Goal: Task Accomplishment & Management: Manage account settings

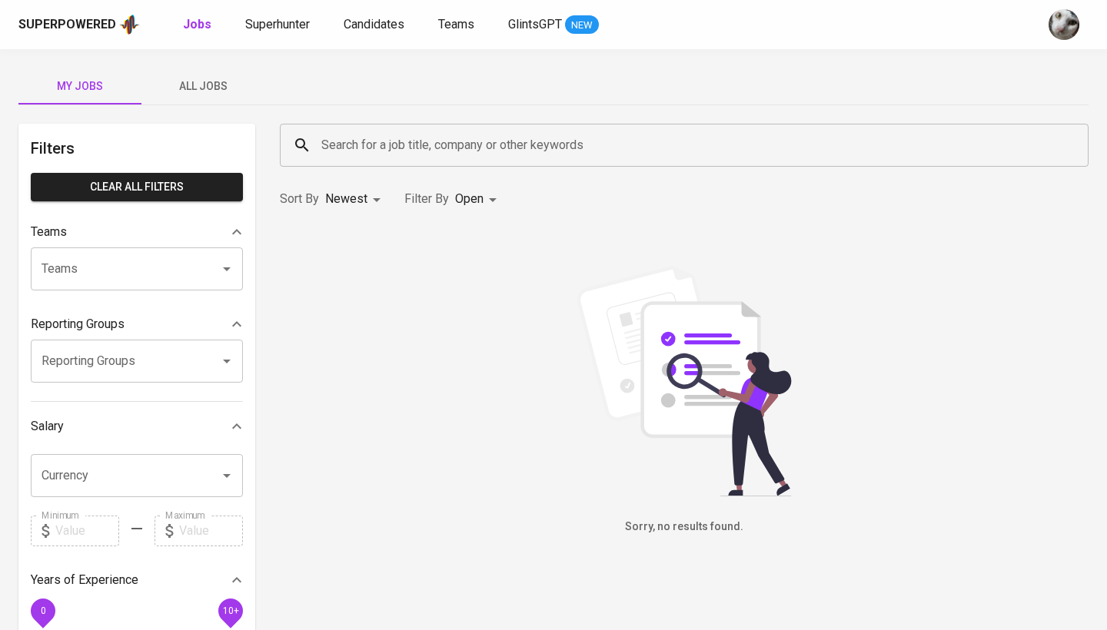
click at [197, 85] on span "All Jobs" at bounding box center [203, 86] width 105 height 19
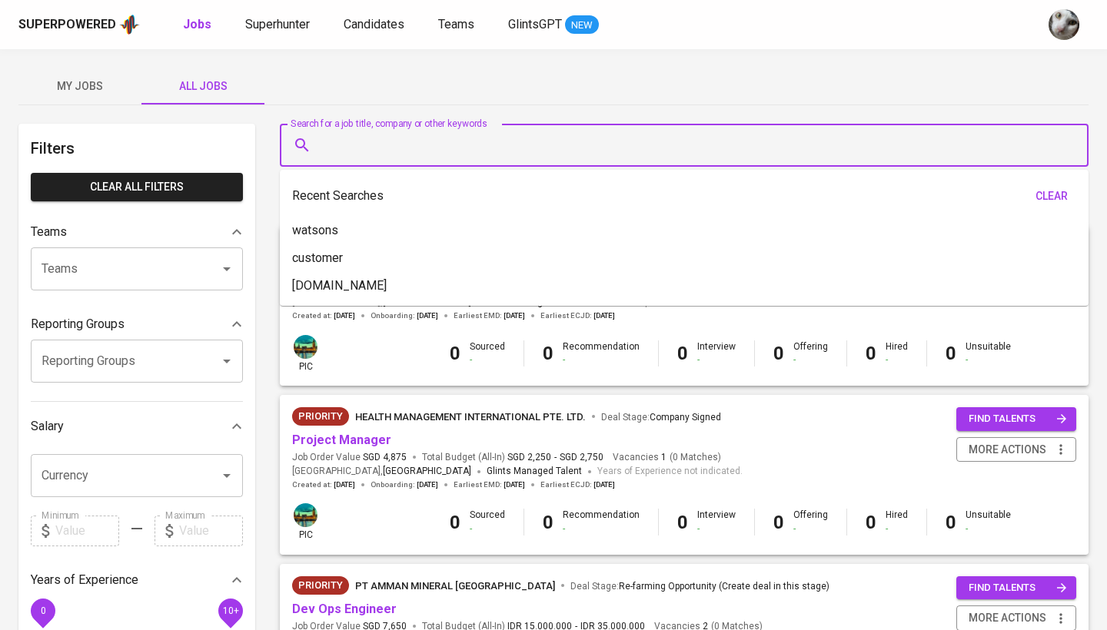
click at [376, 142] on input "Search for a job title, company or other keywords" at bounding box center [687, 145] width 741 height 29
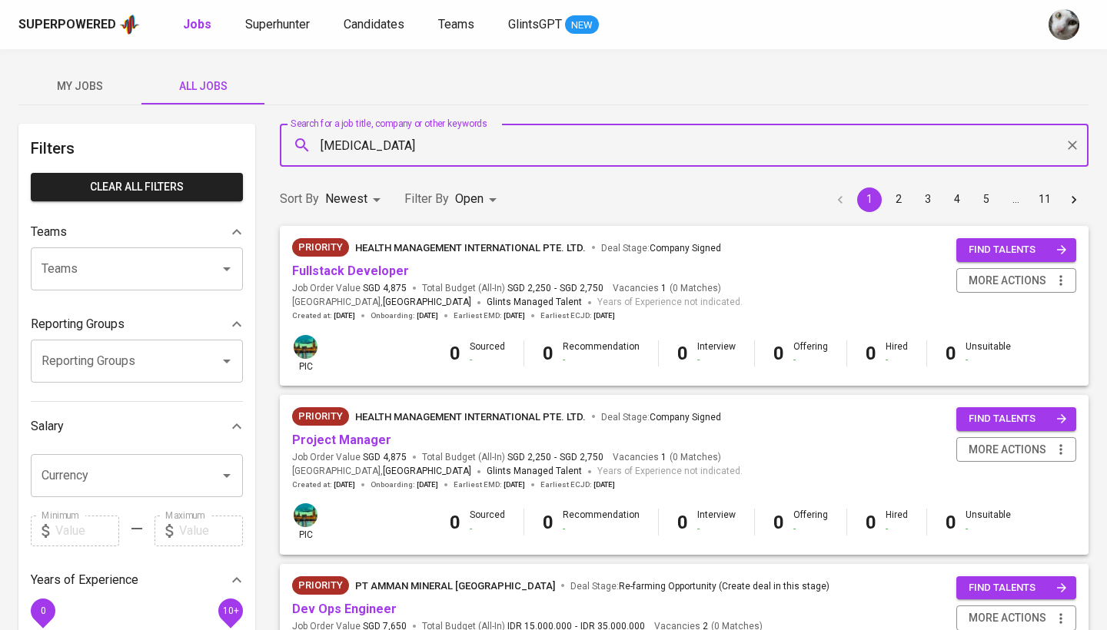
type input "meridia"
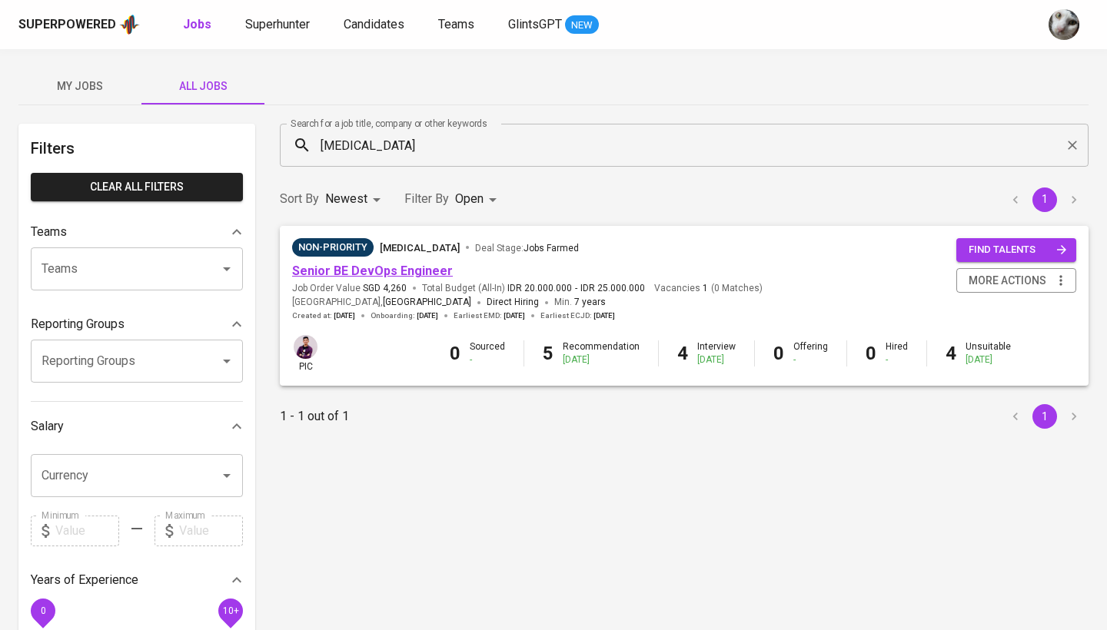
click at [366, 275] on link "Senior BE DevOps Engineer" at bounding box center [372, 271] width 161 height 15
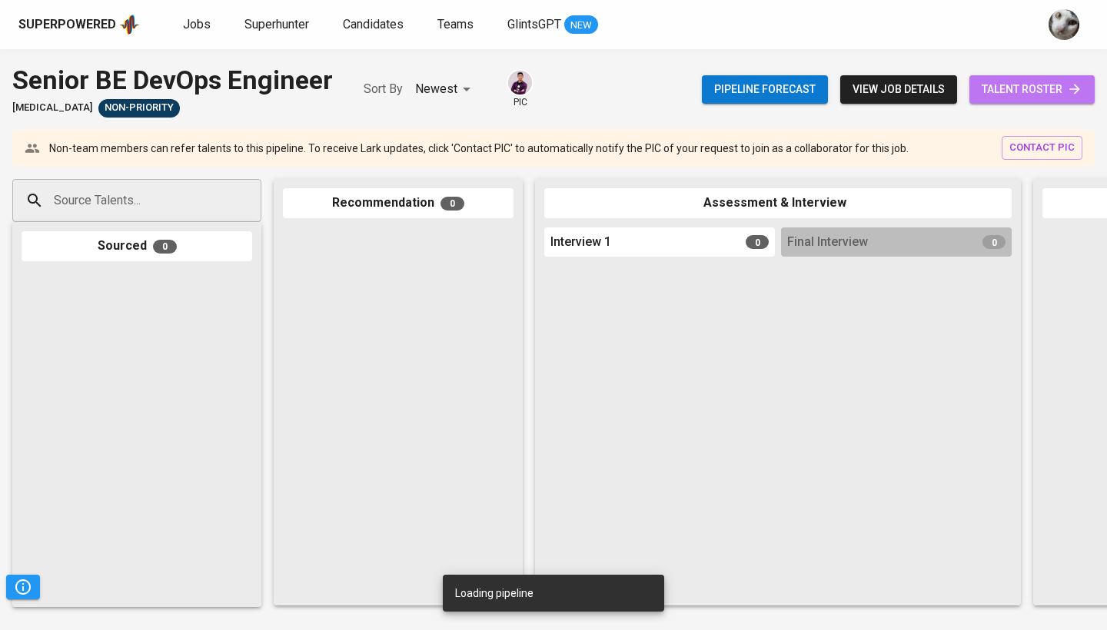
click at [1004, 85] on span "talent roster" at bounding box center [1031, 89] width 101 height 19
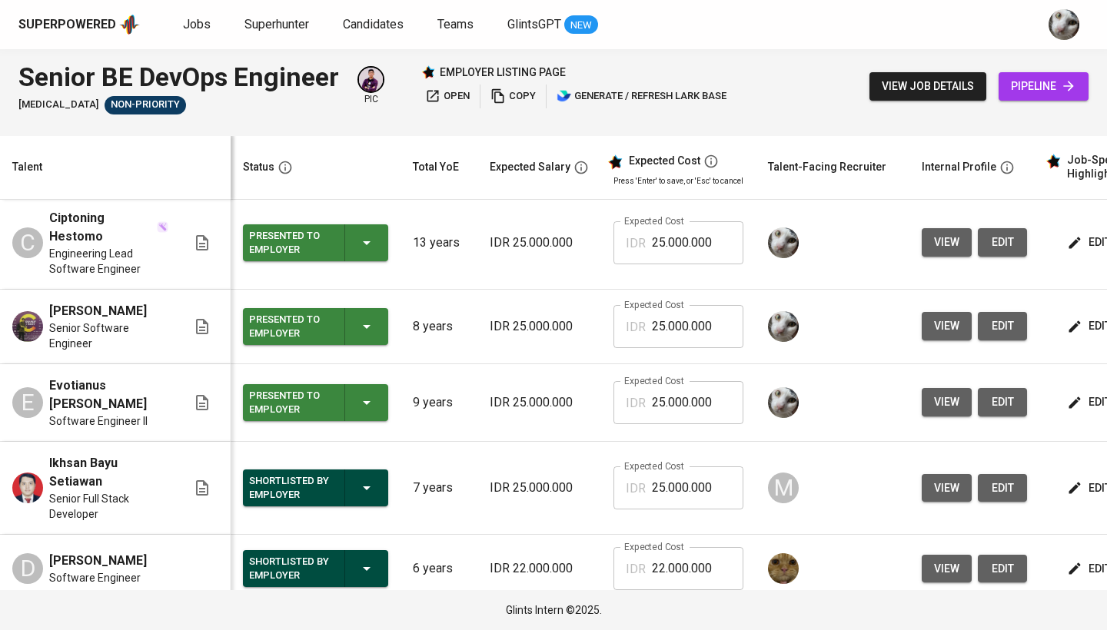
scroll to position [172, 0]
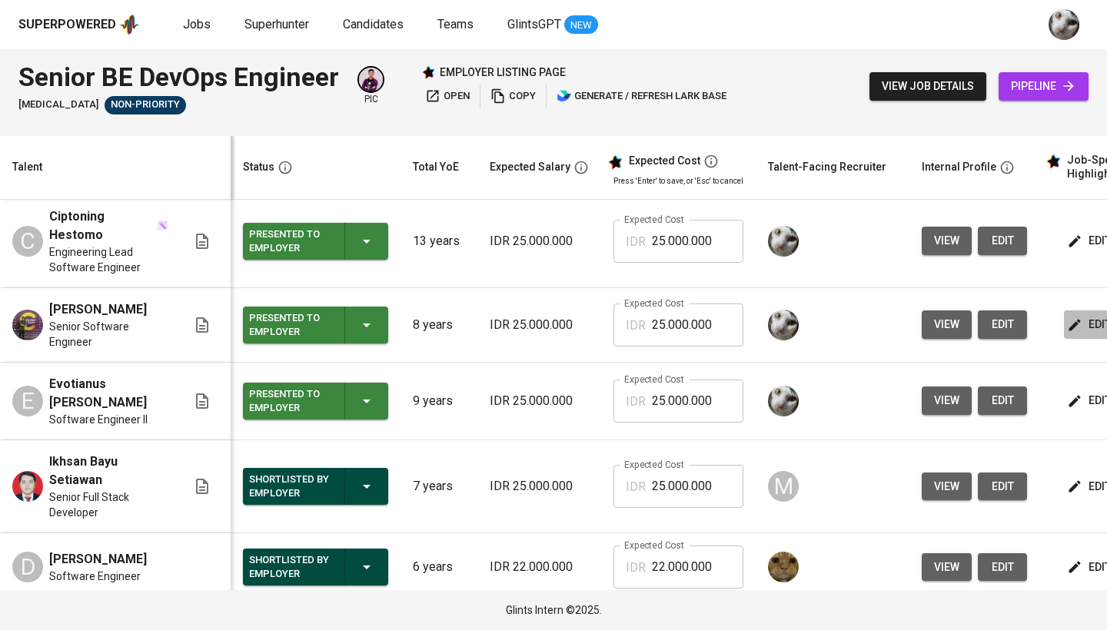
click at [1070, 319] on icon "button" at bounding box center [1075, 325] width 12 height 12
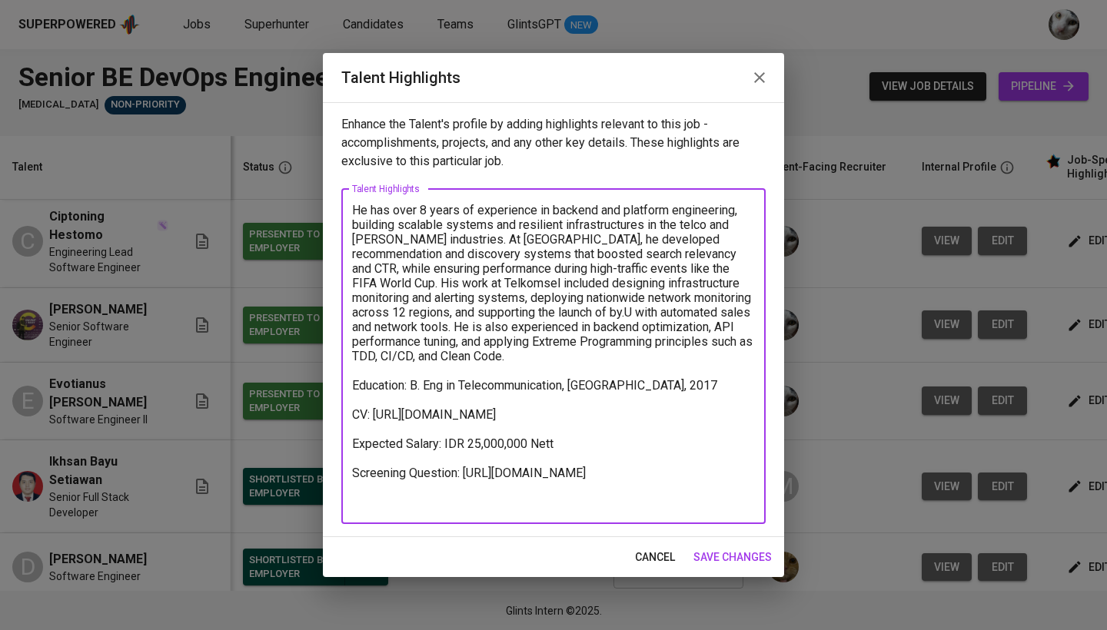
click at [566, 509] on textarea "He has over 8 years of experience in backend and platform engineering, building…" at bounding box center [553, 356] width 403 height 307
click at [546, 504] on textarea "He has over 8 years of experience in backend and platform engineering, building…" at bounding box center [553, 356] width 403 height 307
click at [733, 499] on textarea "He has over 8 years of experience in backend and platform engineering, building…" at bounding box center [553, 356] width 403 height 307
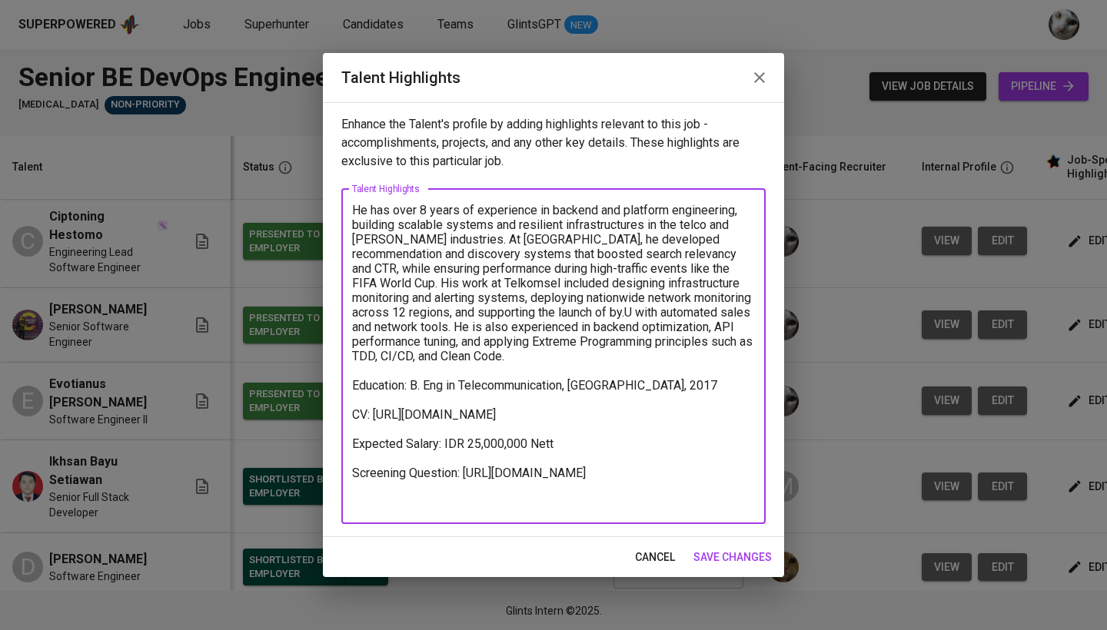
drag, startPoint x: 749, startPoint y: 502, endPoint x: 343, endPoint y: 505, distance: 406.5
click at [343, 505] on div "He has over 8 years of experience in backend and platform engineering, building…" at bounding box center [553, 356] width 424 height 335
paste textarea "rz892f3n4gjxg4hj3rhq?from=from_copylink"
type textarea "He has over 8 years of experience in backend and platform engineering, building…"
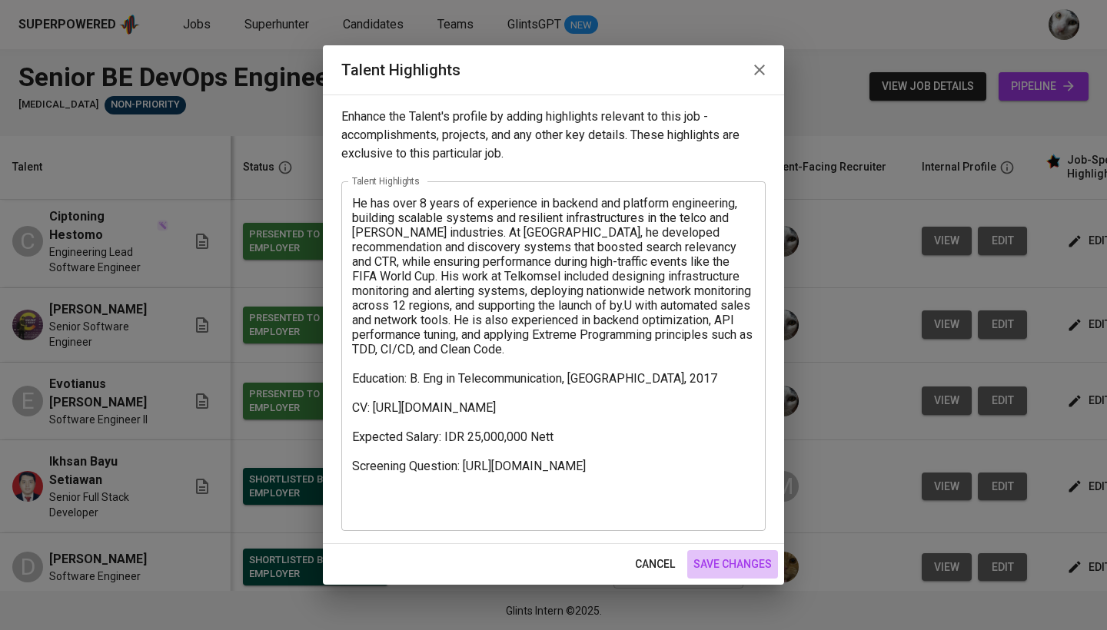
click at [725, 559] on span "save changes" at bounding box center [732, 564] width 78 height 19
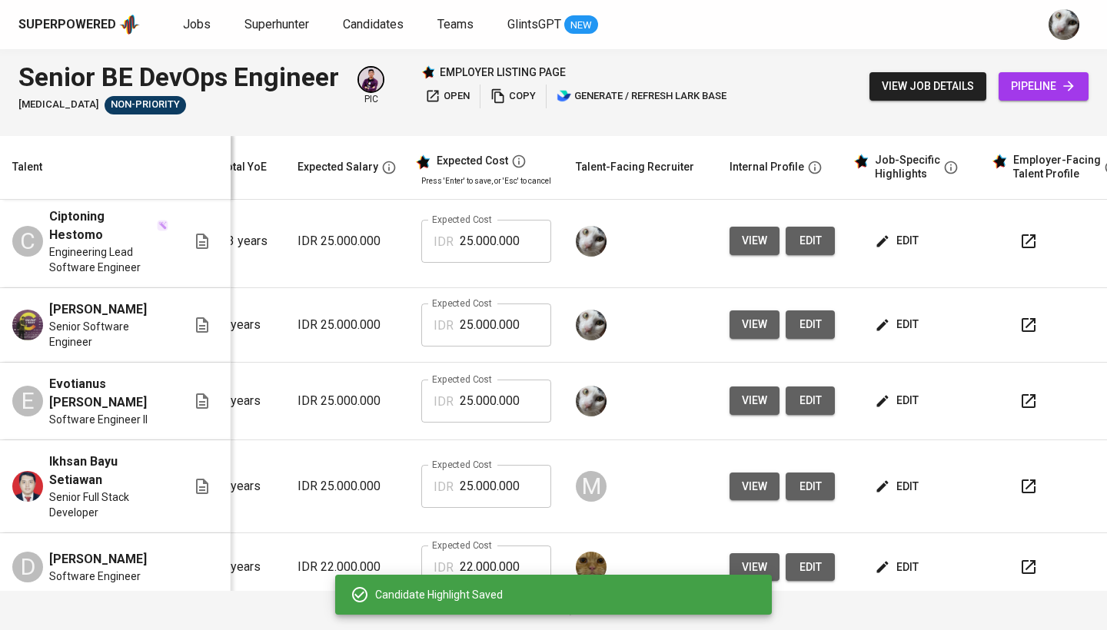
scroll to position [0, 221]
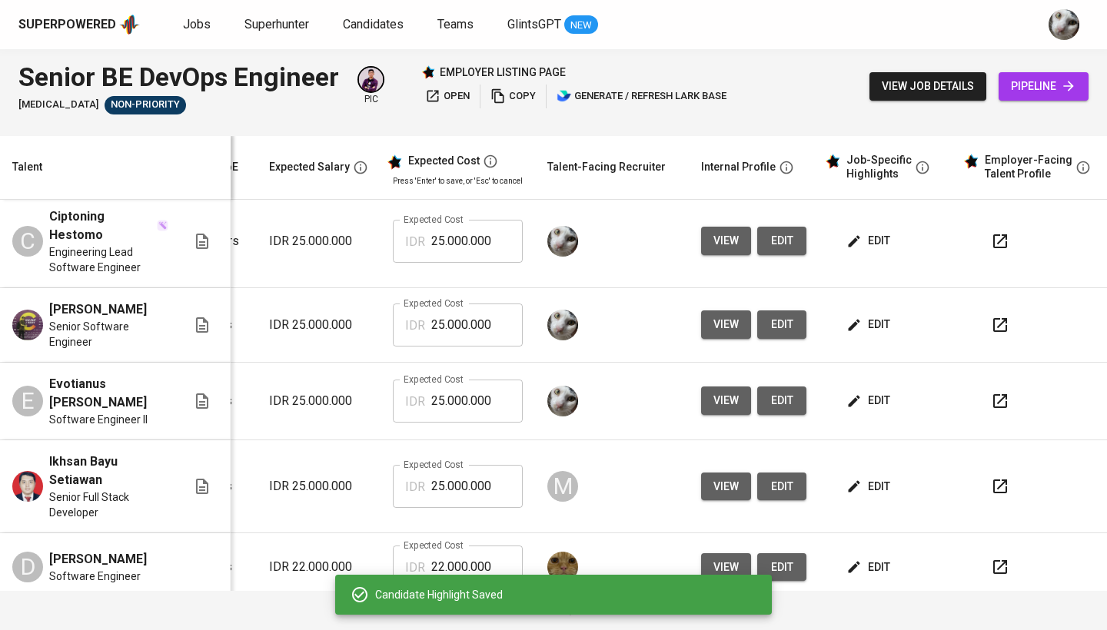
click at [991, 316] on icon "button" at bounding box center [1000, 325] width 18 height 18
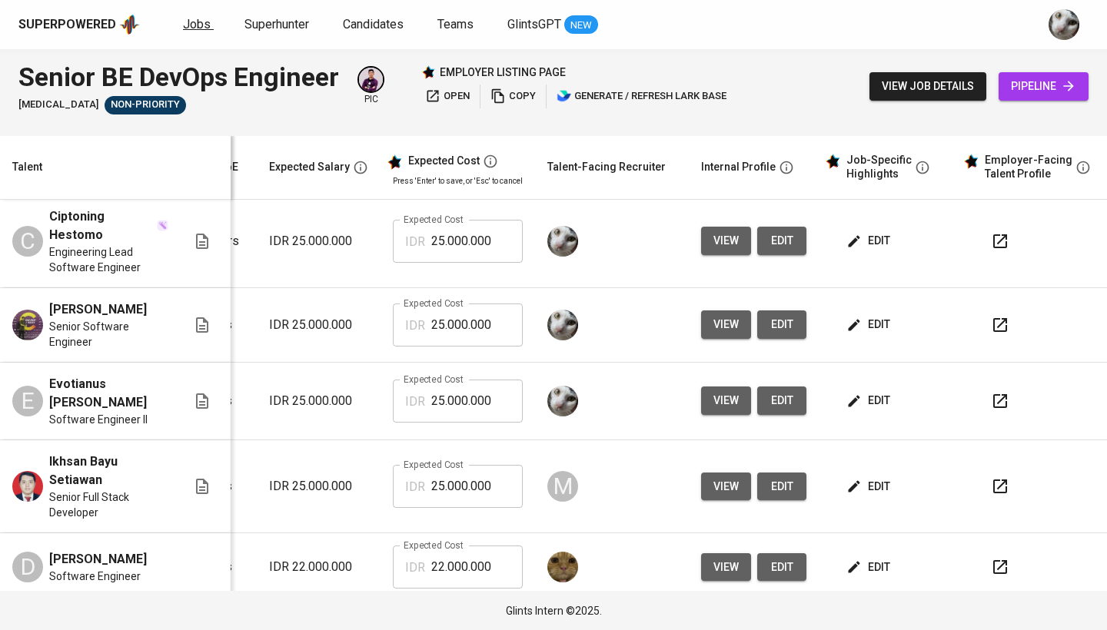
click at [194, 22] on span "Jobs" at bounding box center [197, 24] width 28 height 15
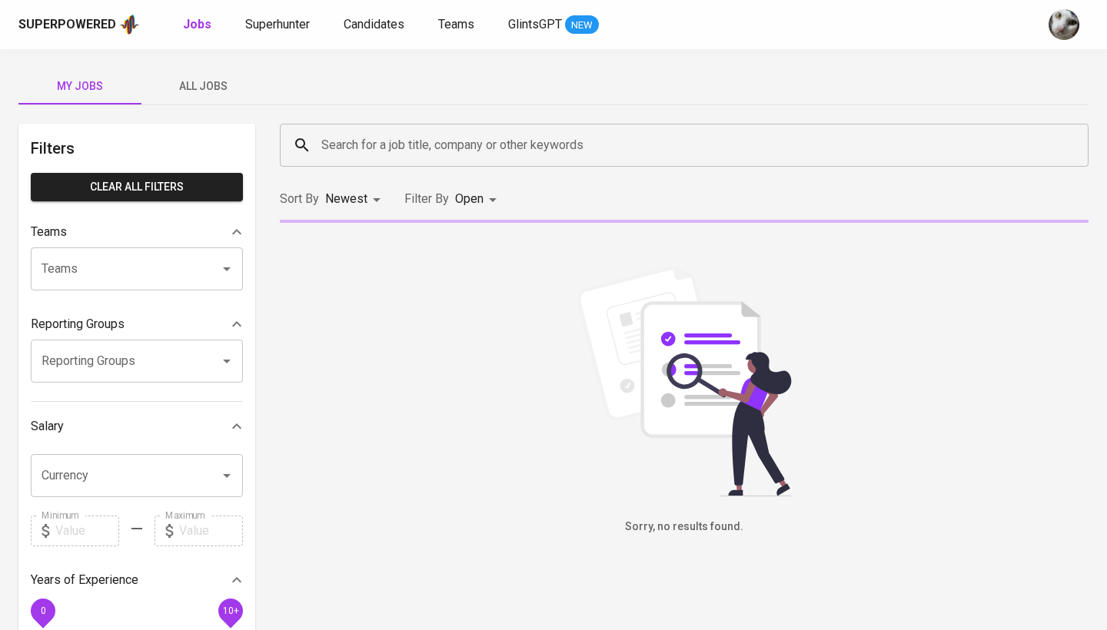
click at [220, 85] on span "All Jobs" at bounding box center [203, 86] width 105 height 19
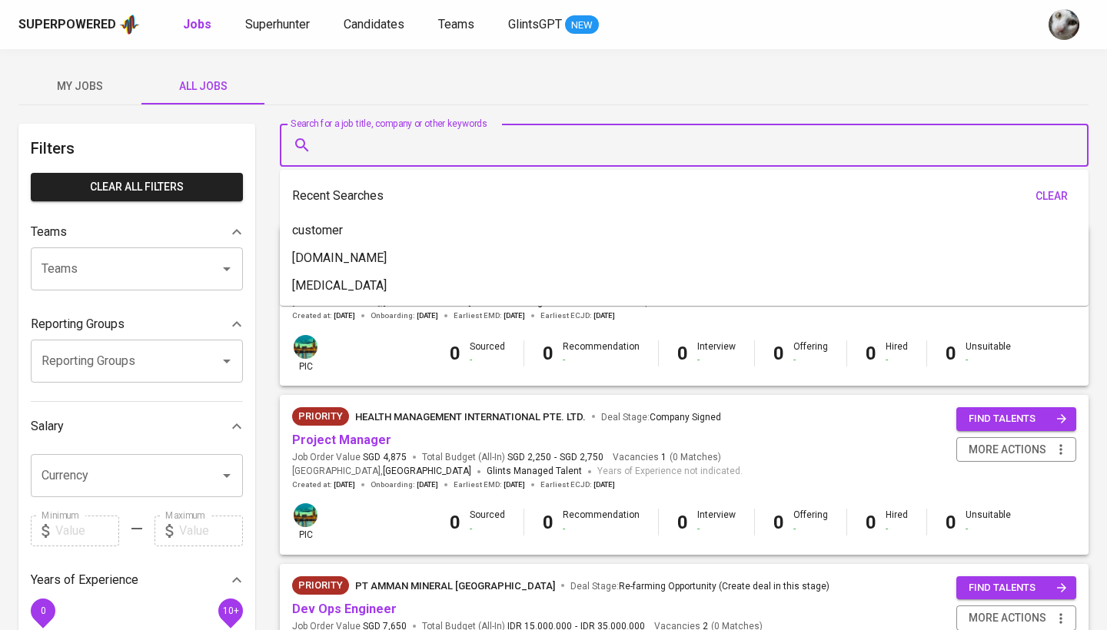
click at [386, 150] on input "Search for a job title, company or other keywords" at bounding box center [687, 145] width 741 height 29
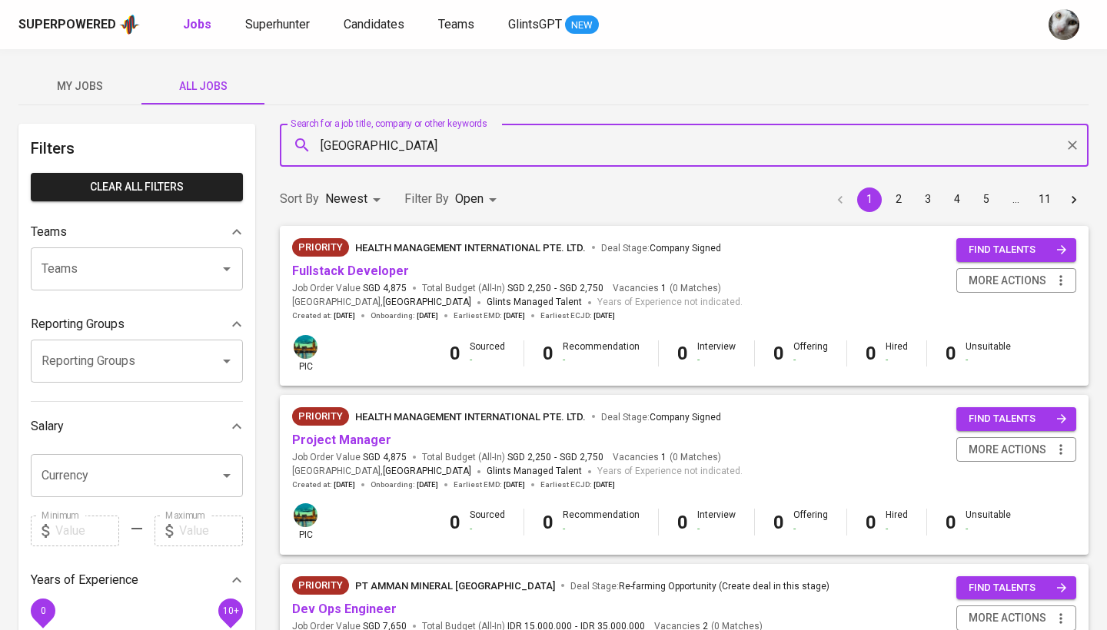
type input "Amman"
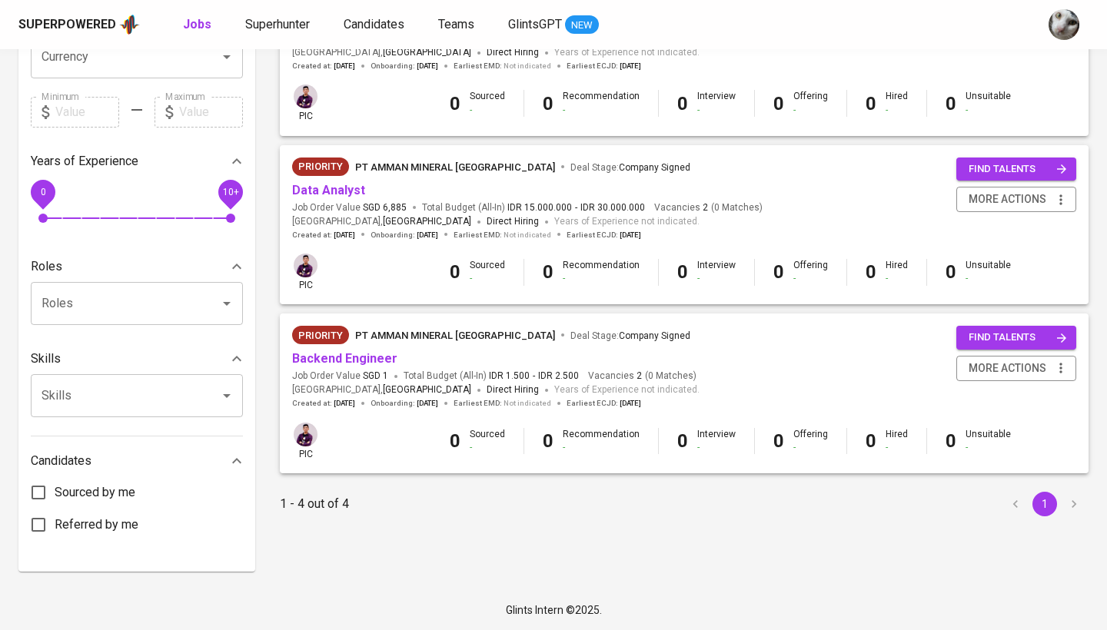
scroll to position [418, 0]
click at [372, 352] on link "Backend Engineer" at bounding box center [344, 359] width 105 height 15
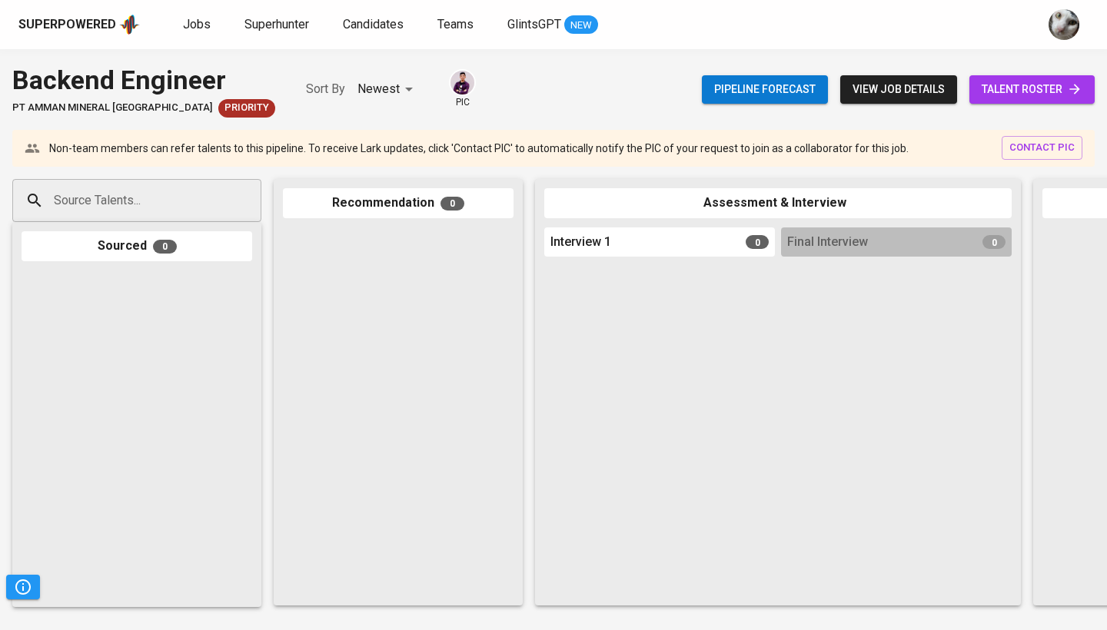
click at [992, 88] on span "talent roster" at bounding box center [1031, 89] width 101 height 19
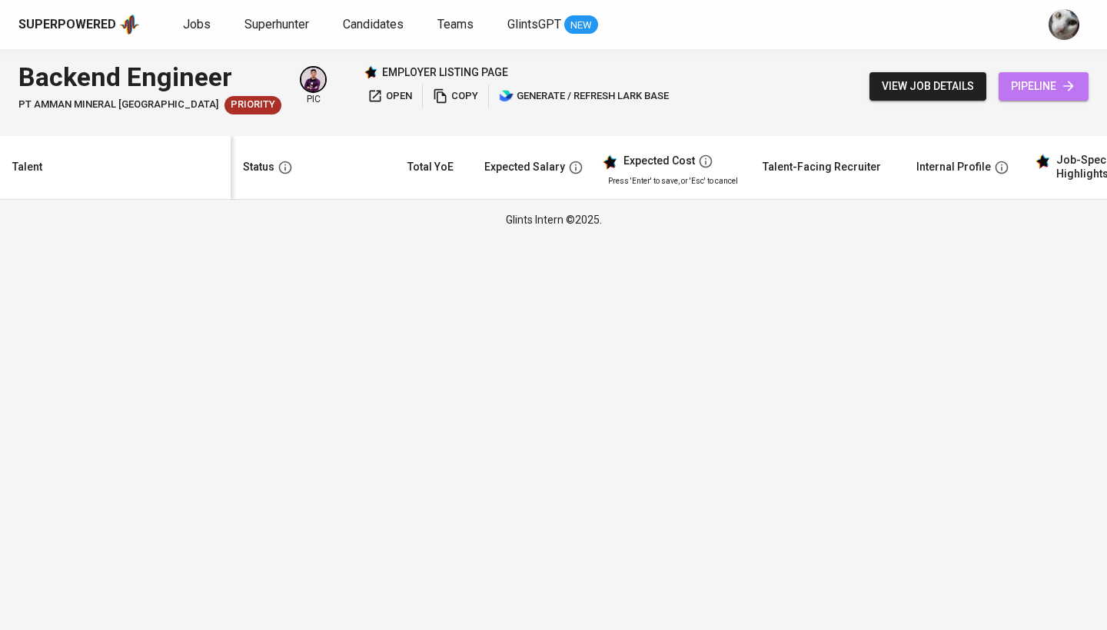
click at [1048, 78] on span "pipeline" at bounding box center [1043, 86] width 65 height 19
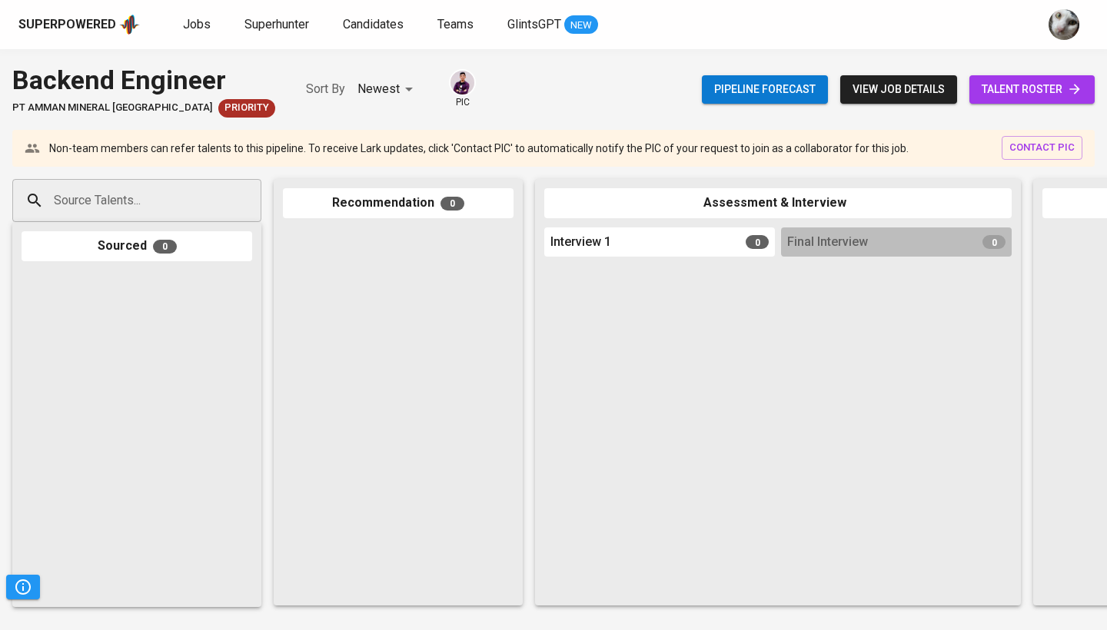
click at [183, 197] on input "Source Talents..." at bounding box center [130, 200] width 161 height 29
click at [196, 27] on span "Jobs" at bounding box center [197, 24] width 28 height 15
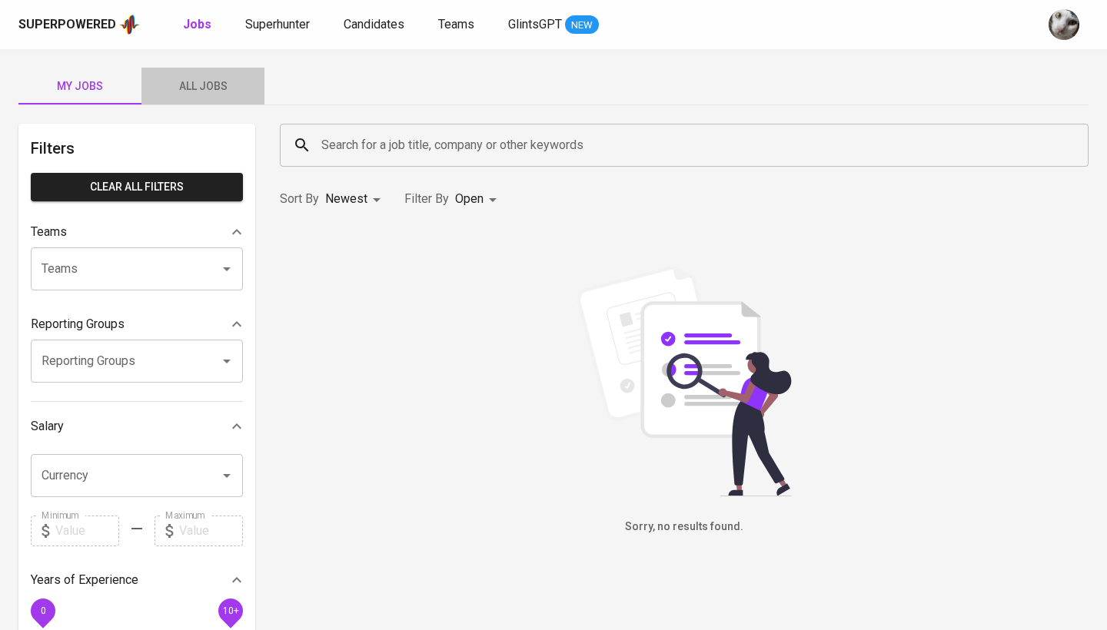
click at [202, 87] on span "All Jobs" at bounding box center [203, 86] width 105 height 19
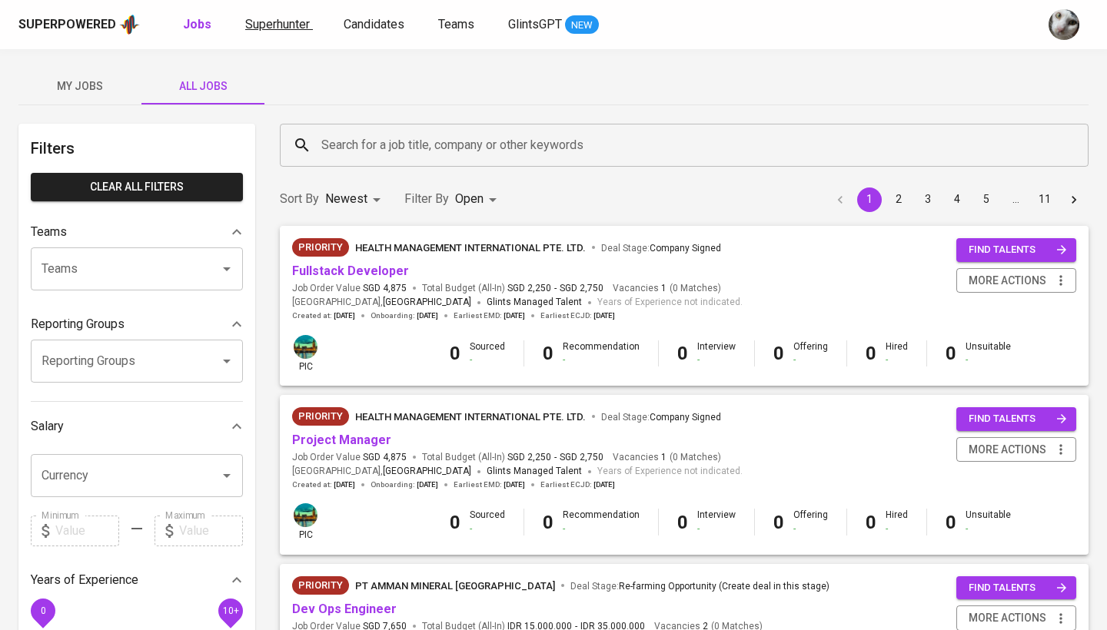
click at [297, 17] on span "Superhunter" at bounding box center [277, 24] width 65 height 15
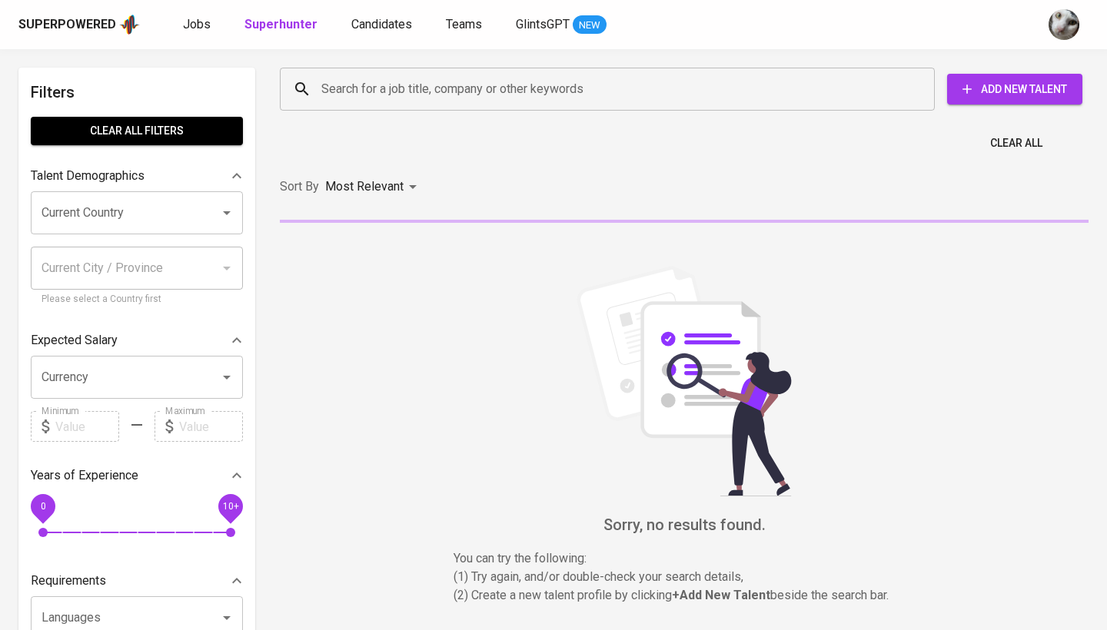
click at [353, 101] on input "Search for a job title, company or other keywords" at bounding box center [610, 89] width 587 height 29
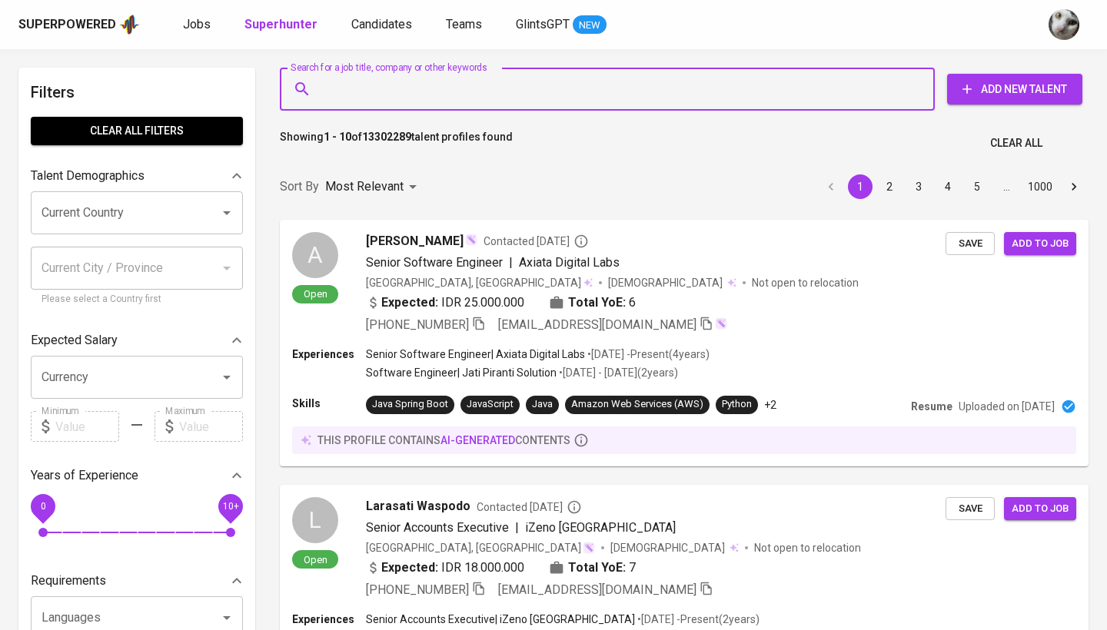
type input "a"
drag, startPoint x: 520, startPoint y: 87, endPoint x: 496, endPoint y: 86, distance: 23.8
click at [520, 87] on input "Search for a job title, company or other keywords" at bounding box center [610, 89] width 587 height 29
click at [368, 15] on link "Candidates" at bounding box center [383, 24] width 64 height 19
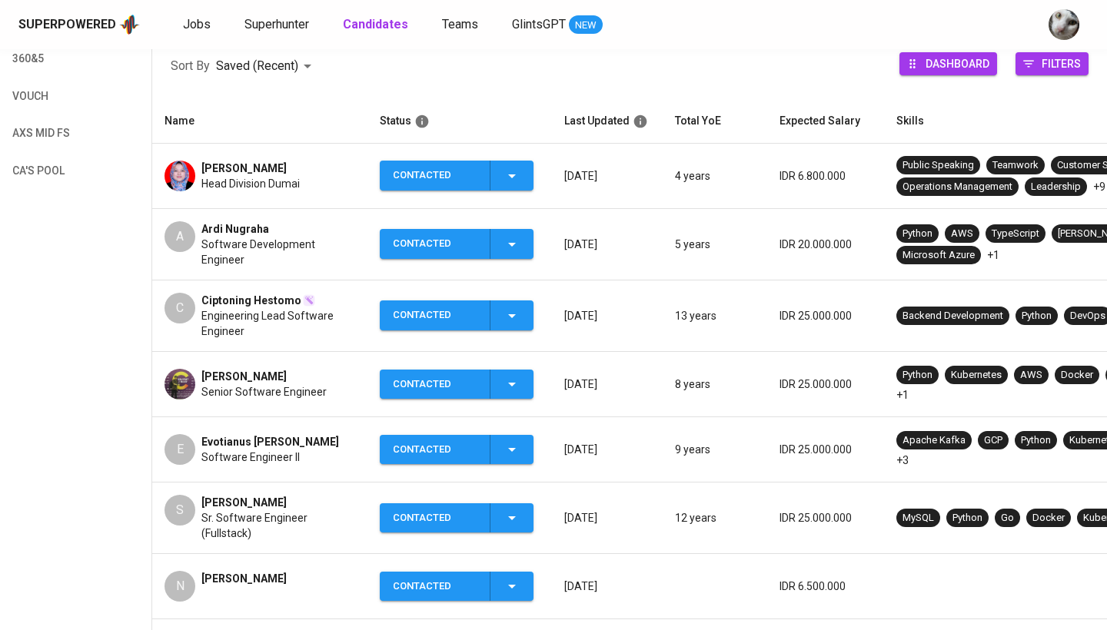
scroll to position [230, 0]
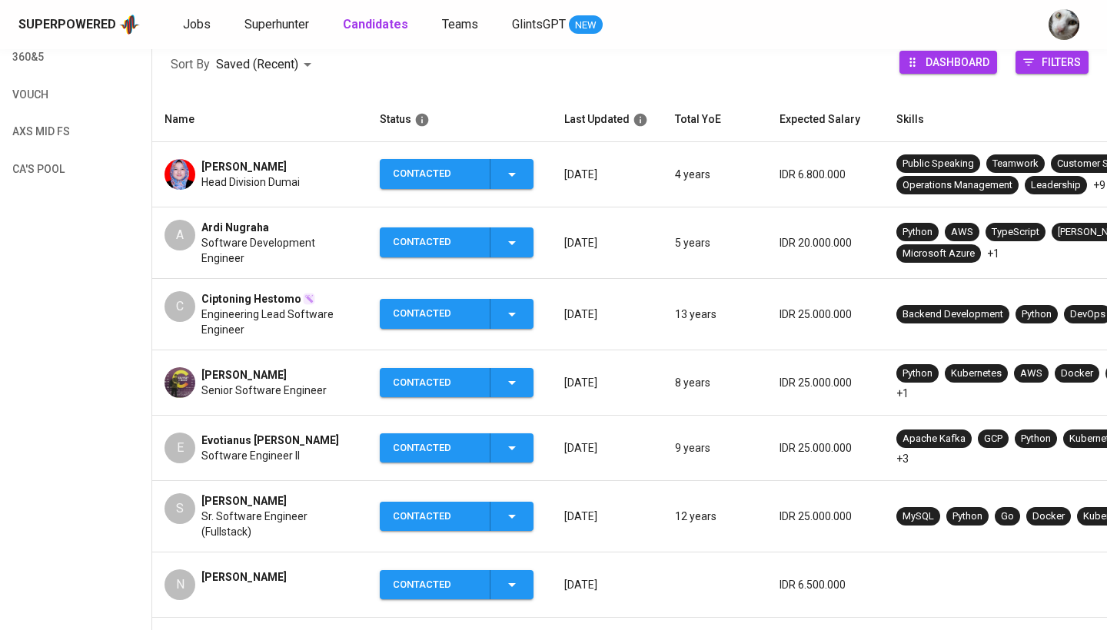
click at [232, 291] on span "Ciptoning Hestomo" at bounding box center [251, 298] width 100 height 15
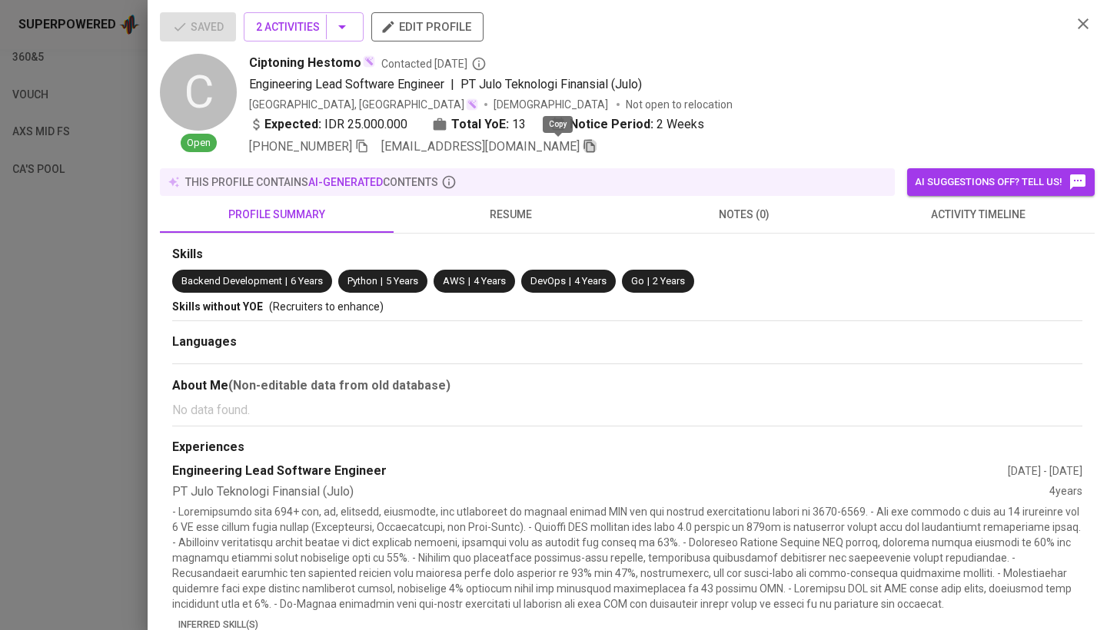
click at [584, 146] on icon "button" at bounding box center [589, 146] width 11 height 13
click at [1091, 25] on icon "button" at bounding box center [1083, 24] width 18 height 18
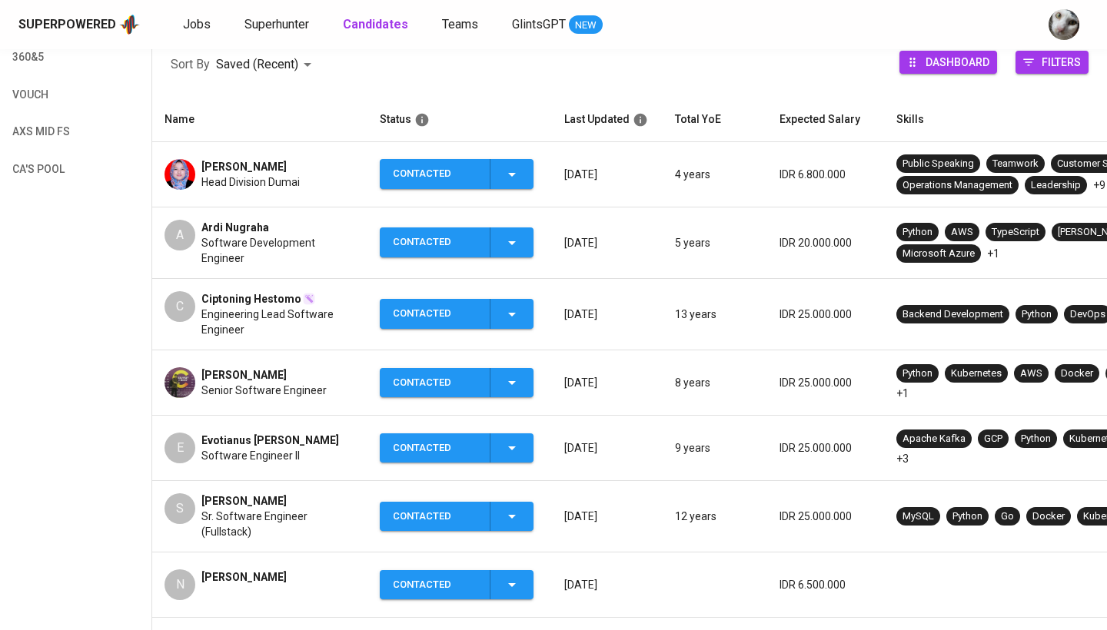
click at [295, 383] on span "Senior Software Engineer" at bounding box center [263, 390] width 125 height 15
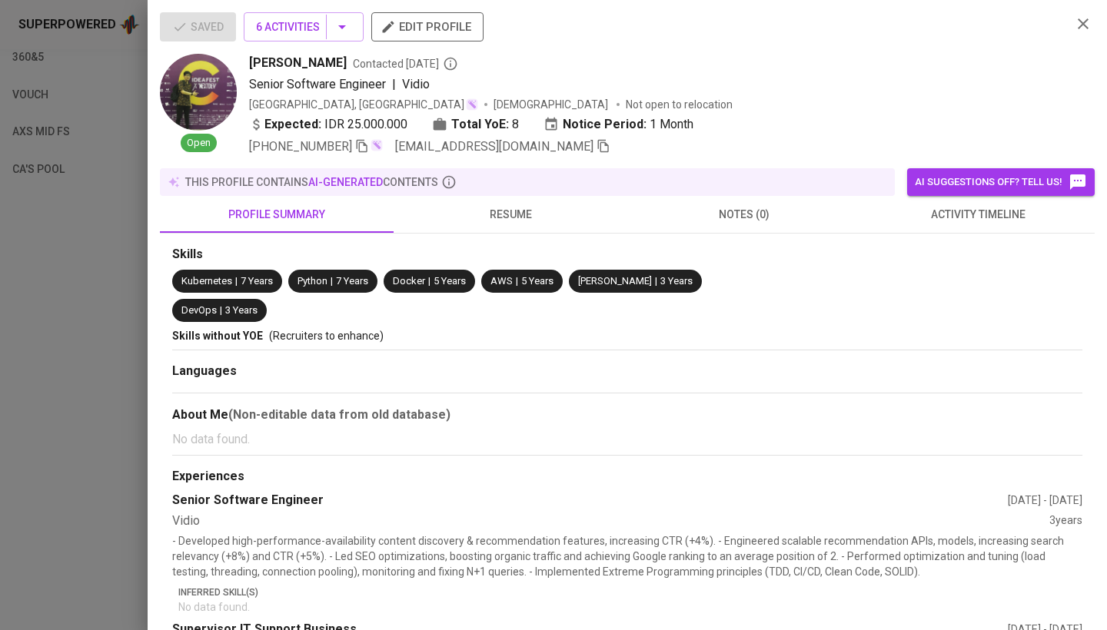
click at [598, 149] on icon "button" at bounding box center [603, 146] width 11 height 13
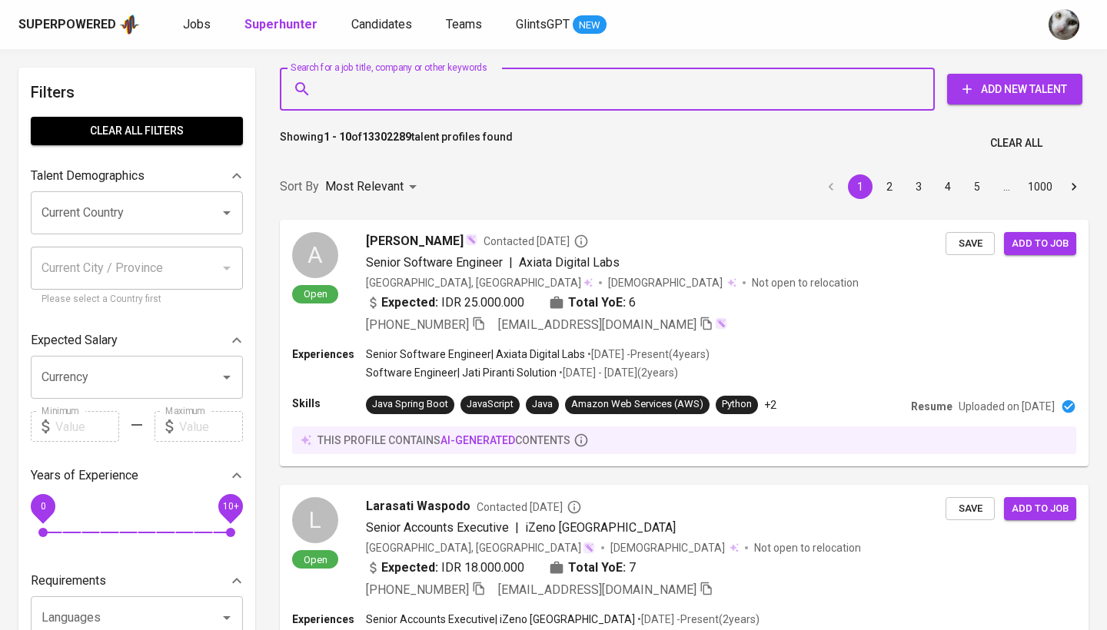
click at [477, 95] on input "Search for a job title, company or other keywords" at bounding box center [610, 89] width 587 height 29
paste input "[EMAIL_ADDRESS][DOMAIN_NAME]"
type input "[EMAIL_ADDRESS][DOMAIN_NAME]"
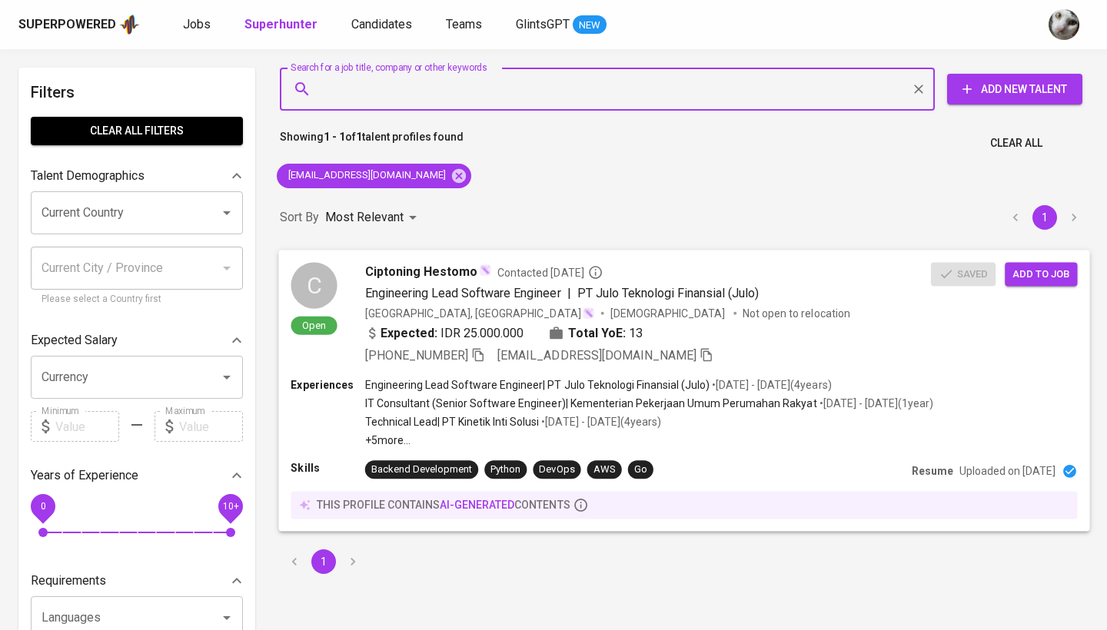
click at [1030, 279] on span "Add to job" at bounding box center [1040, 274] width 57 height 18
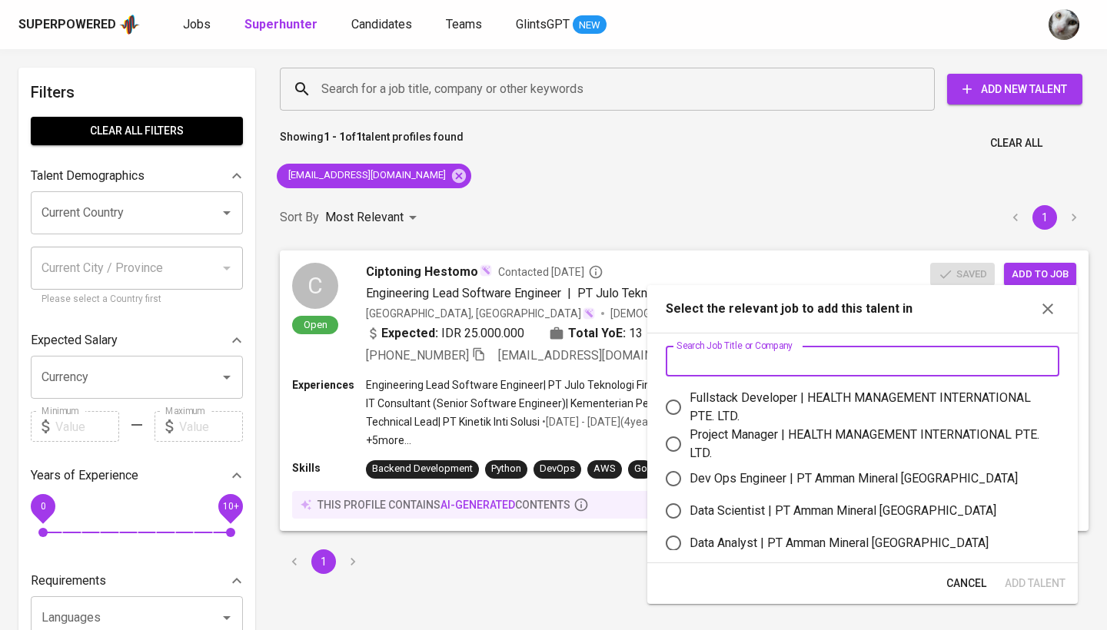
click at [917, 357] on input "text" at bounding box center [861, 361] width 393 height 31
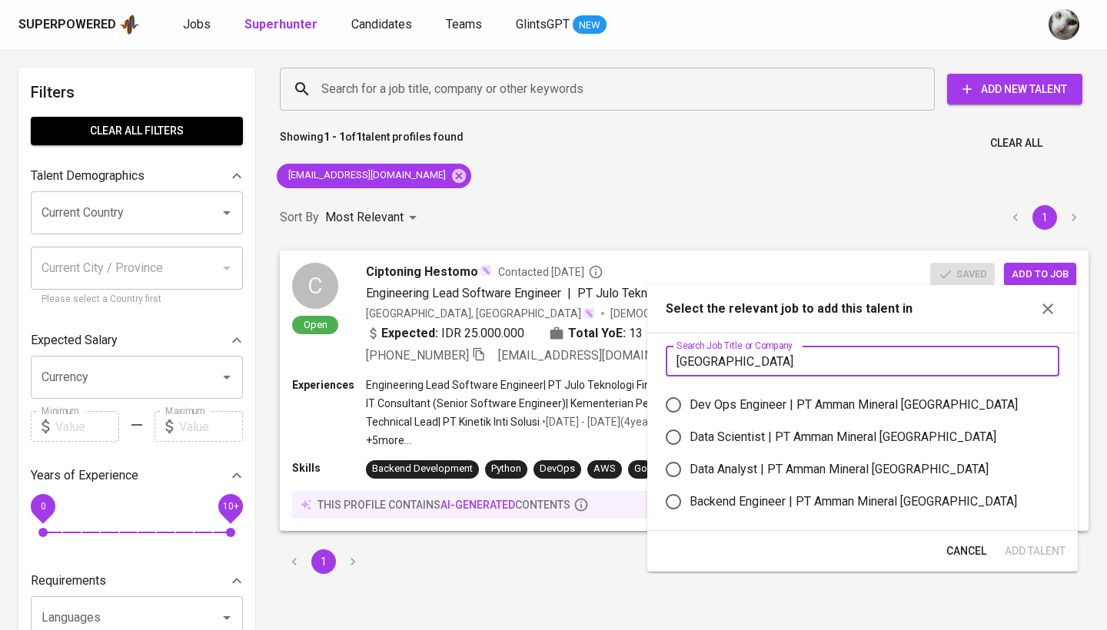
type input "amman"
click at [874, 503] on div "Backend Engineer | PT Amman Mineral Nusa Tenggara" at bounding box center [852, 502] width 327 height 18
click at [689, 503] on input "Backend Engineer | PT Amman Mineral Nusa Tenggara" at bounding box center [673, 502] width 32 height 32
radio input "true"
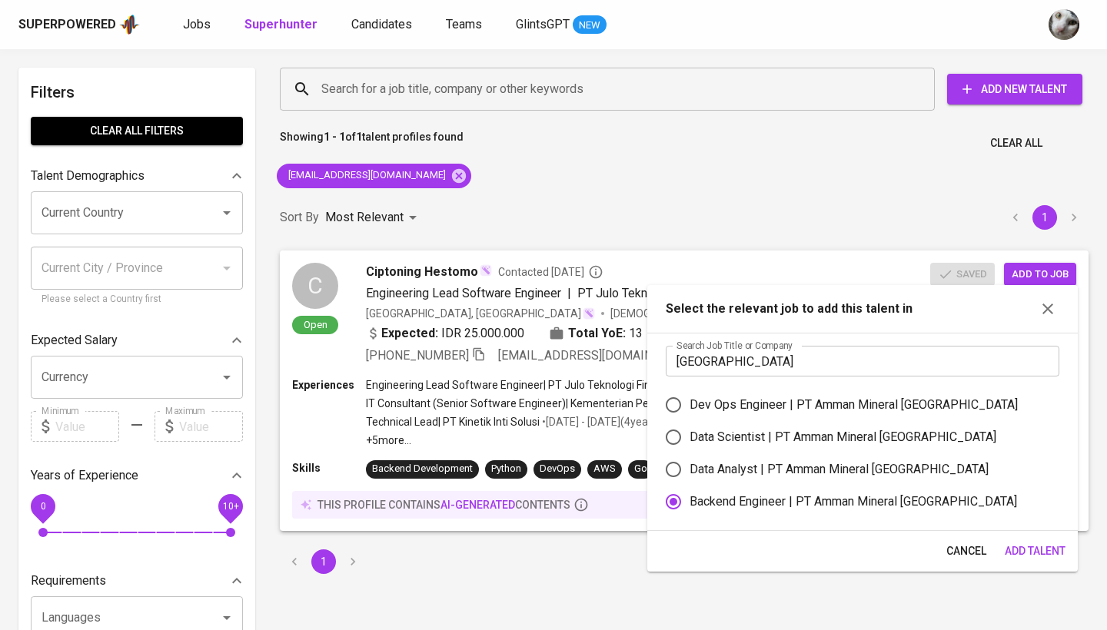
click at [1020, 552] on span "Add Talent" at bounding box center [1034, 551] width 61 height 19
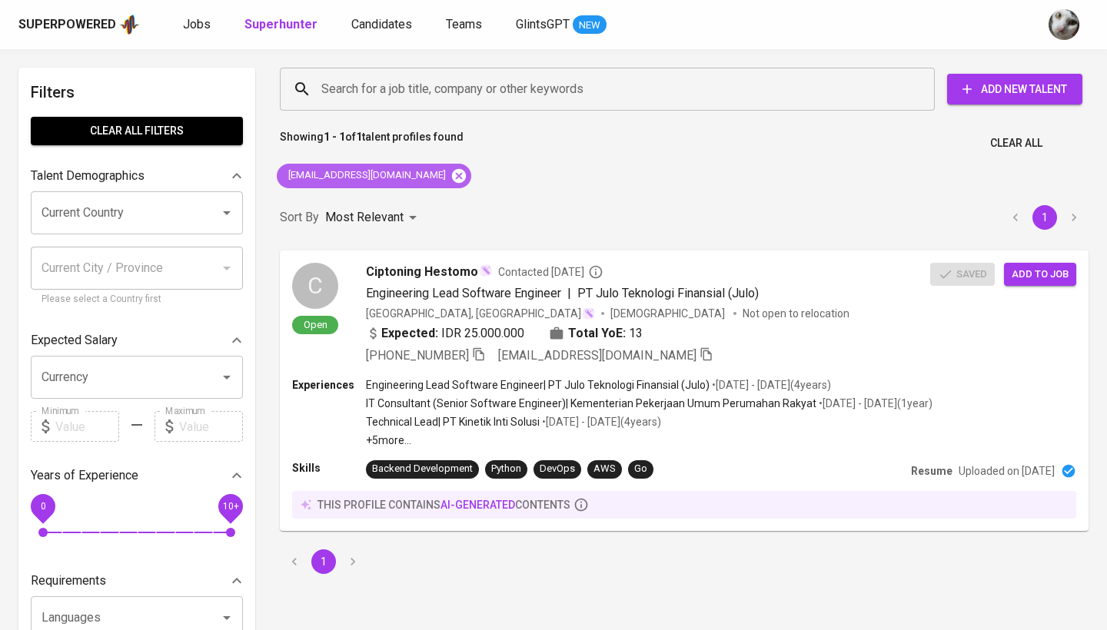
click at [452, 173] on icon at bounding box center [459, 175] width 14 height 14
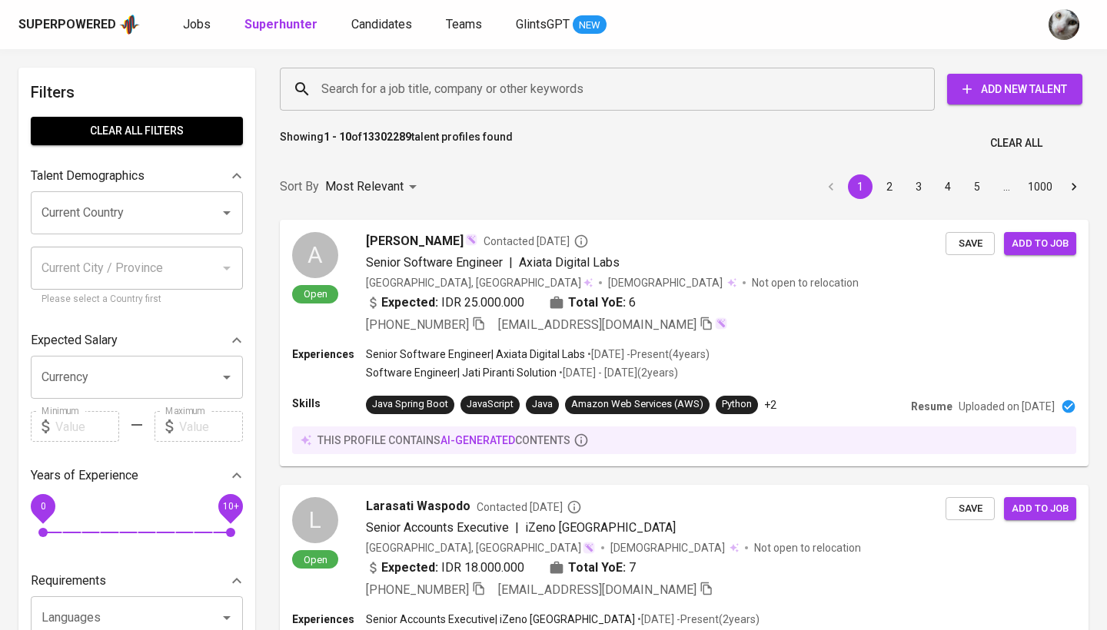
click at [457, 87] on input "Search for a job title, company or other keywords" at bounding box center [610, 89] width 587 height 29
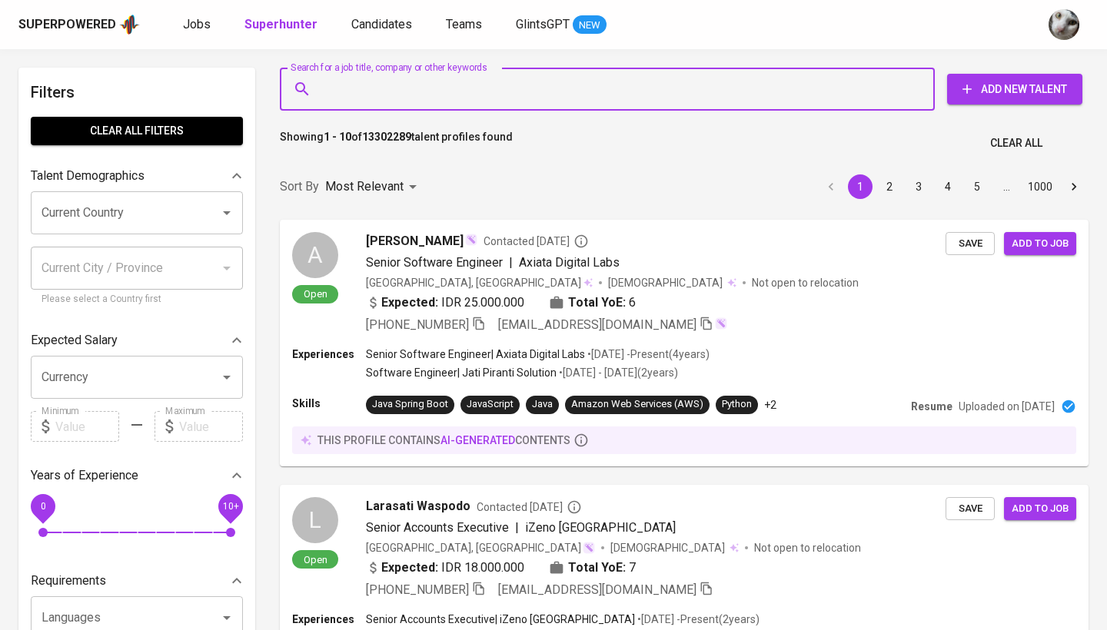
paste input "[EMAIL_ADDRESS][DOMAIN_NAME]"
type input "[EMAIL_ADDRESS][DOMAIN_NAME]"
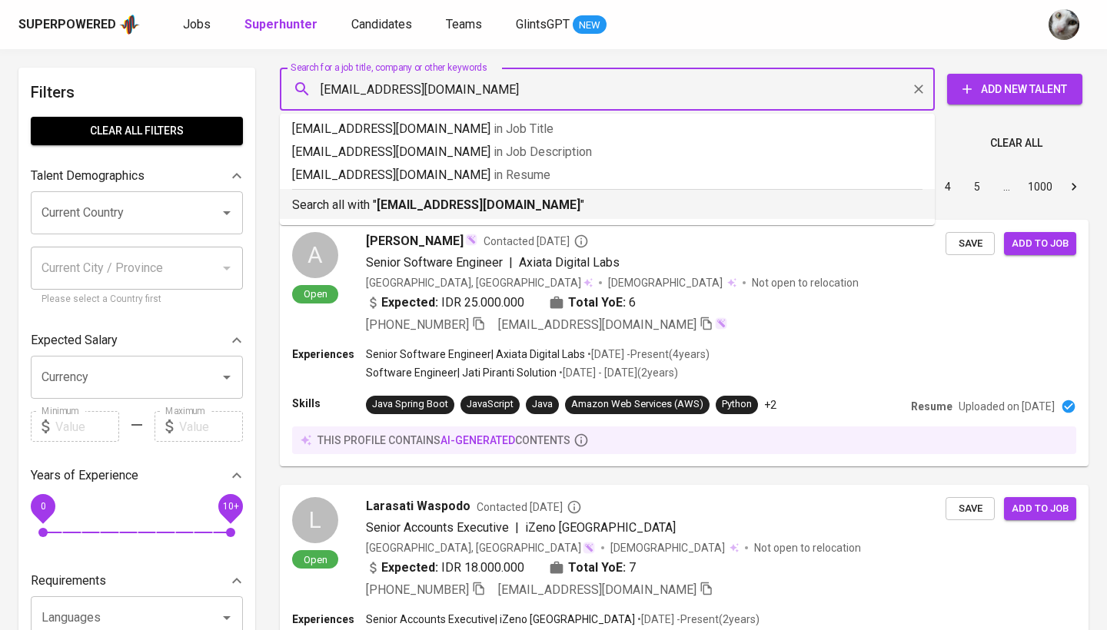
click at [442, 204] on b "[EMAIL_ADDRESS][DOMAIN_NAME]" at bounding box center [479, 204] width 204 height 15
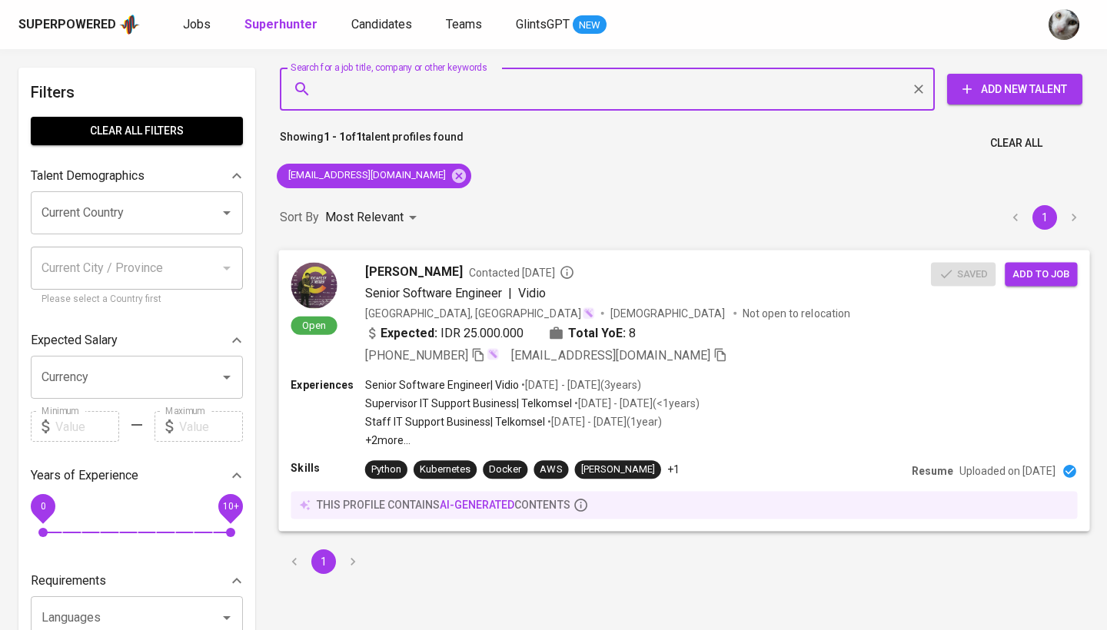
click at [1038, 272] on span "Add to job" at bounding box center [1040, 274] width 57 height 18
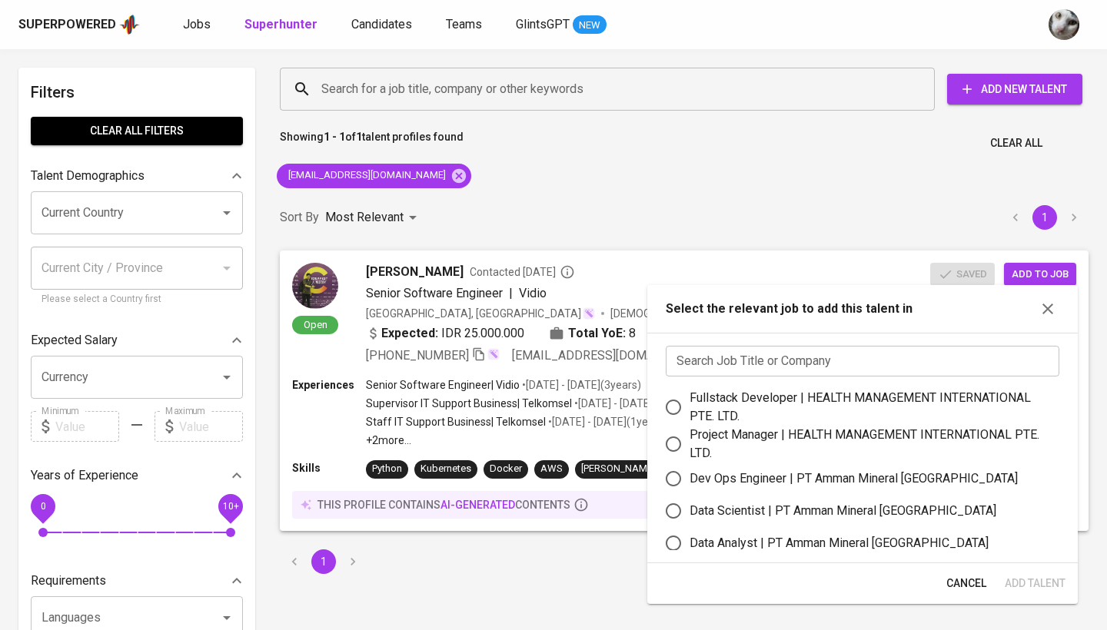
click at [805, 353] on input "text" at bounding box center [861, 361] width 393 height 31
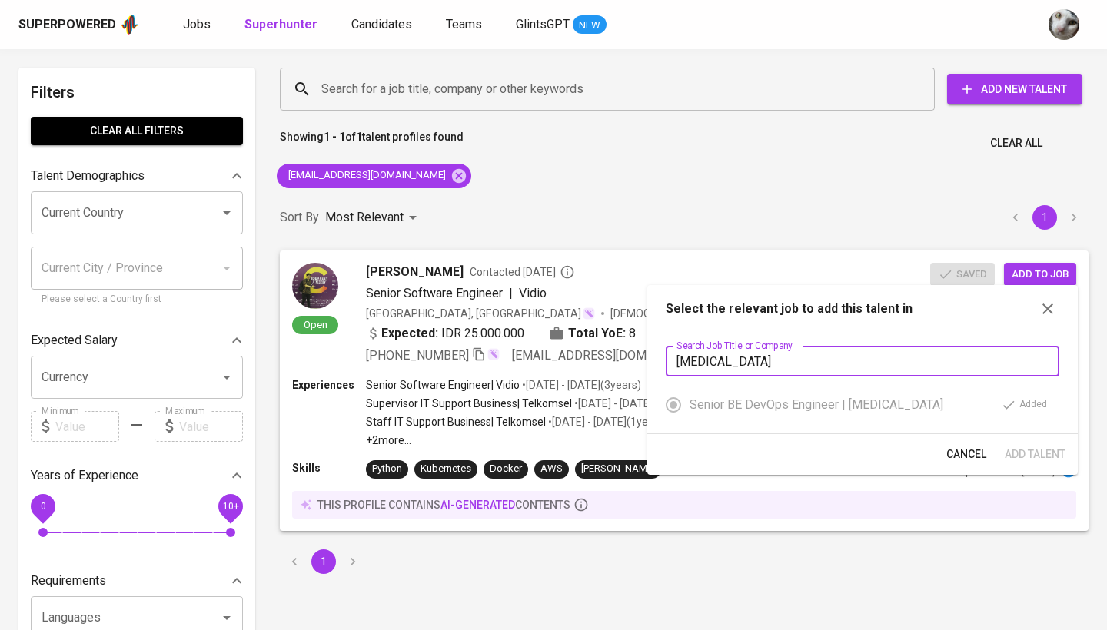
click at [1009, 356] on input "Meridia" at bounding box center [861, 361] width 393 height 31
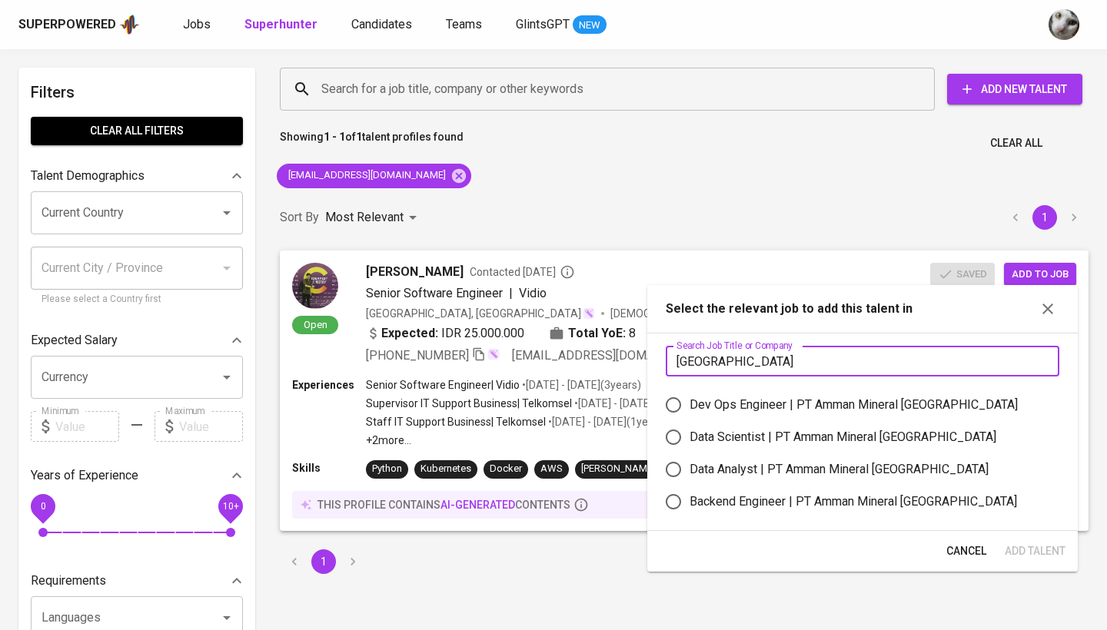
type input "Amman"
click at [894, 494] on div "Backend Engineer | PT Amman Mineral Nusa Tenggara" at bounding box center [852, 502] width 327 height 18
click at [689, 494] on input "Backend Engineer | PT Amman Mineral Nusa Tenggara" at bounding box center [673, 502] width 32 height 32
radio input "true"
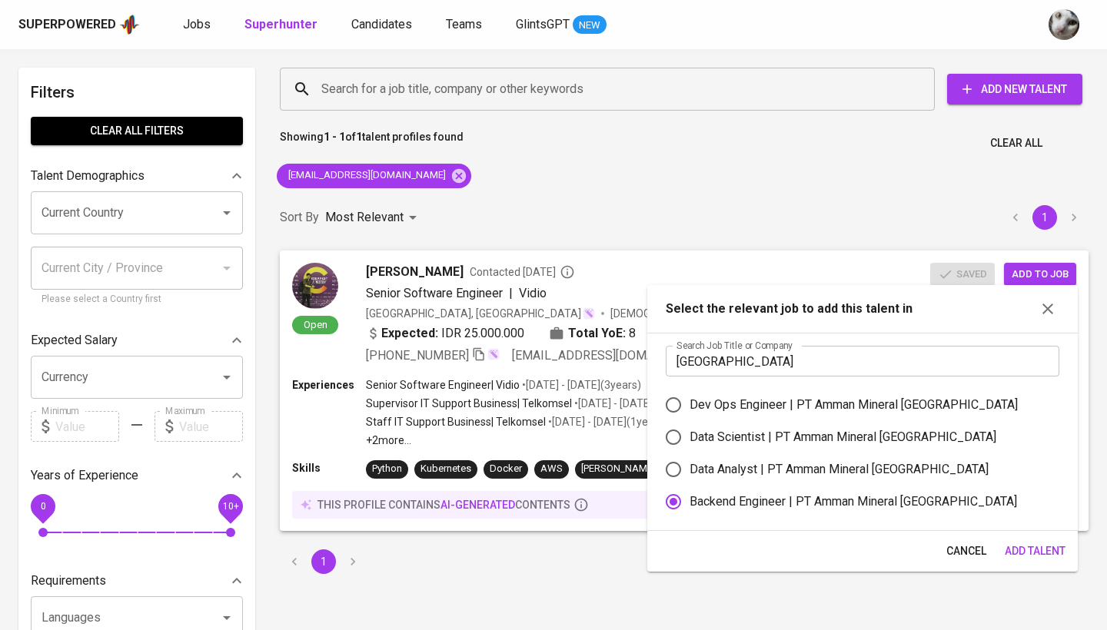
click at [1037, 557] on span "Add Talent" at bounding box center [1034, 551] width 61 height 19
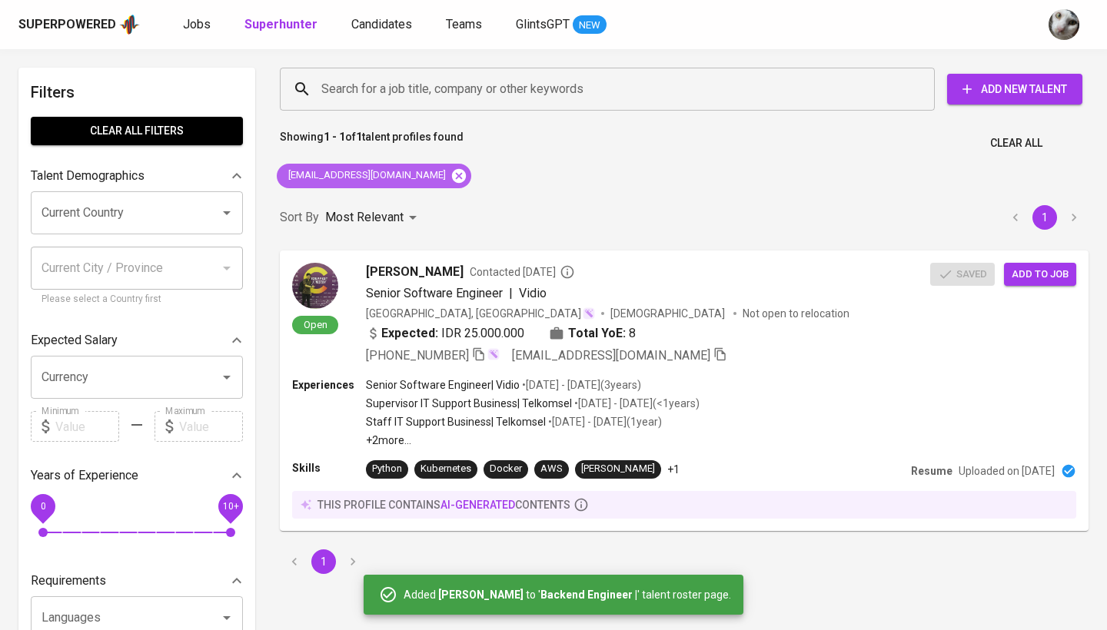
click at [450, 176] on icon at bounding box center [458, 176] width 17 height 17
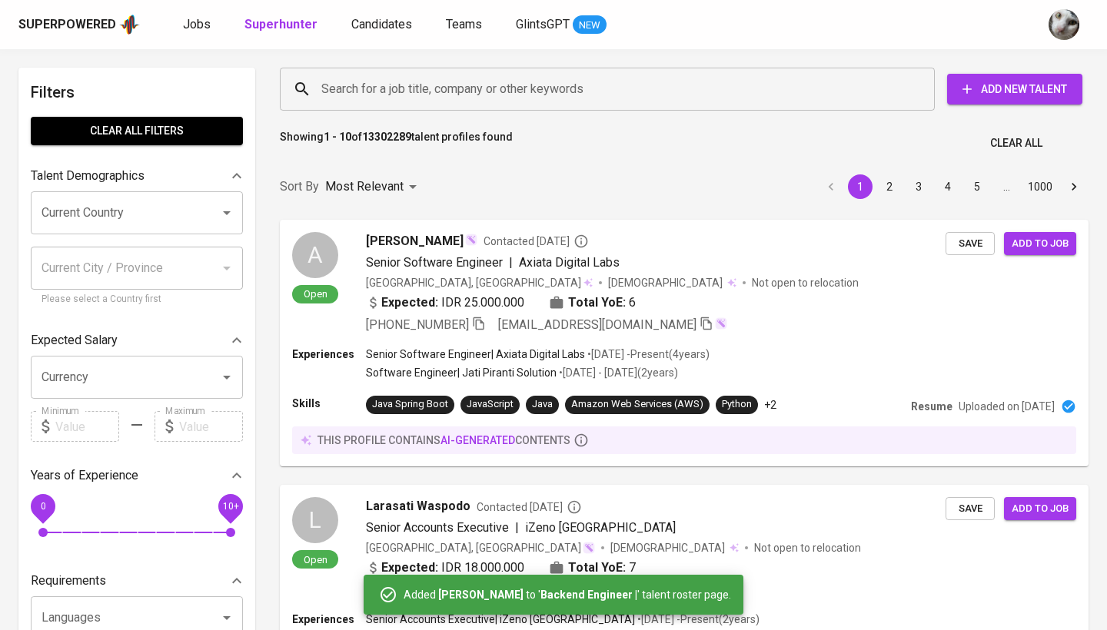
click at [536, 78] on input "Search for a job title, company or other keywords" at bounding box center [610, 89] width 587 height 29
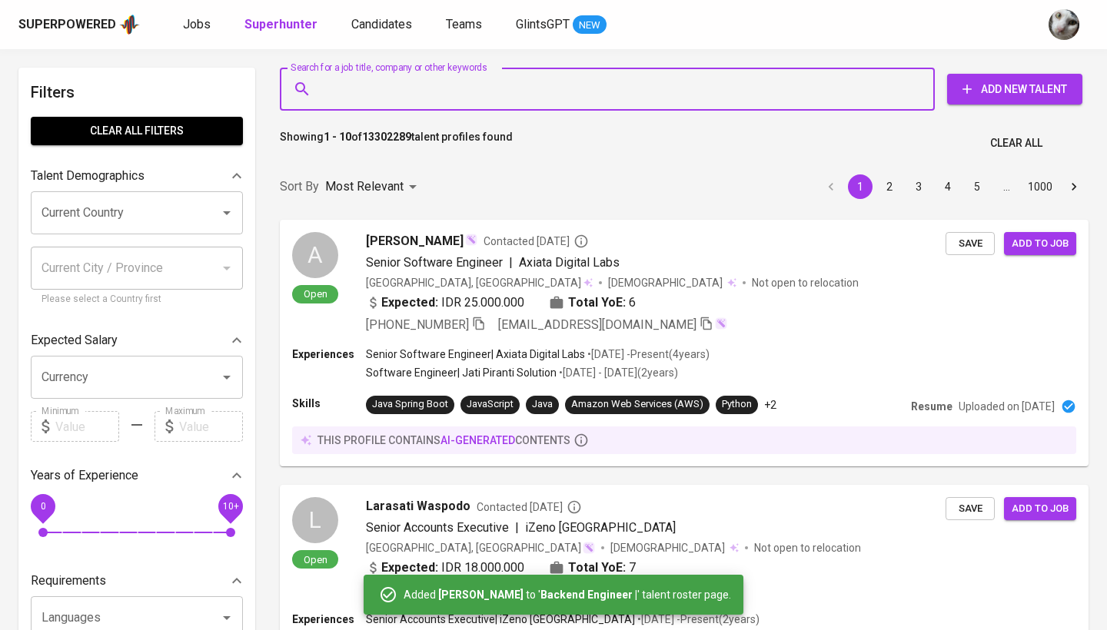
paste input "[EMAIL_ADDRESS][DOMAIN_NAME]"
type input "[EMAIL_ADDRESS][DOMAIN_NAME]"
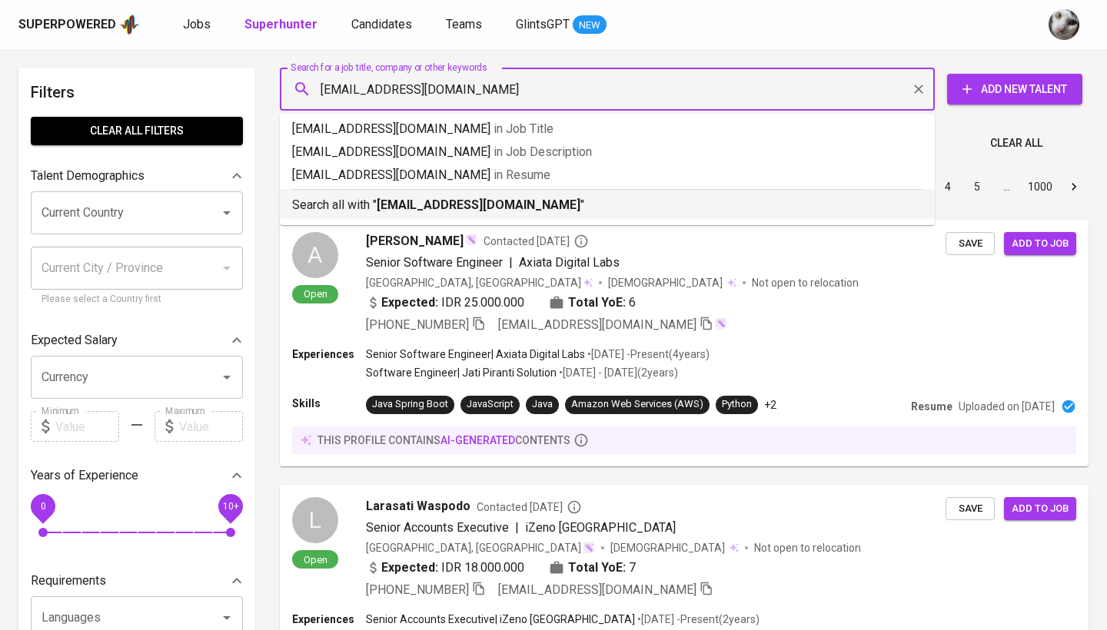
click at [471, 203] on b "[EMAIL_ADDRESS][DOMAIN_NAME]" at bounding box center [479, 204] width 204 height 15
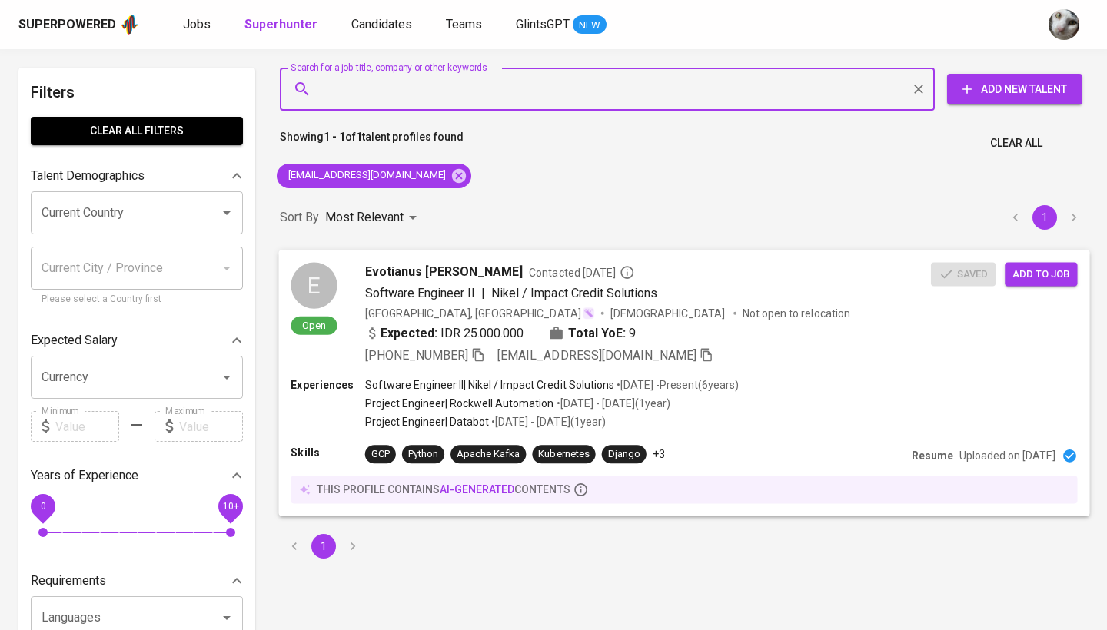
click at [1054, 273] on span "Add to job" at bounding box center [1040, 274] width 57 height 18
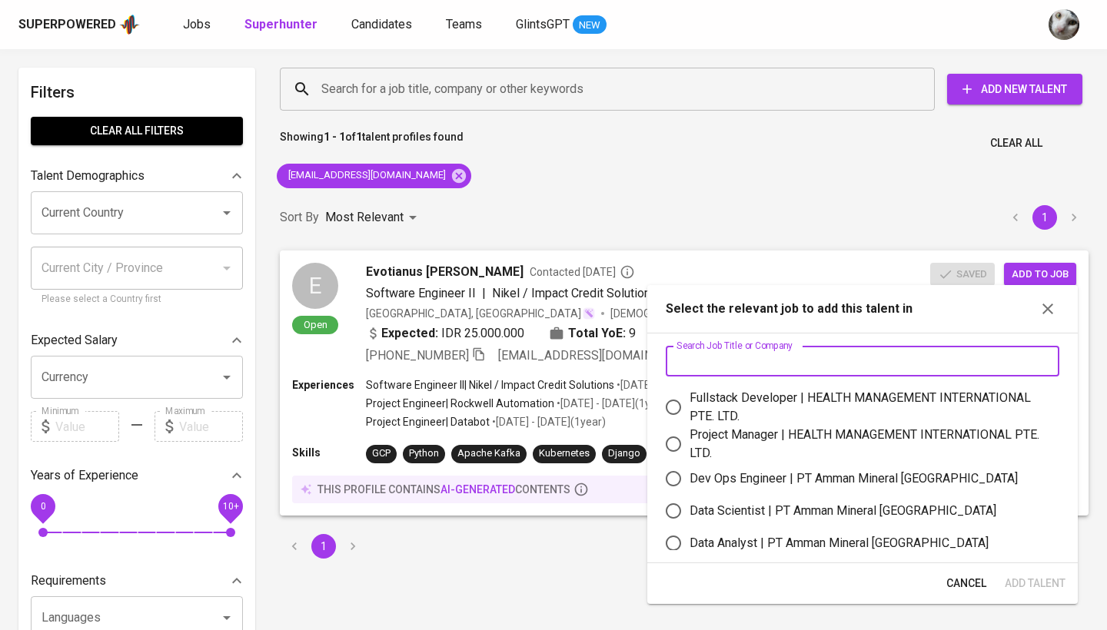
click at [775, 370] on input "text" at bounding box center [861, 361] width 393 height 31
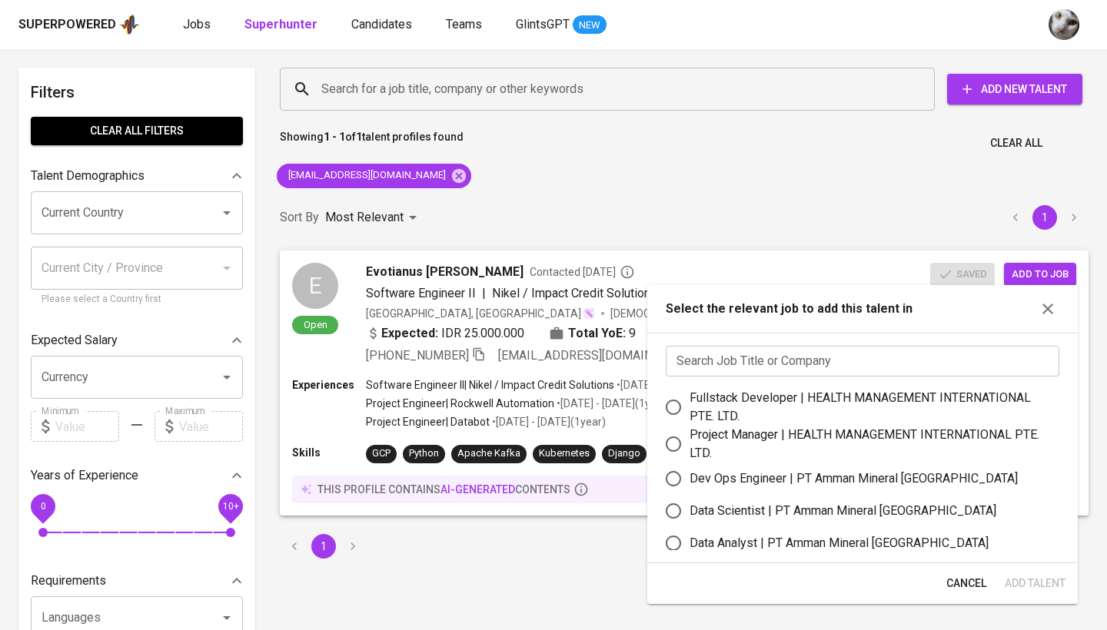
click at [763, 540] on div "Data Analyst | PT Amman Mineral Nusa Tenggara" at bounding box center [838, 543] width 299 height 18
click at [689, 540] on input "Data Analyst | PT Amman Mineral Nusa Tenggara" at bounding box center [673, 543] width 32 height 32
radio input "true"
click at [772, 475] on div "Dev Ops Engineer | PT Amman Mineral Nusa Tenggara" at bounding box center [853, 479] width 328 height 18
click at [689, 475] on input "Dev Ops Engineer | PT Amman Mineral Nusa Tenggara" at bounding box center [673, 479] width 32 height 32
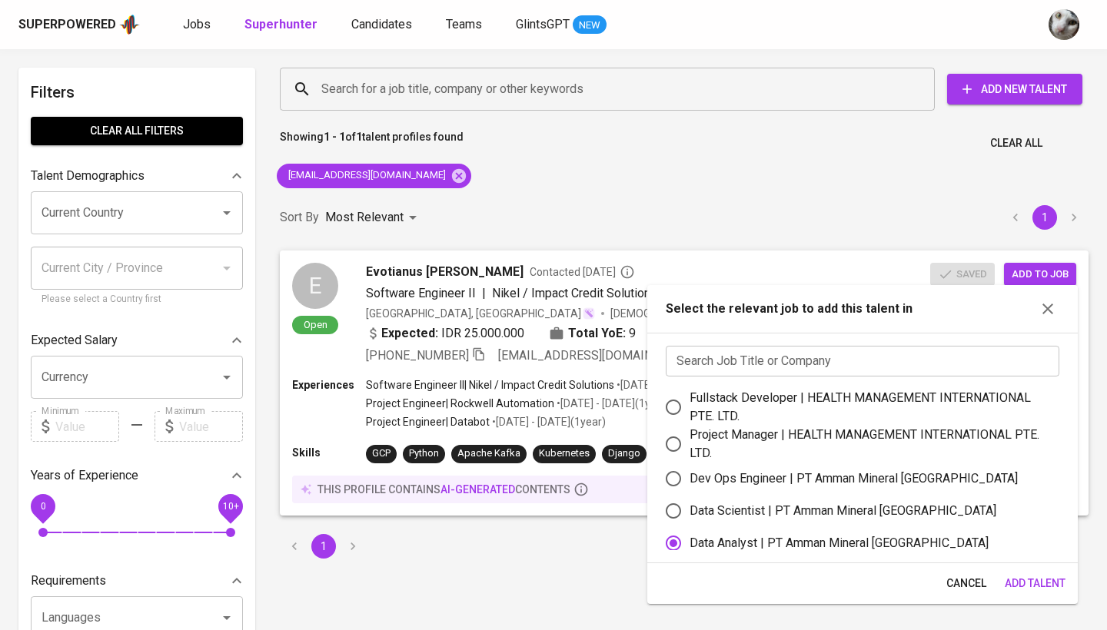
radio input "true"
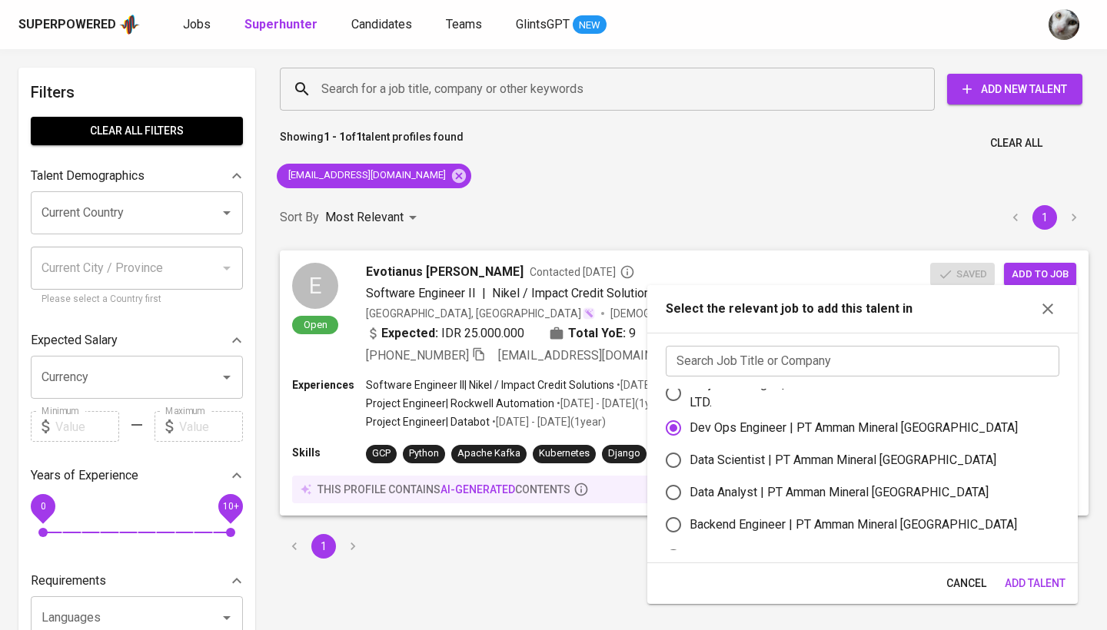
scroll to position [79, 0]
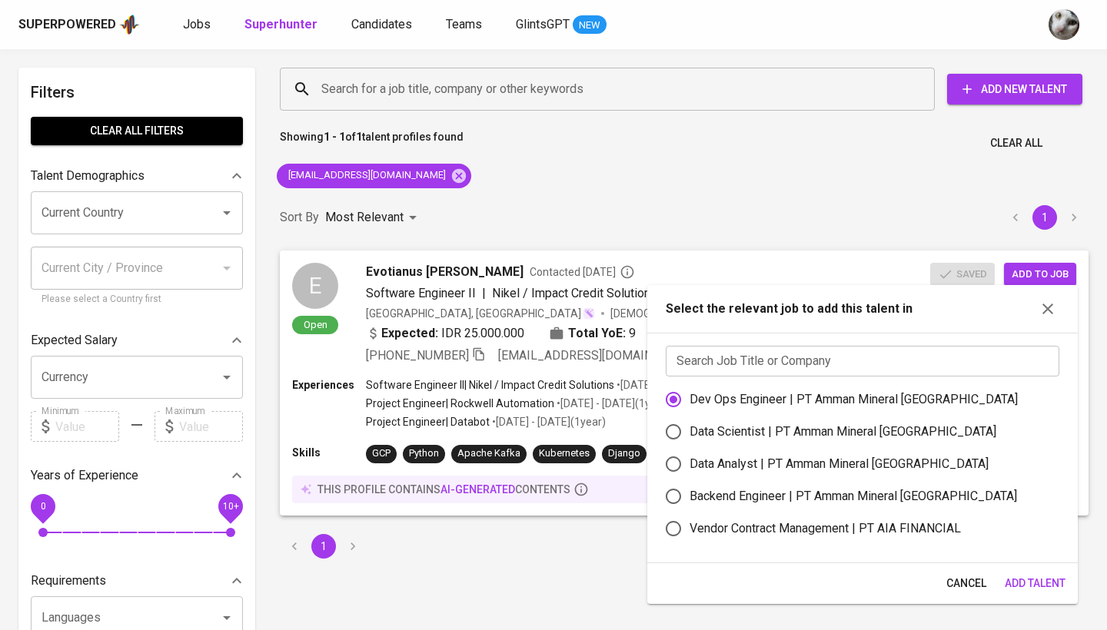
click at [765, 490] on div "Backend Engineer | PT Amman Mineral Nusa Tenggara" at bounding box center [852, 496] width 327 height 18
click at [689, 490] on input "Backend Engineer | PT Amman Mineral Nusa Tenggara" at bounding box center [673, 496] width 32 height 32
radio input "true"
click at [1018, 576] on span "Add Talent" at bounding box center [1034, 583] width 61 height 19
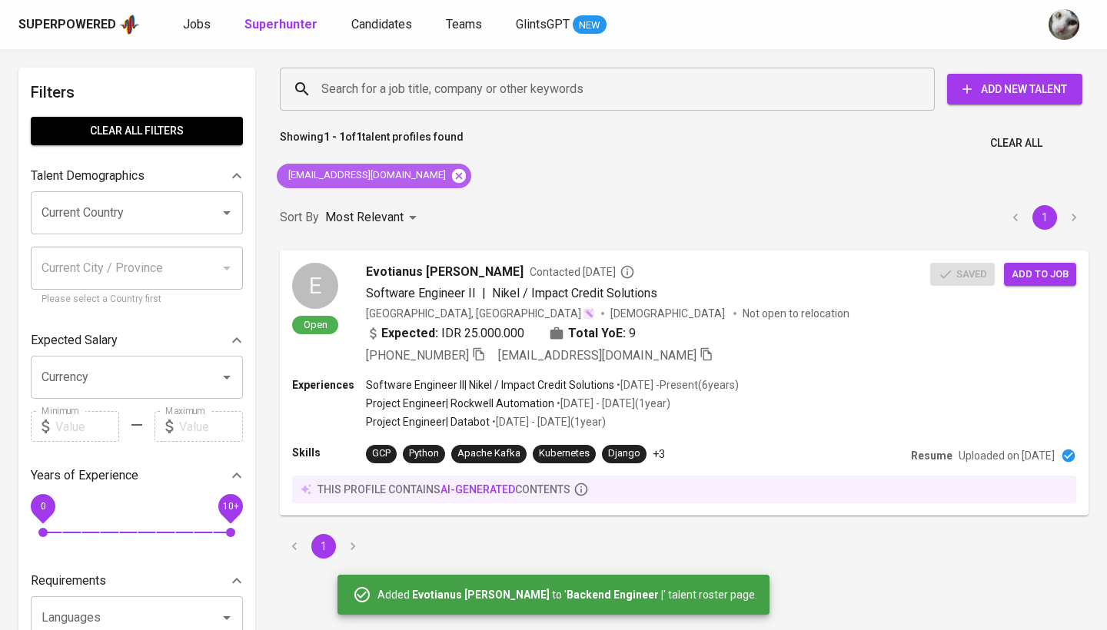
click at [452, 178] on icon at bounding box center [459, 175] width 14 height 14
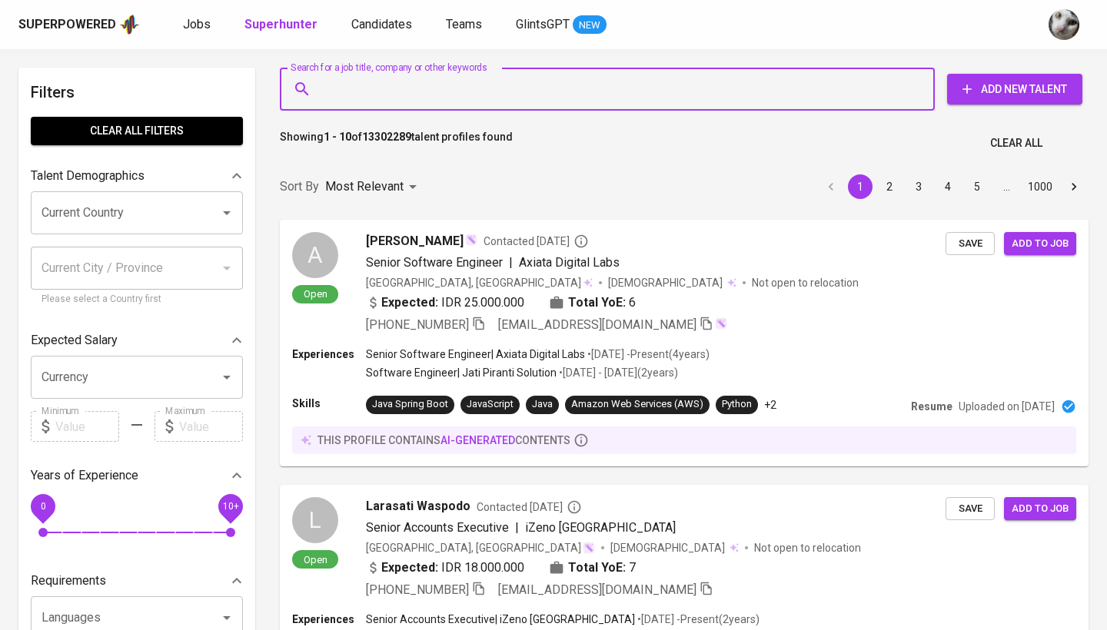
click at [425, 96] on input "Search for a job title, company or other keywords" at bounding box center [610, 89] width 587 height 29
paste input "[EMAIL_ADDRESS][DOMAIN_NAME]"
type input "[EMAIL_ADDRESS][DOMAIN_NAME]"
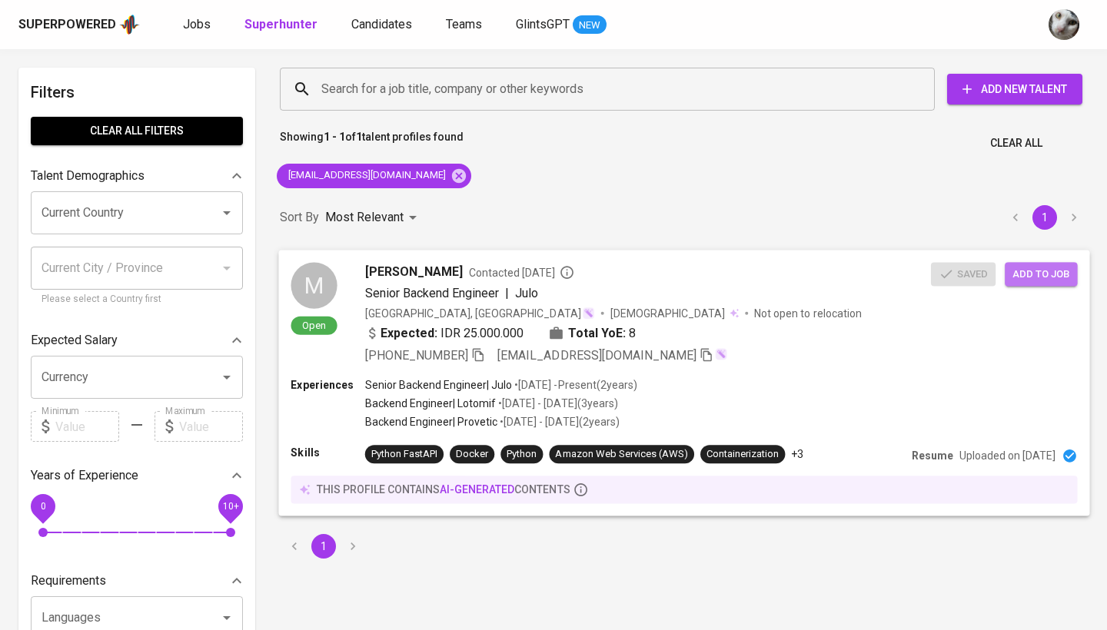
click at [1030, 279] on span "Add to job" at bounding box center [1040, 274] width 57 height 18
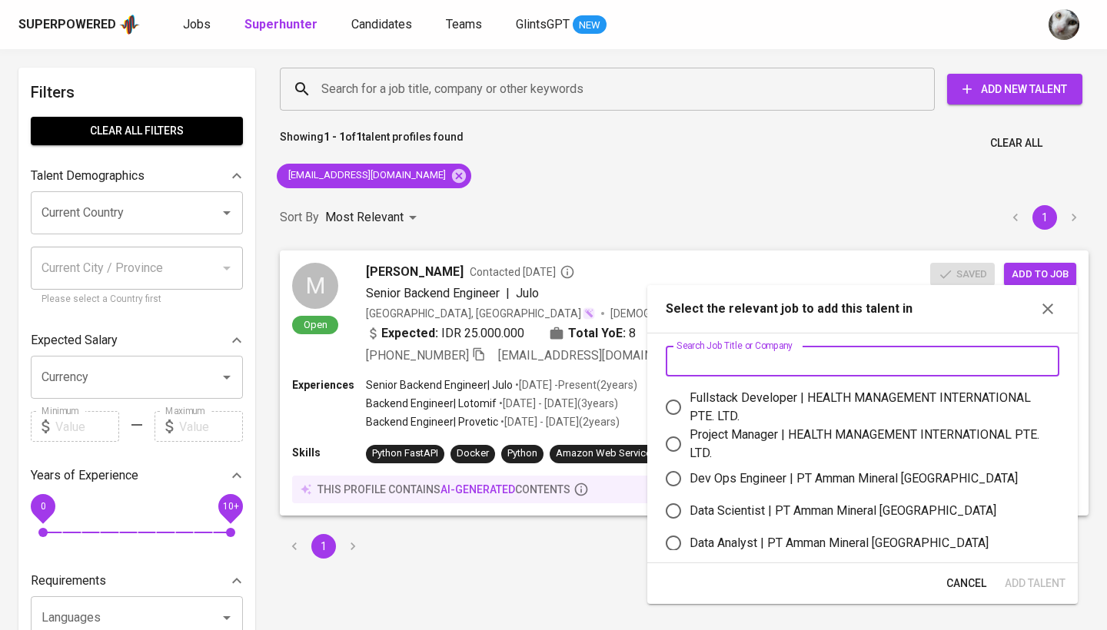
click at [752, 368] on input "text" at bounding box center [861, 361] width 393 height 31
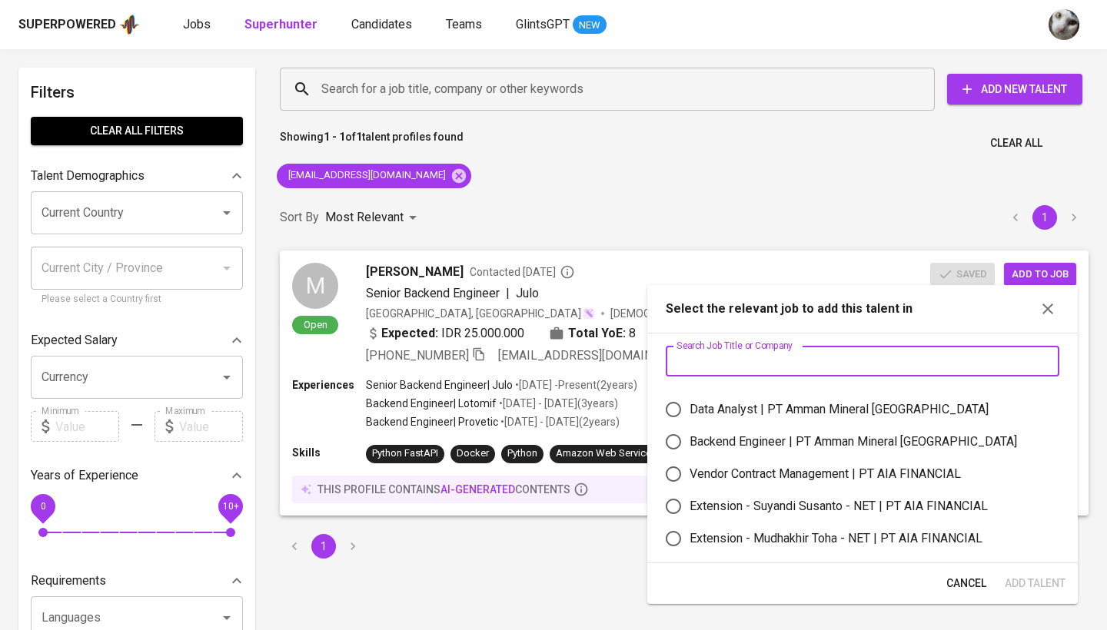
scroll to position [128, 0]
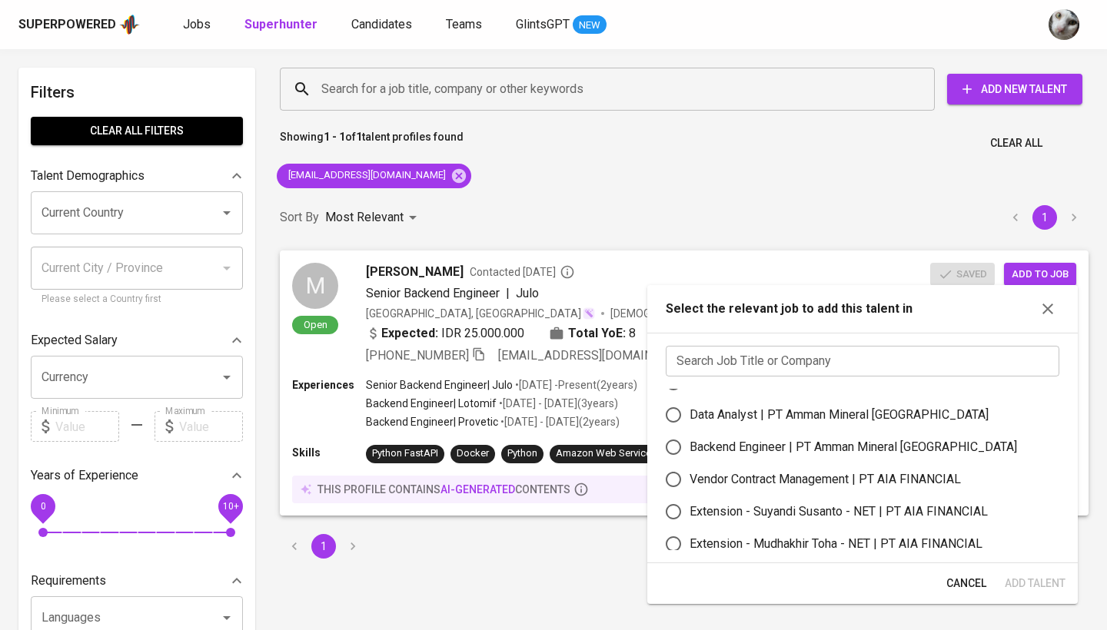
click at [738, 452] on div "Backend Engineer | PT Amman Mineral Nusa Tenggara" at bounding box center [852, 447] width 327 height 18
click at [689, 452] on input "Backend Engineer | PT Amman Mineral Nusa Tenggara" at bounding box center [673, 447] width 32 height 32
radio input "true"
click at [1029, 583] on span "Add Talent" at bounding box center [1034, 583] width 61 height 19
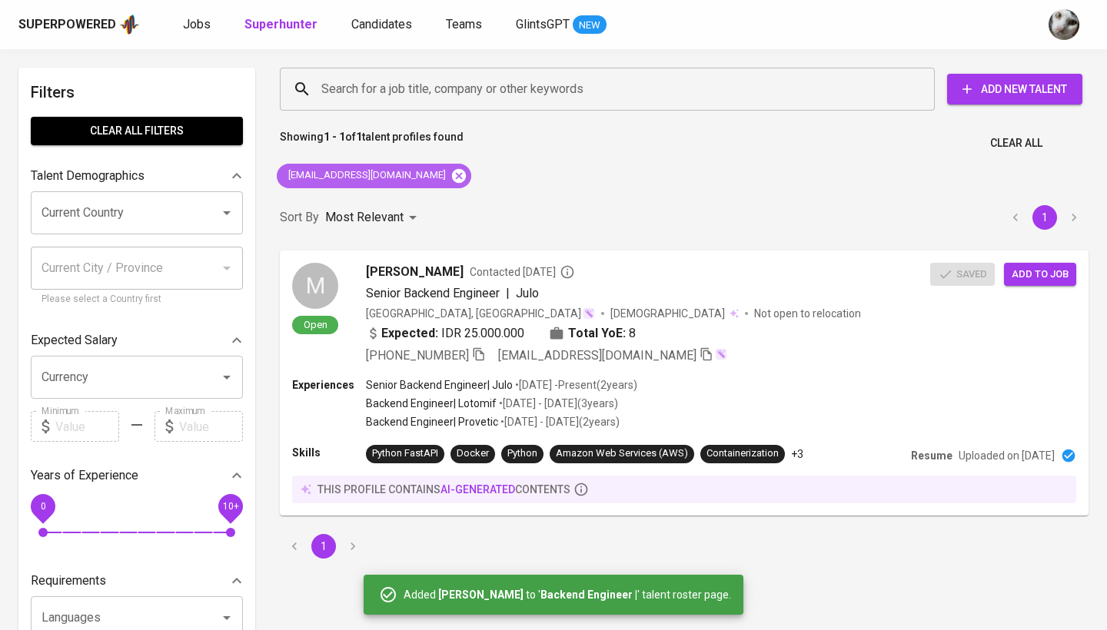
click at [452, 178] on icon at bounding box center [459, 175] width 14 height 14
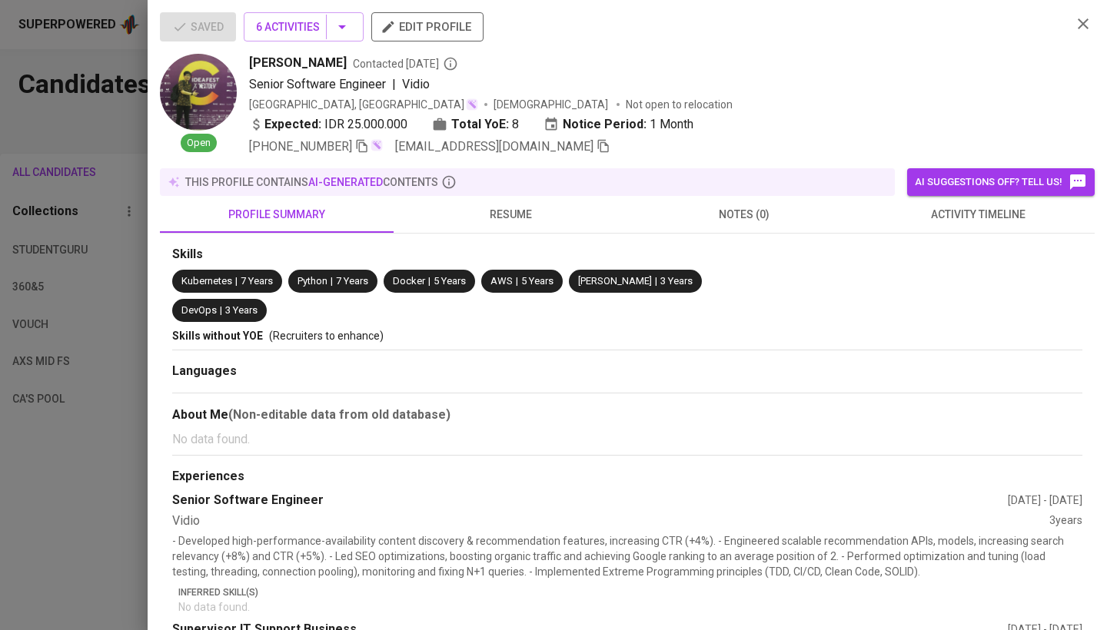
scroll to position [230, 0]
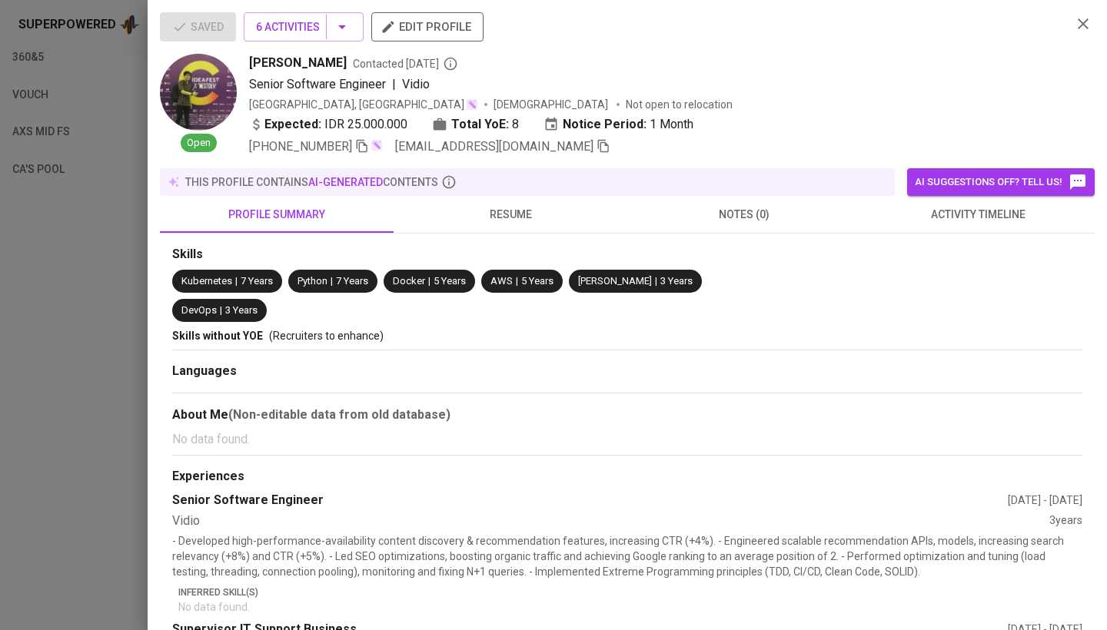
click at [43, 308] on div at bounding box center [553, 315] width 1107 height 630
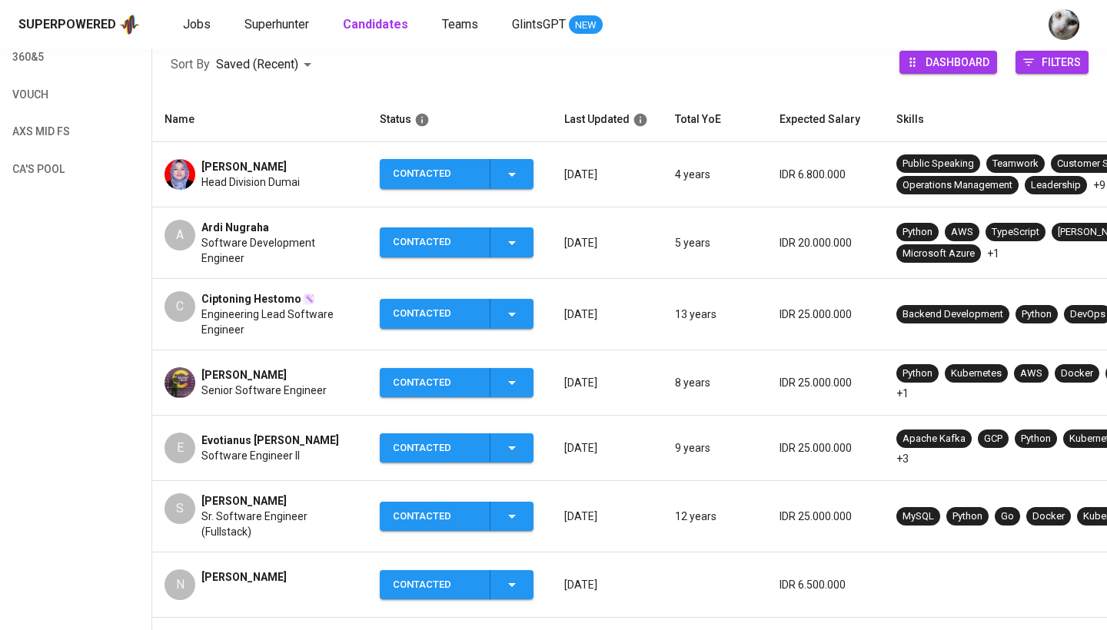
click at [237, 435] on span "Evotianus [PERSON_NAME]" at bounding box center [270, 440] width 138 height 15
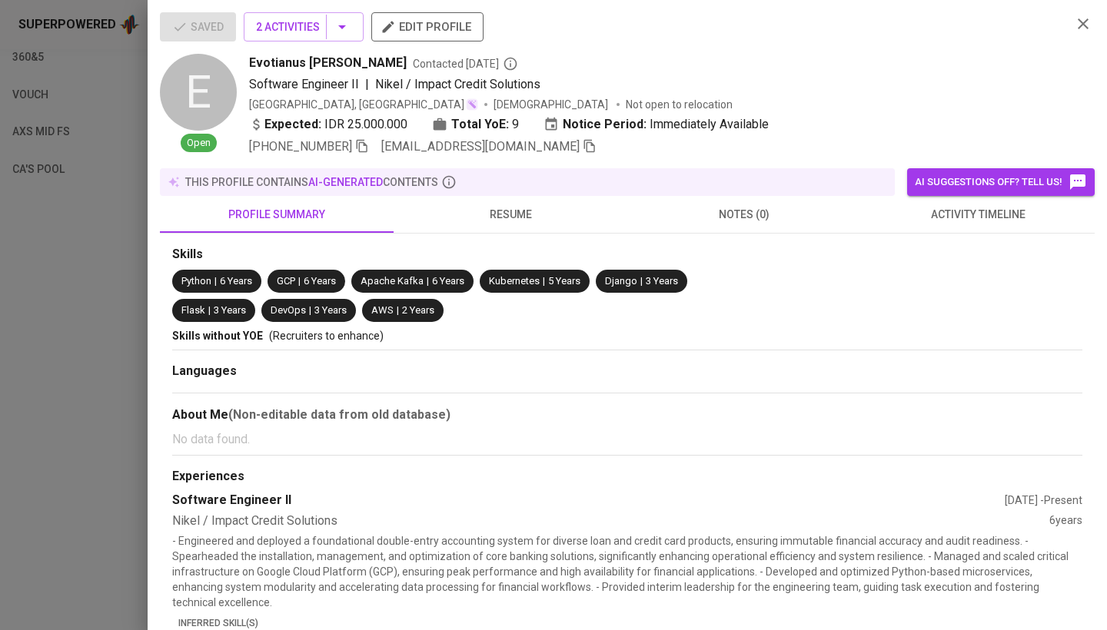
click at [582, 148] on icon "button" at bounding box center [589, 146] width 14 height 14
click at [102, 315] on div at bounding box center [553, 315] width 1107 height 630
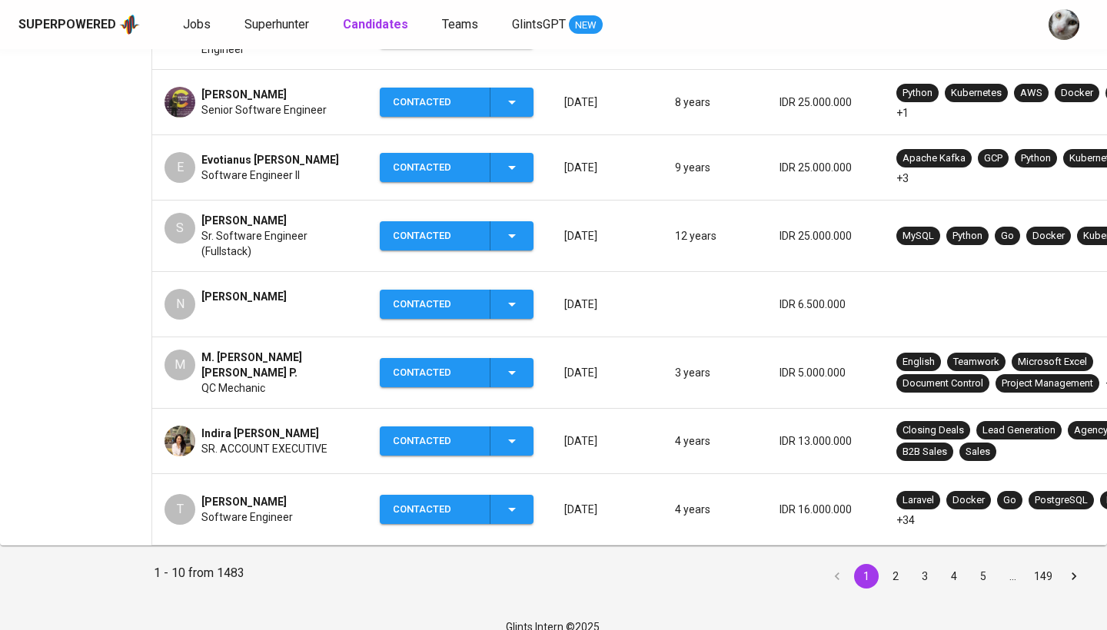
scroll to position [516, 0]
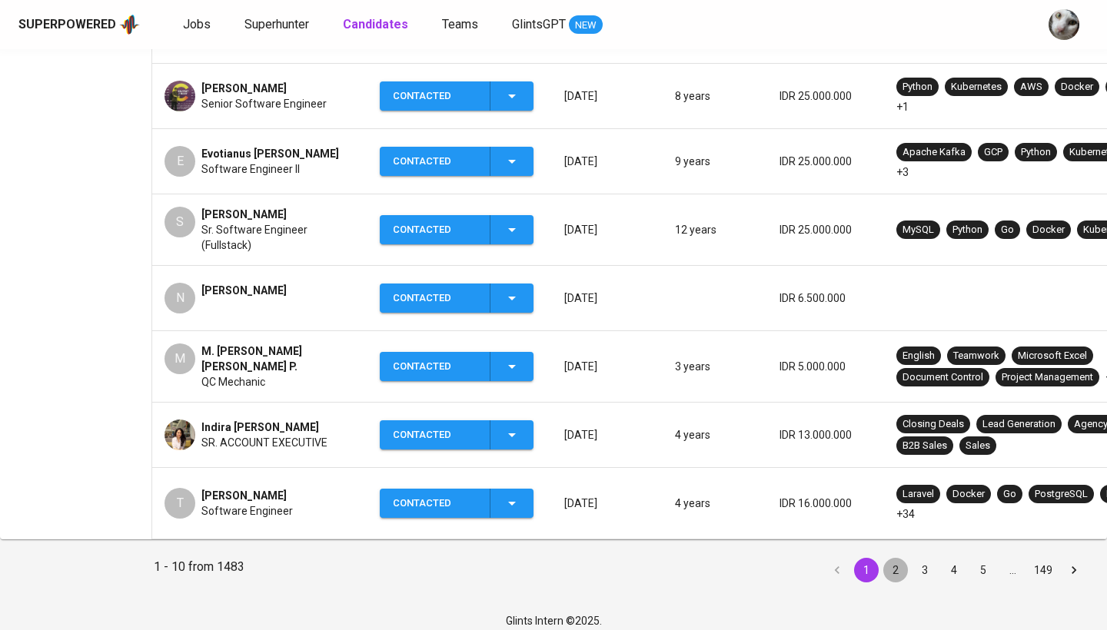
click at [902, 567] on button "2" at bounding box center [895, 570] width 25 height 25
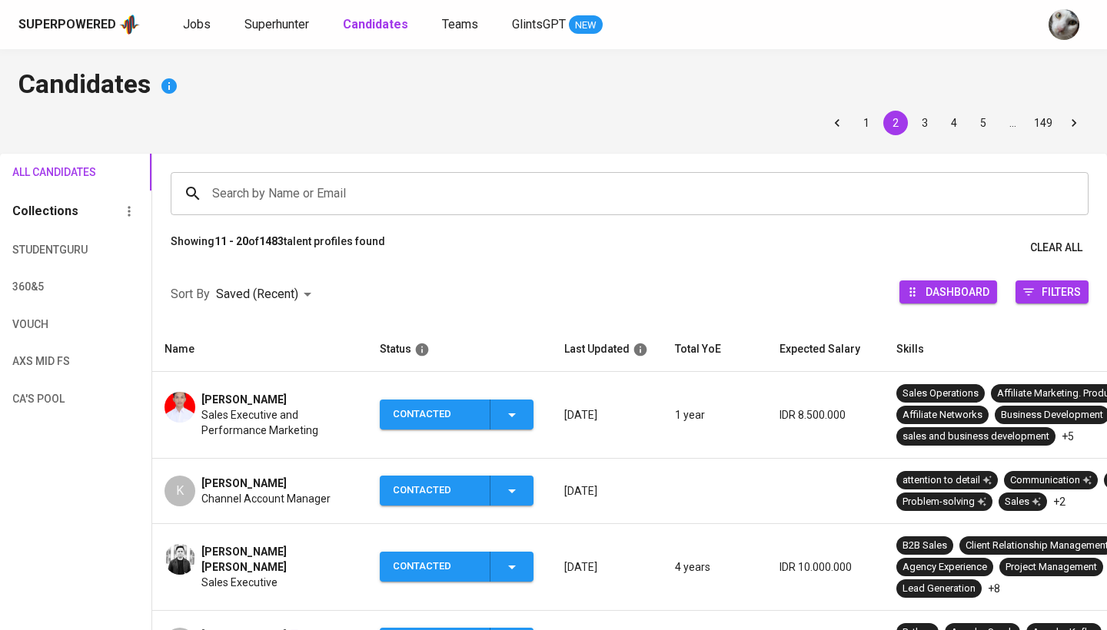
scroll to position [-1, 0]
click at [437, 187] on input "Search by Name or Email" at bounding box center [633, 193] width 850 height 29
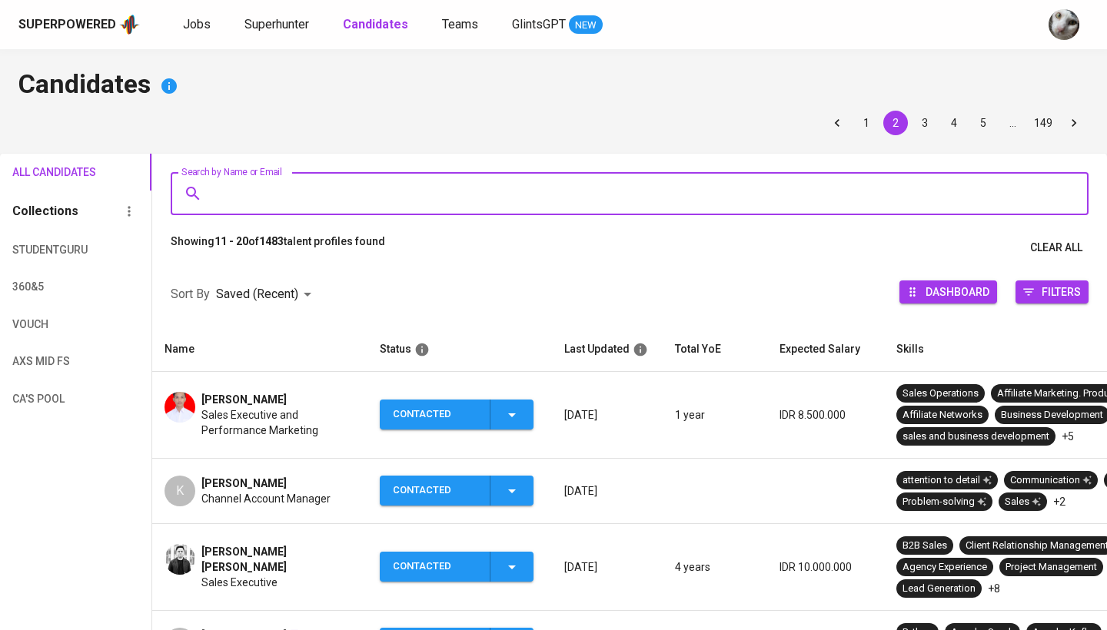
scroll to position [0, 0]
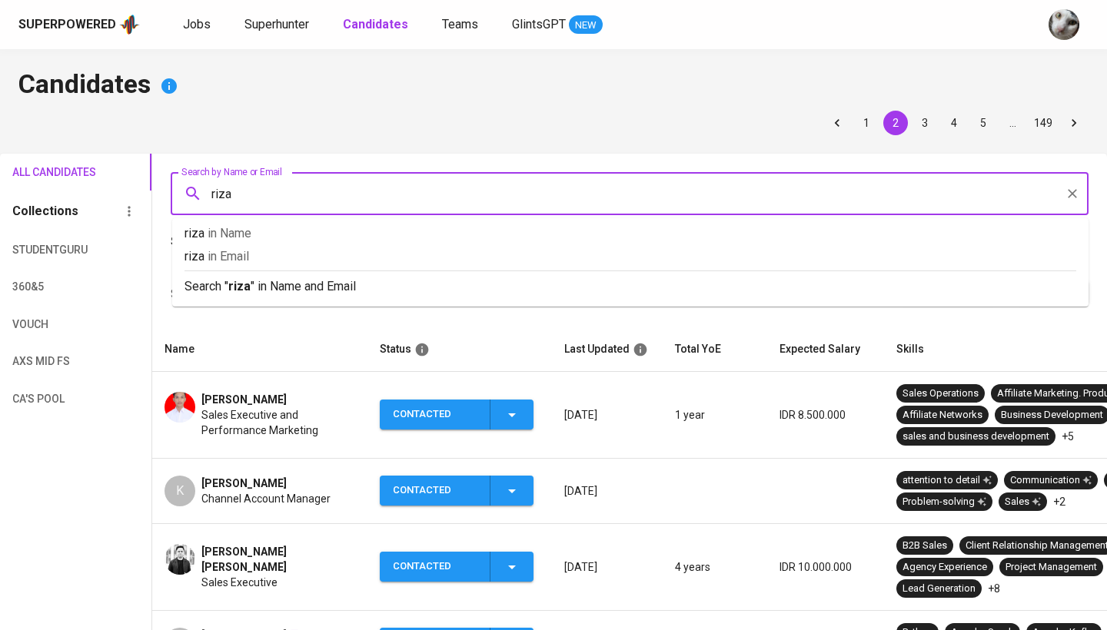
type input "rizal"
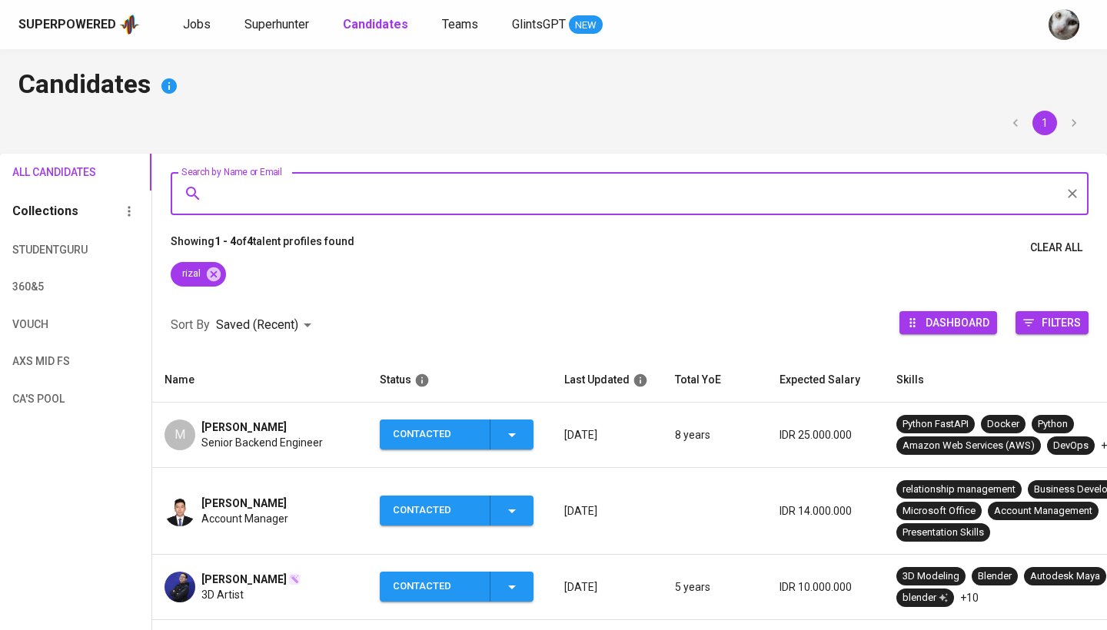
click at [284, 426] on span "[PERSON_NAME]" at bounding box center [243, 427] width 85 height 15
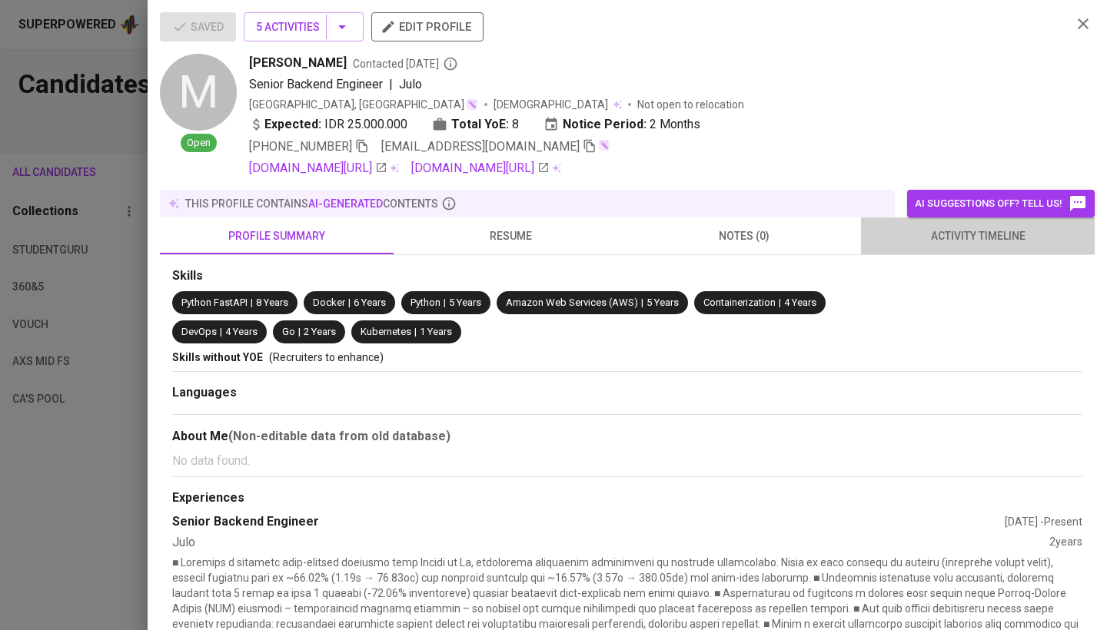
click at [913, 227] on span "activity timeline" at bounding box center [977, 236] width 215 height 19
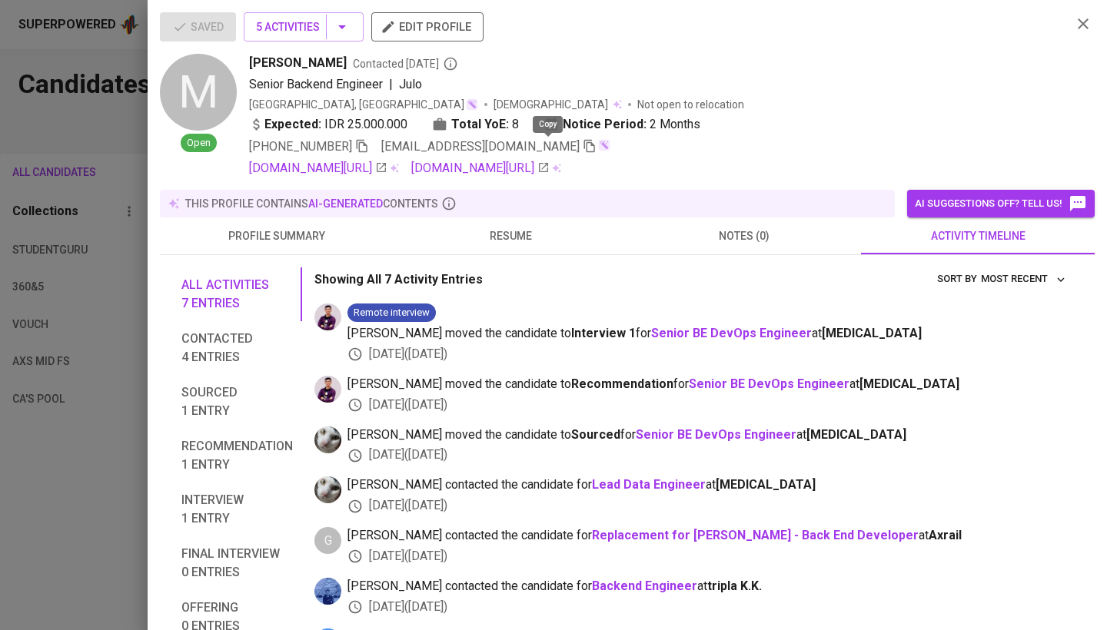
click at [582, 142] on icon "button" at bounding box center [589, 146] width 14 height 14
click at [48, 347] on div at bounding box center [553, 315] width 1107 height 630
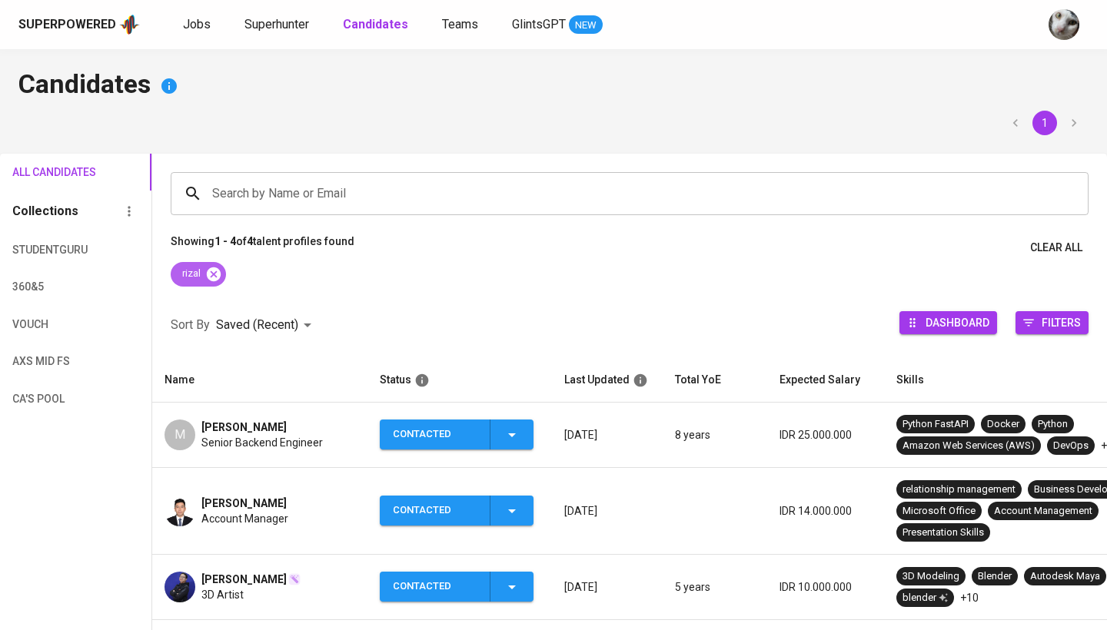
click at [214, 276] on icon at bounding box center [213, 274] width 17 height 17
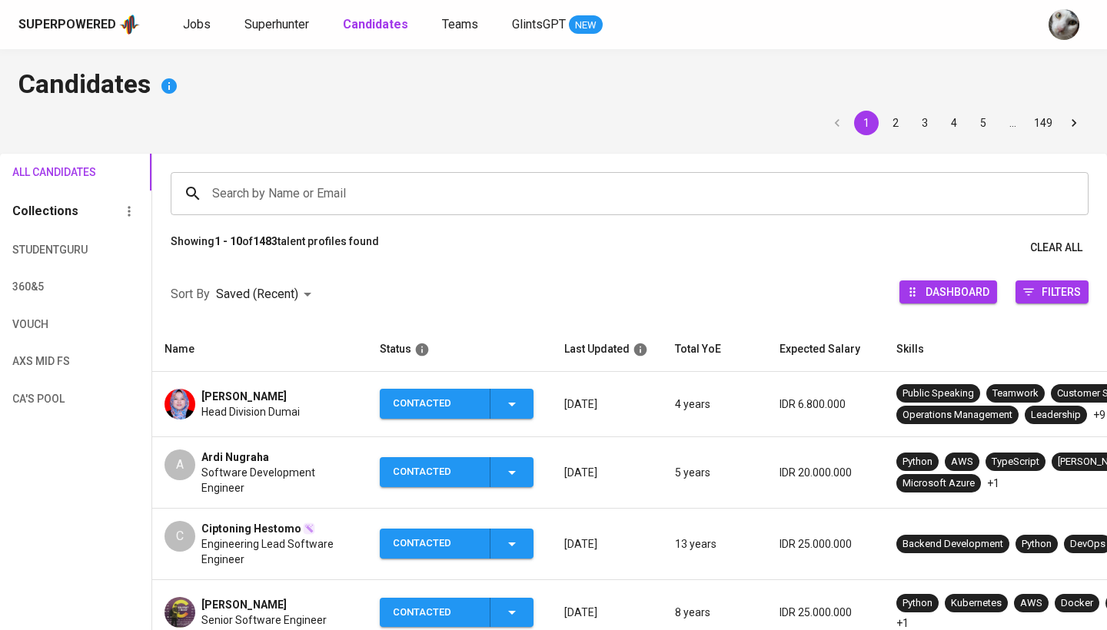
click at [264, 211] on div "Search by Name or Email" at bounding box center [630, 193] width 918 height 43
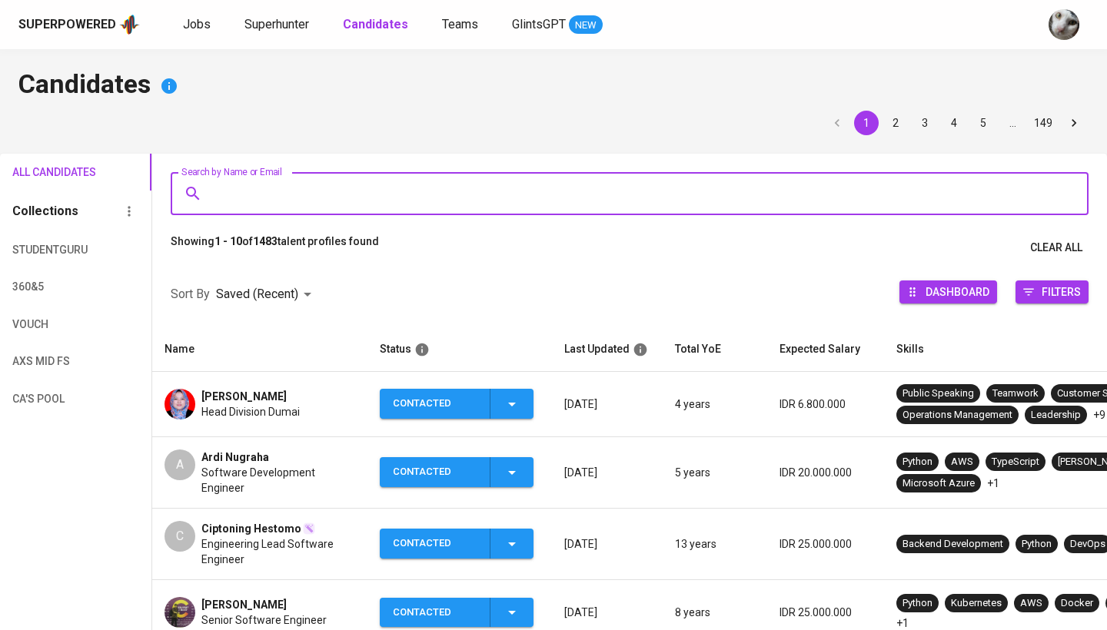
click at [558, 193] on input "Search by Name or Email" at bounding box center [633, 193] width 850 height 29
click at [195, 29] on span "Jobs" at bounding box center [197, 24] width 28 height 15
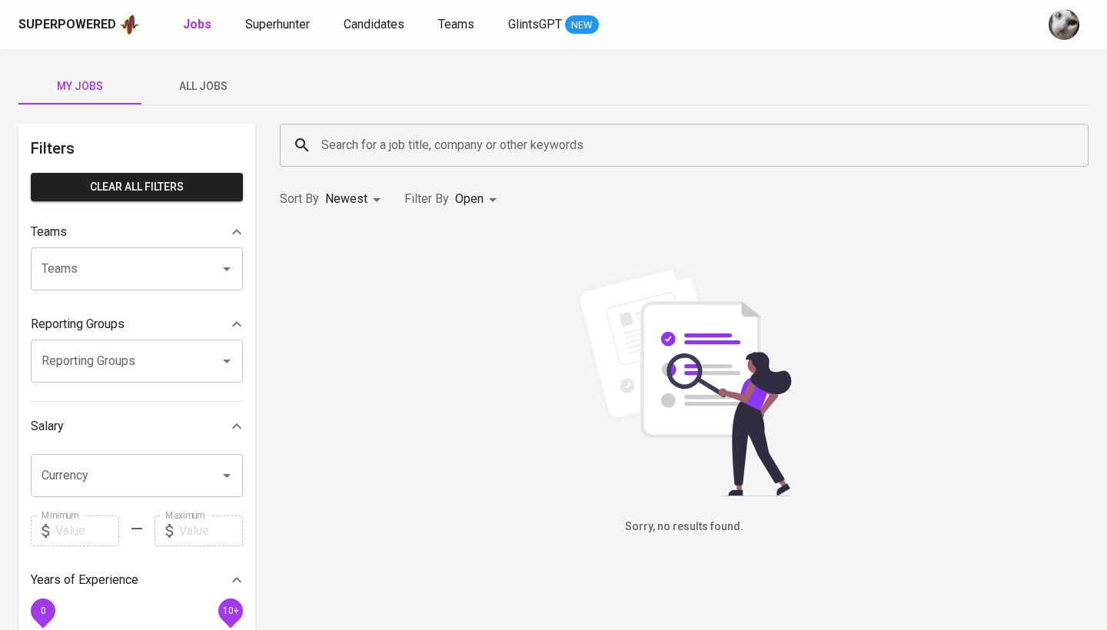
click at [218, 100] on button "All Jobs" at bounding box center [202, 86] width 123 height 37
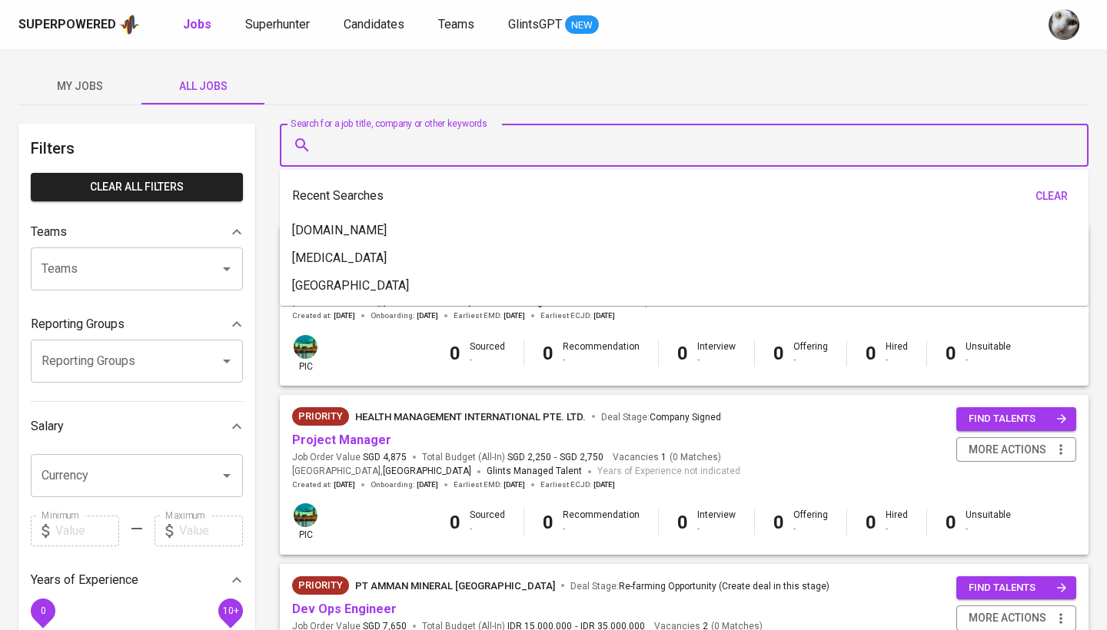
click at [354, 139] on input "Search for a job title, company or other keywords" at bounding box center [687, 145] width 741 height 29
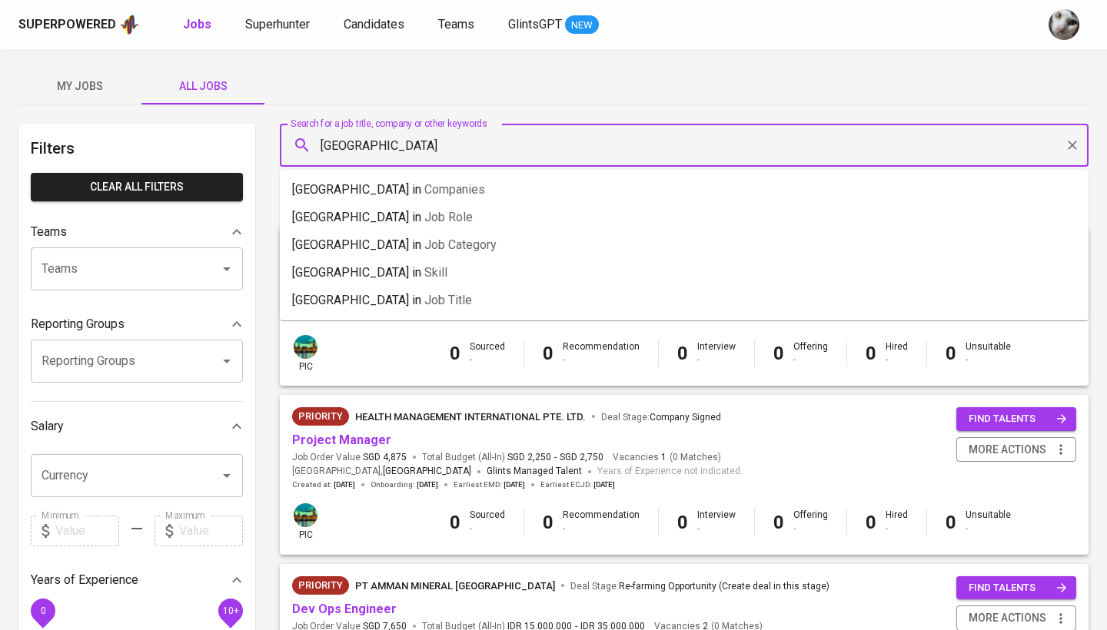
type input "Amman"
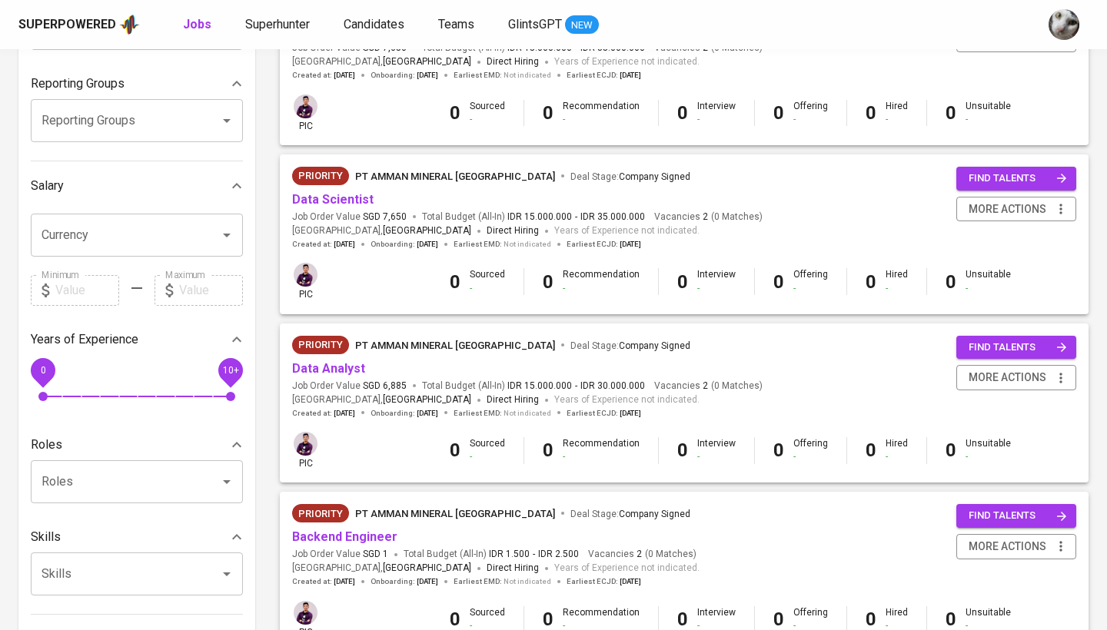
scroll to position [287, 0]
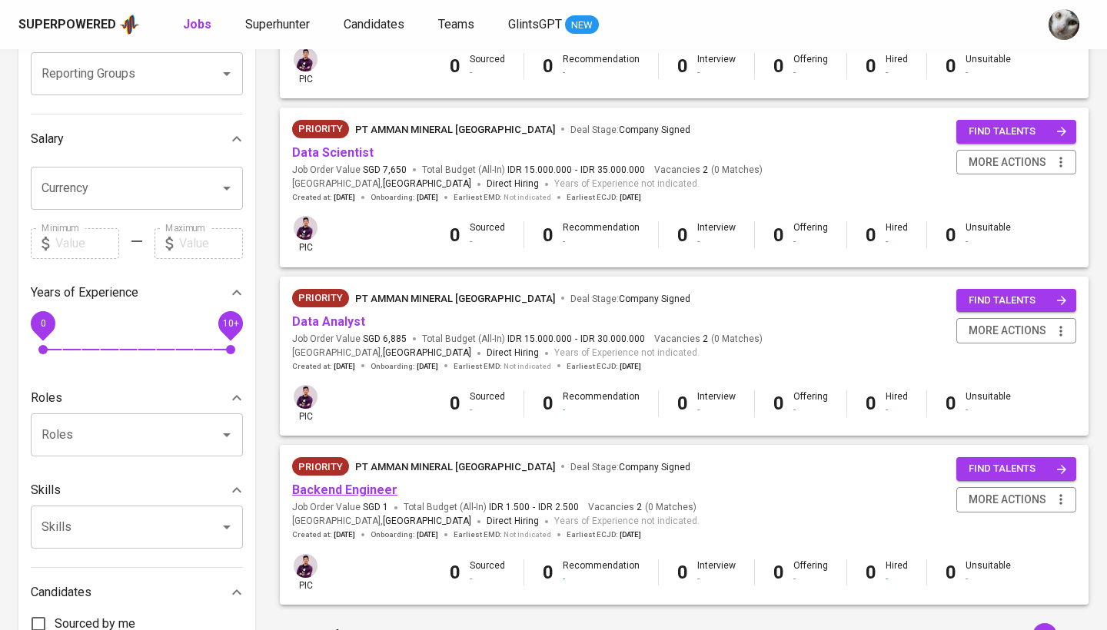
click at [348, 483] on link "Backend Engineer" at bounding box center [344, 490] width 105 height 15
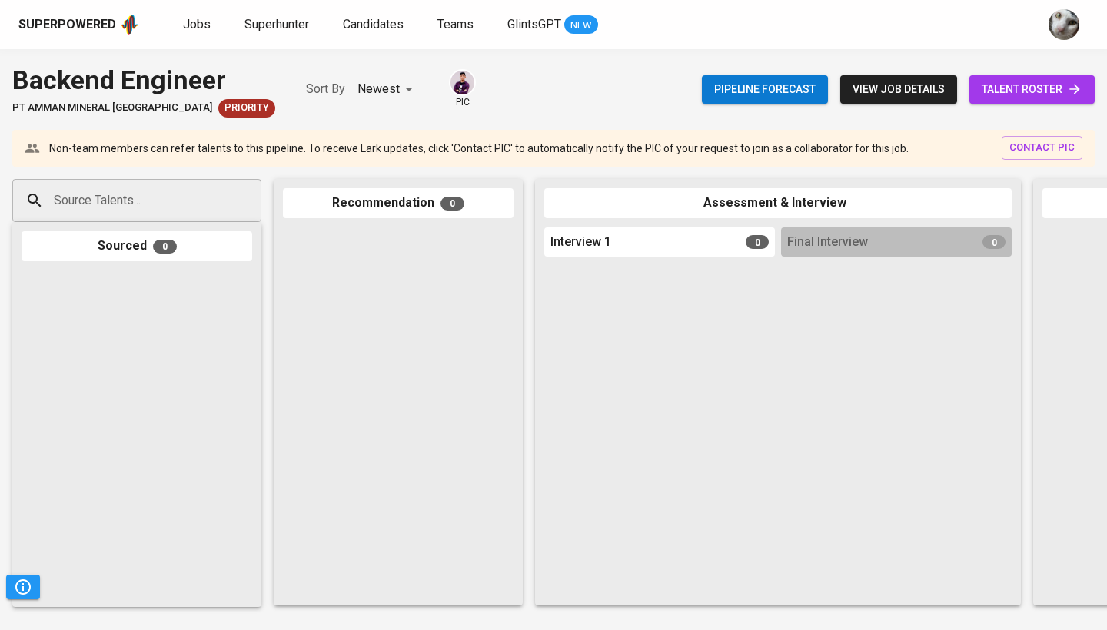
click at [1032, 82] on span "talent roster" at bounding box center [1031, 89] width 101 height 19
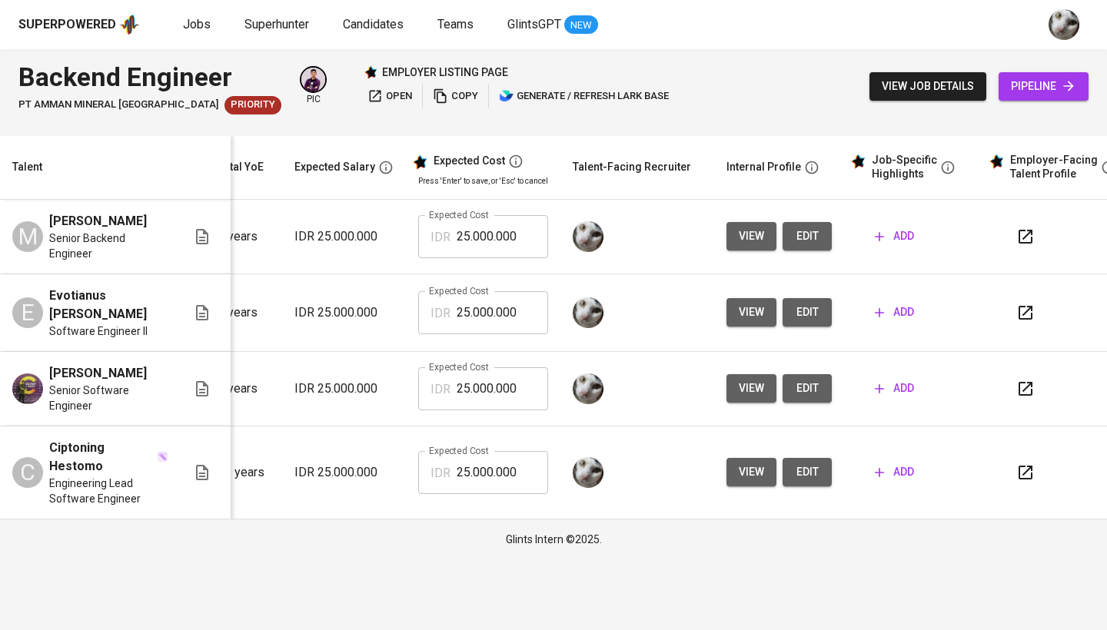
scroll to position [0, 195]
click at [891, 234] on span "add" at bounding box center [893, 236] width 39 height 19
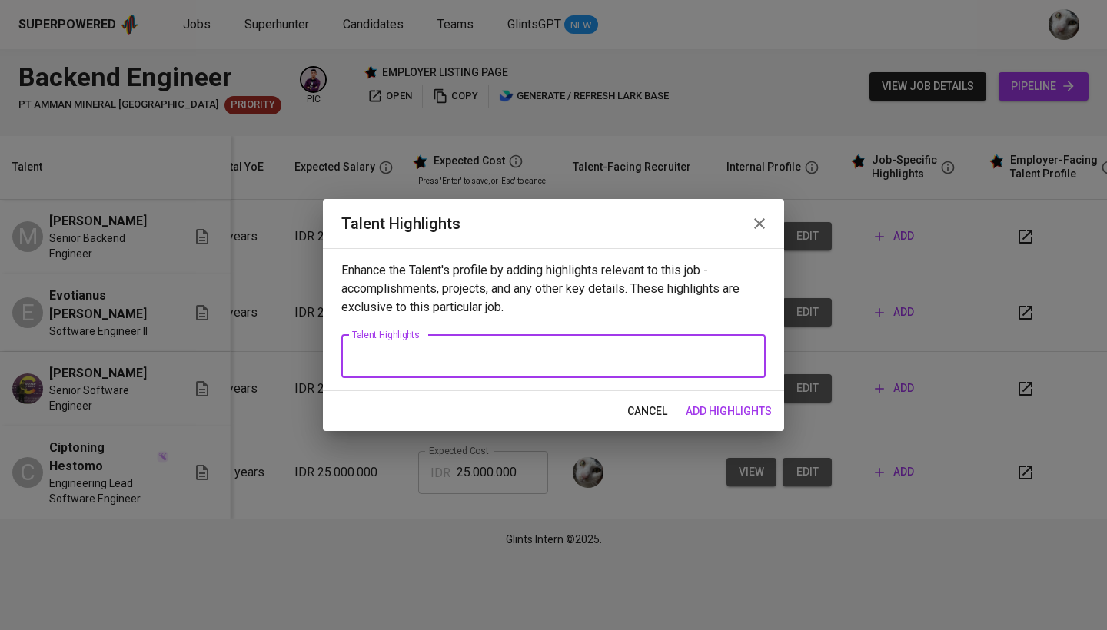
click at [656, 362] on textarea at bounding box center [553, 356] width 403 height 15
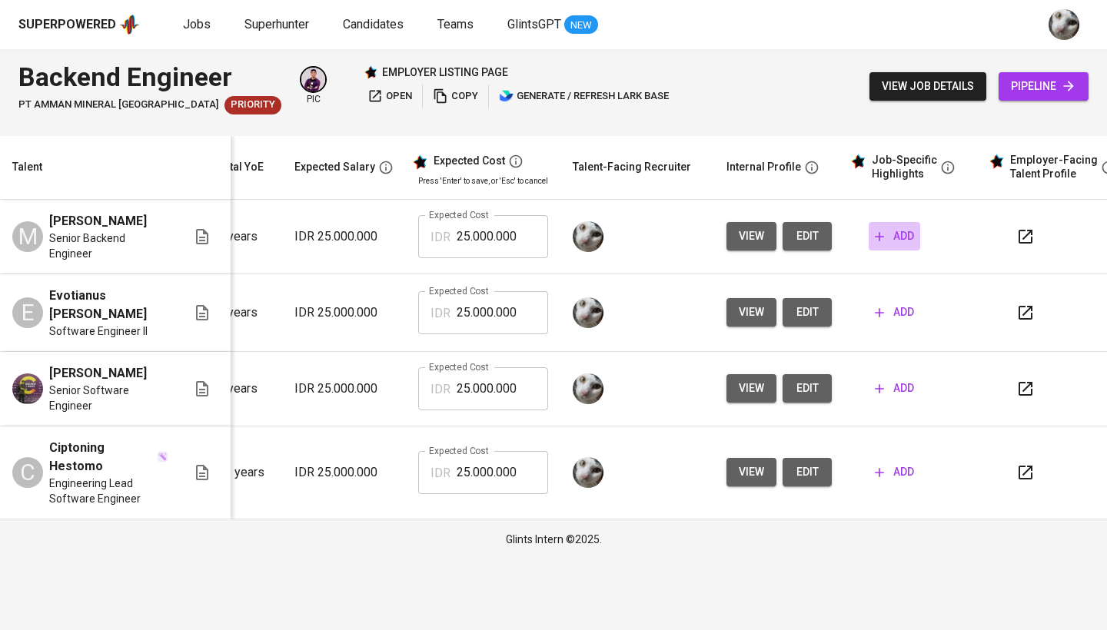
click at [884, 234] on span "add" at bounding box center [893, 236] width 39 height 19
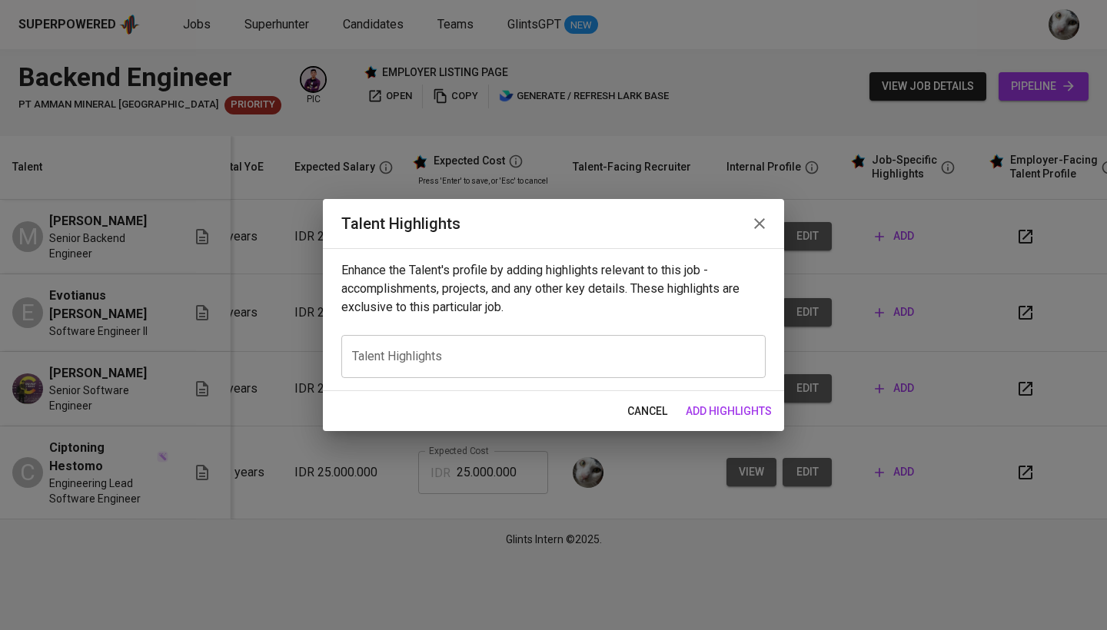
click at [524, 339] on div "x Talent Highlights" at bounding box center [553, 356] width 424 height 43
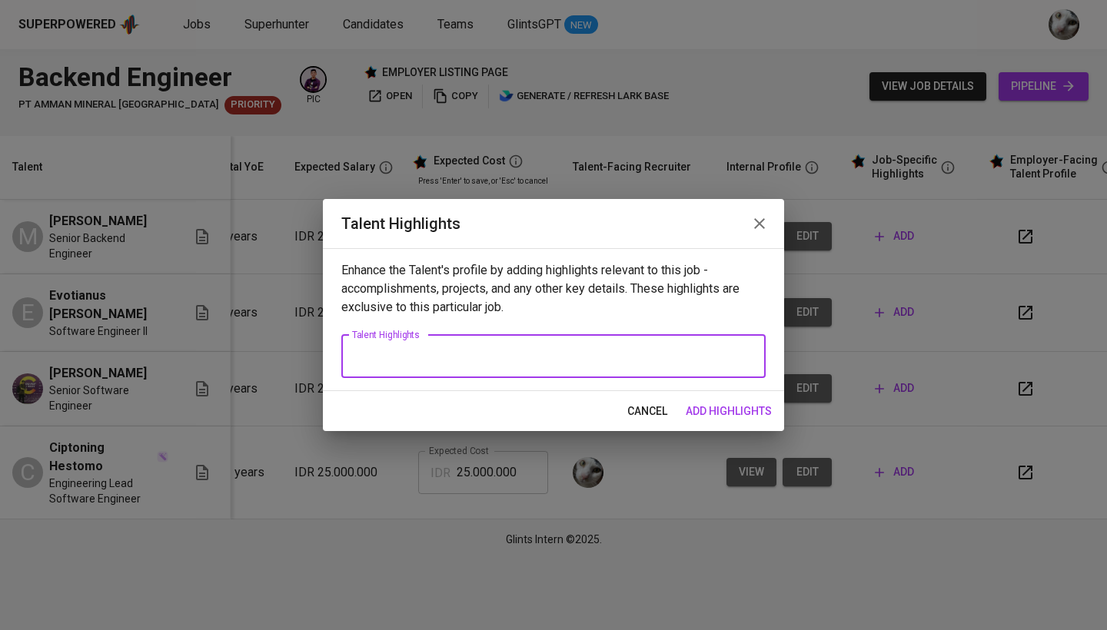
paste textarea "- At Julo, Rizal migrated high-latency endpoints from Python to Go, reducing re…"
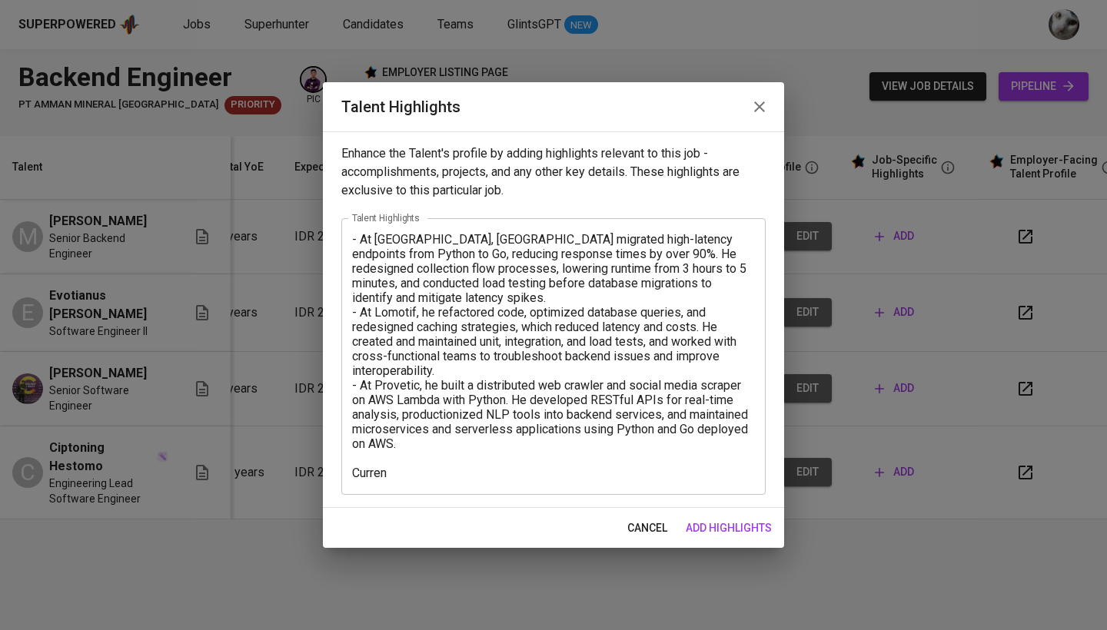
drag, startPoint x: 418, startPoint y: 482, endPoint x: 353, endPoint y: 474, distance: 65.8
click at [353, 474] on div "- At Julo, Rizal migrated high-latency endpoints from Python to Go, reducing re…" at bounding box center [553, 356] width 424 height 277
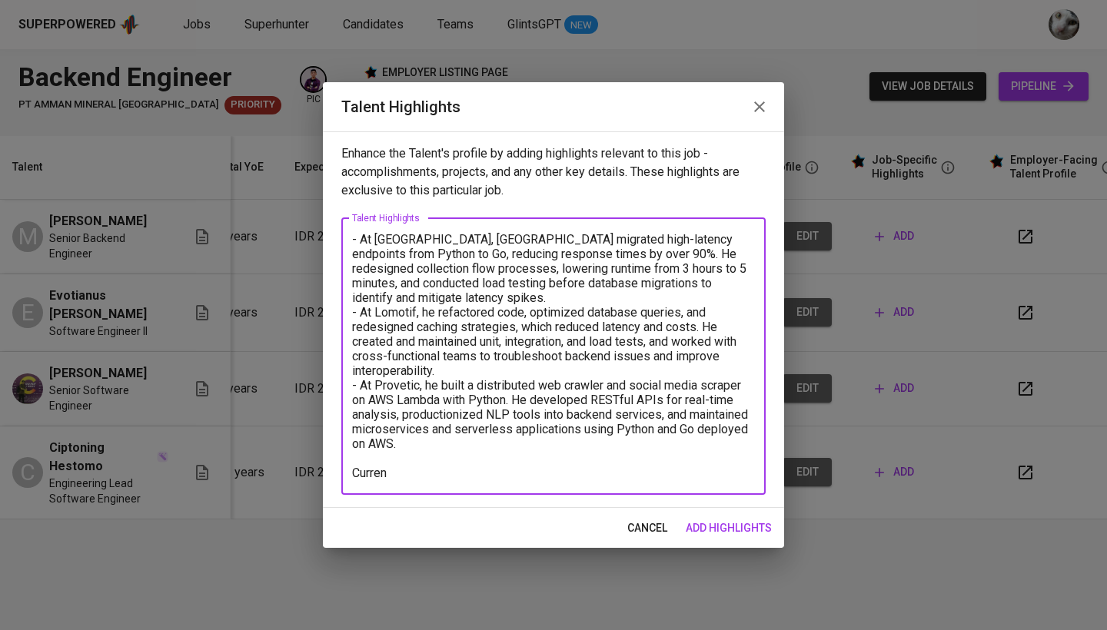
click at [362, 475] on textarea "- At Julo, Rizal migrated high-latency endpoints from Python to Go, reducing re…" at bounding box center [553, 356] width 403 height 248
paste textarea "Basic Salary: 25,000,000"
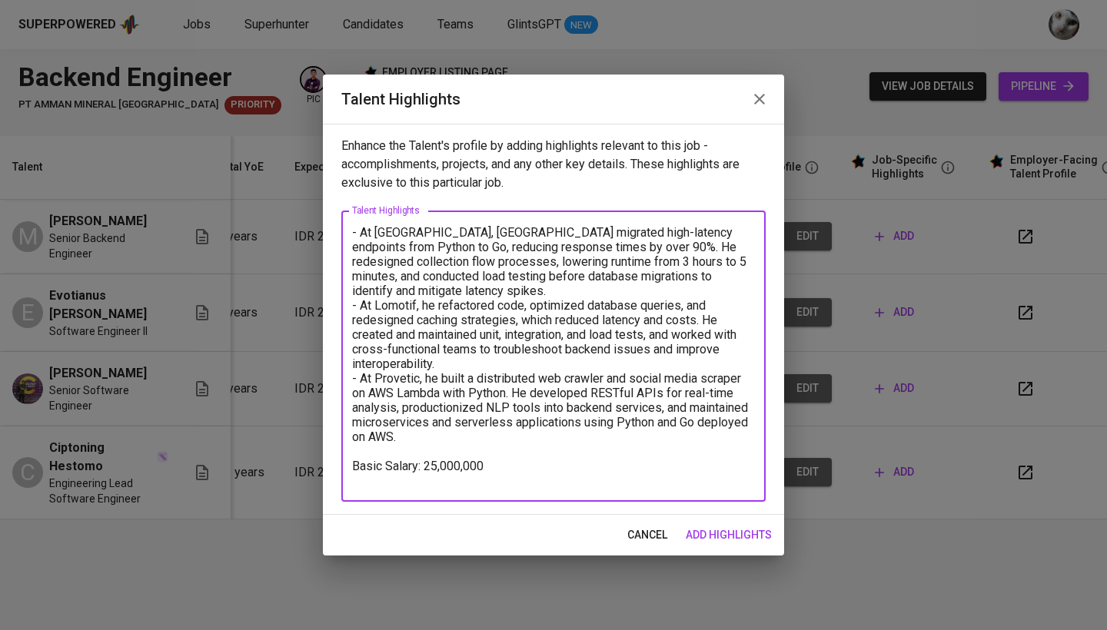
click at [543, 461] on textarea "- At Julo, Rizal migrated high-latency endpoints from Python to Go, reducing re…" at bounding box center [553, 356] width 403 height 263
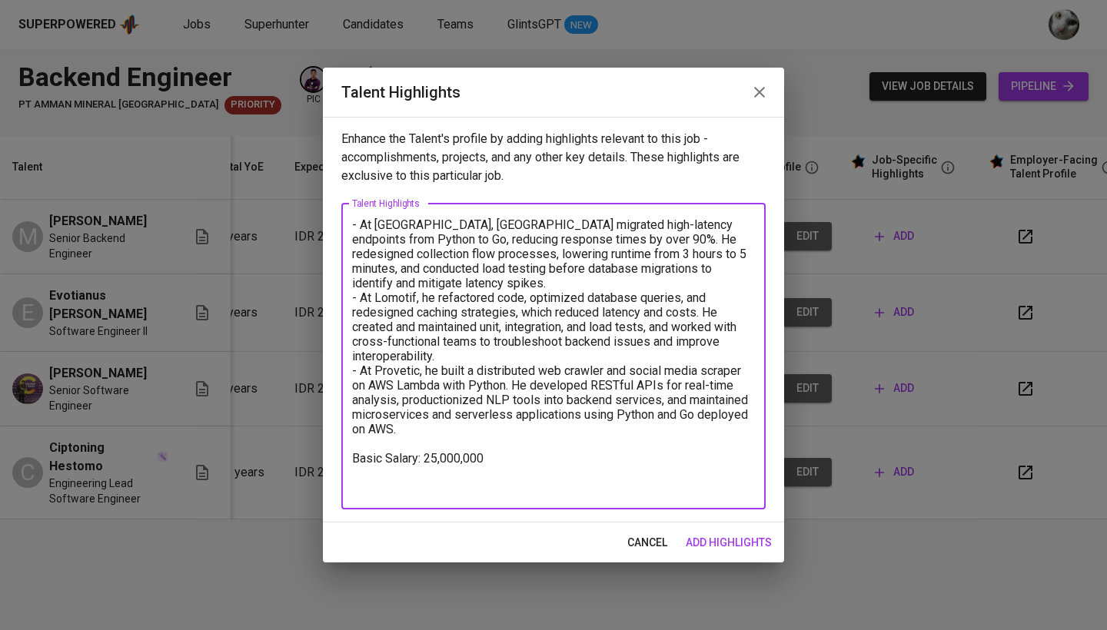
paste textarea "30,000,000"
drag, startPoint x: 418, startPoint y: 460, endPoint x: 346, endPoint y: 460, distance: 72.2
click at [346, 460] on div "- At Julo, Rizal migrated high-latency endpoints from Python to Go, reducing re…" at bounding box center [553, 357] width 424 height 306
click at [416, 464] on textarea "- At Julo, Rizal migrated high-latency endpoints from Python to Go, reducing re…" at bounding box center [553, 355] width 403 height 277
drag, startPoint x: 421, startPoint y: 460, endPoint x: 312, endPoint y: 460, distance: 109.1
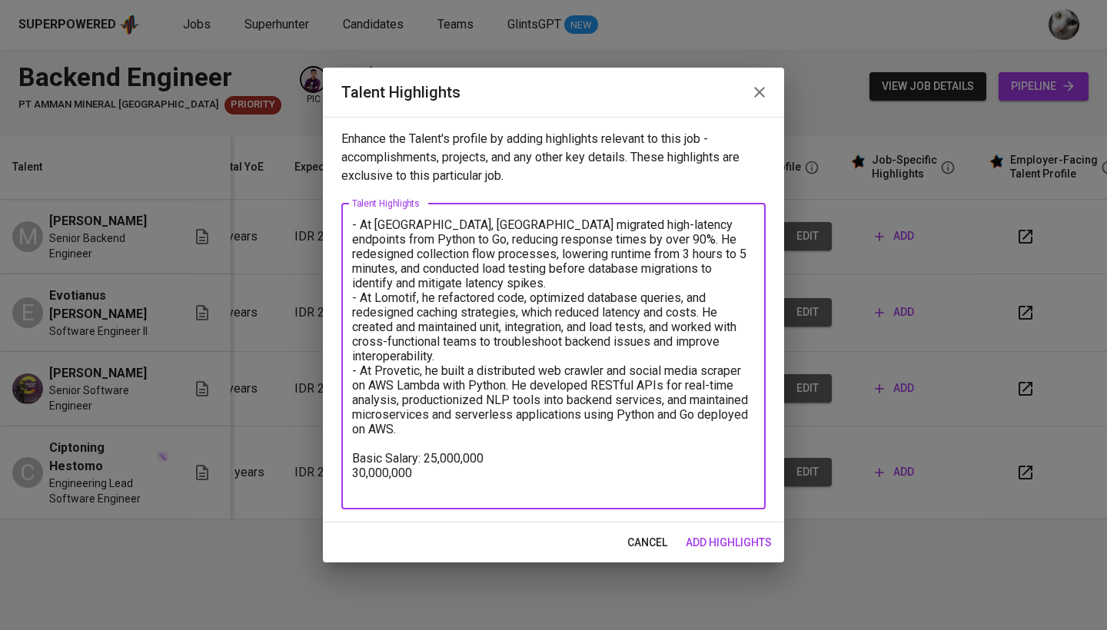
click at [312, 460] on div "Talent Highlights Enhance the Talent's profile by adding highlights relevant to…" at bounding box center [553, 315] width 1107 height 630
click at [354, 476] on textarea "- At Julo, Rizal migrated high-latency endpoints from Python to Go, reducing re…" at bounding box center [553, 355] width 403 height 277
paste textarea "Basic Salary:"
drag, startPoint x: 382, startPoint y: 474, endPoint x: 346, endPoint y: 473, distance: 36.1
click at [346, 473] on div "- At Julo, Rizal migrated high-latency endpoints from Python to Go, reducing re…" at bounding box center [553, 357] width 424 height 306
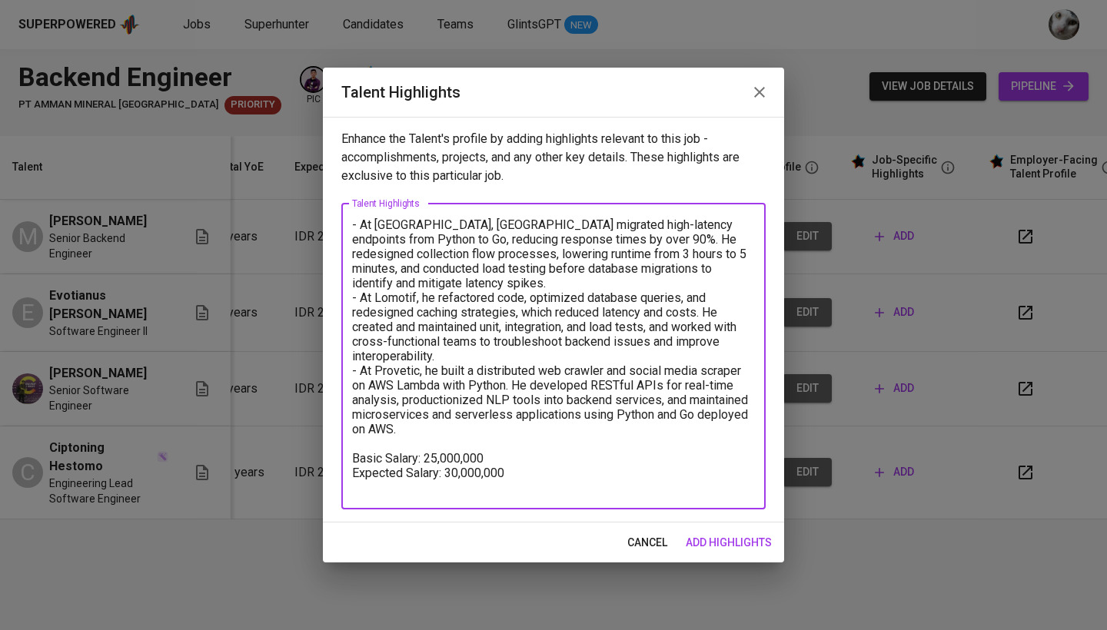
click at [517, 460] on textarea "- At Julo, Rizal migrated high-latency endpoints from Python to Go, reducing re…" at bounding box center [553, 355] width 403 height 277
click at [426, 459] on textarea "- At Julo, Rizal migrated high-latency endpoints from Python to Go, reducing re…" at bounding box center [553, 355] width 403 height 277
click at [446, 473] on textarea "- At Julo, Rizal migrated high-latency endpoints from Python to Go, reducing re…" at bounding box center [553, 355] width 403 height 277
click at [579, 470] on textarea "- At Julo, Rizal migrated high-latency endpoints from Python to Go, reducing re…" at bounding box center [553, 355] width 403 height 277
click at [557, 458] on textarea "- At Julo, Rizal migrated high-latency endpoints from Python to Go, reducing re…" at bounding box center [553, 355] width 403 height 277
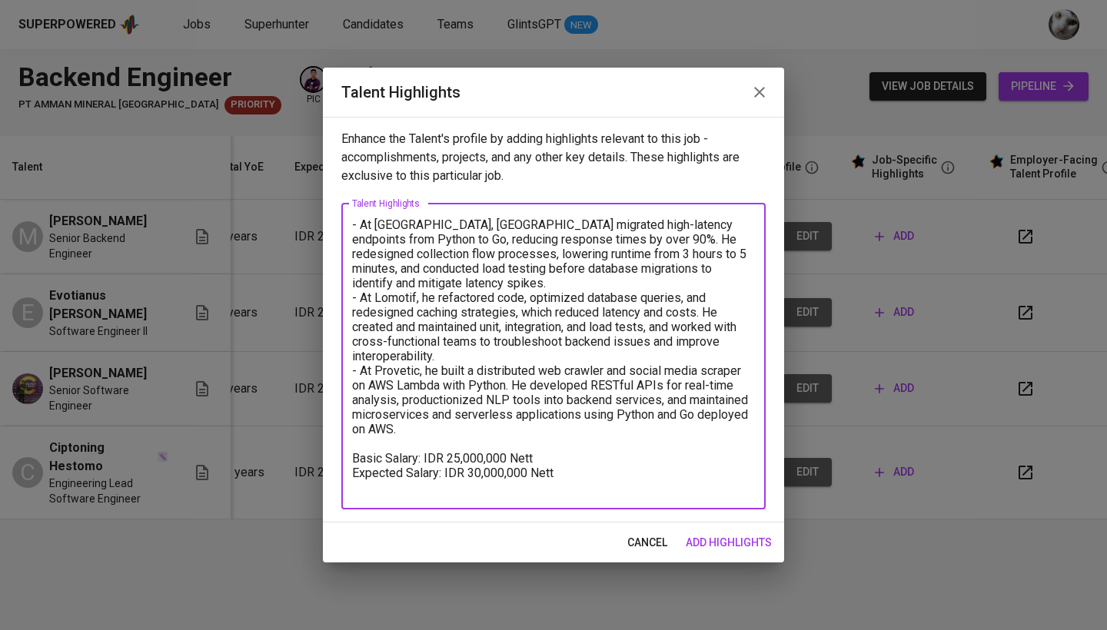
click at [599, 475] on textarea "- At Julo, Rizal migrated high-latency endpoints from Python to Go, reducing re…" at bounding box center [553, 355] width 403 height 277
click at [567, 490] on textarea "- At Julo, Rizal migrated high-latency endpoints from Python to Go, reducing re…" at bounding box center [553, 355] width 403 height 277
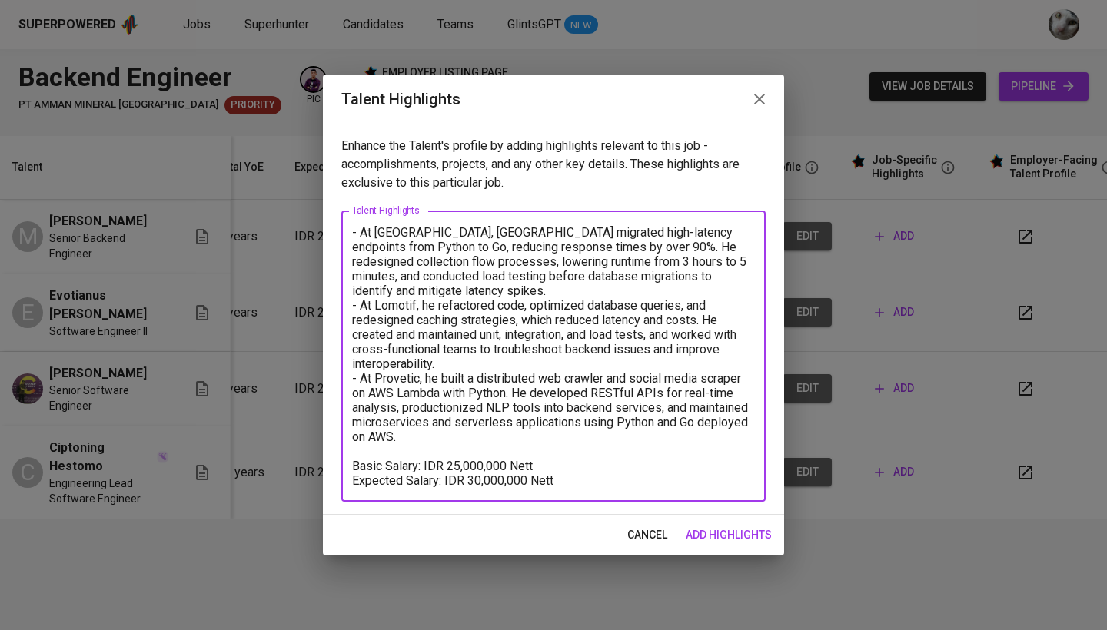
type textarea "- At Julo, Rizal migrated high-latency endpoints from Python to Go, reducing re…"
drag, startPoint x: 709, startPoint y: 516, endPoint x: 707, endPoint y: 538, distance: 21.6
click at [707, 538] on span "add highlights" at bounding box center [728, 535] width 86 height 19
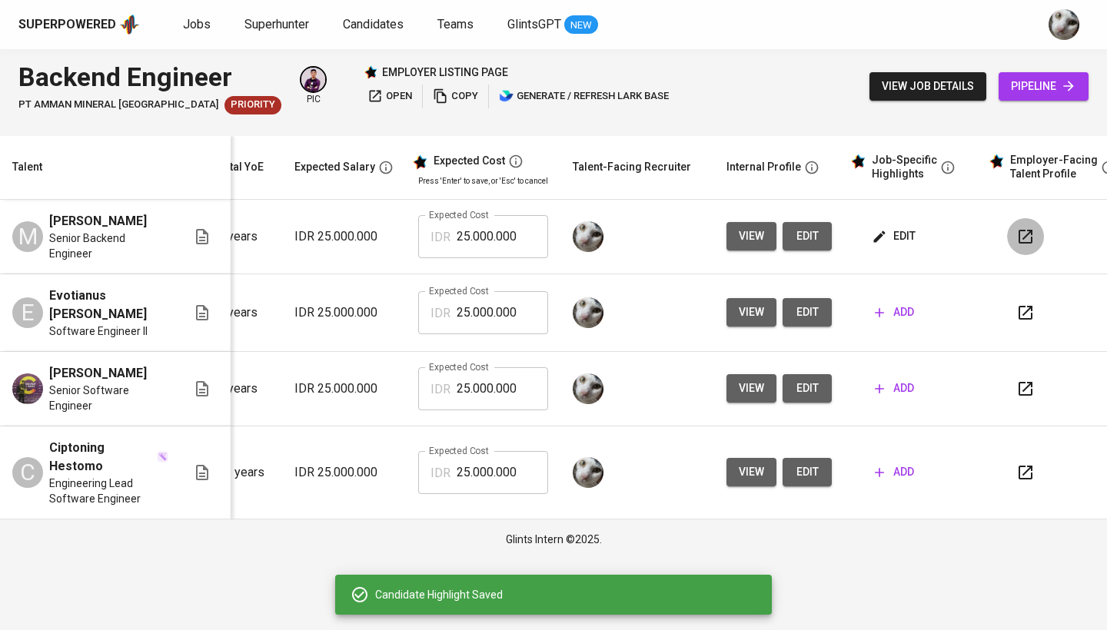
click at [1025, 230] on icon "button" at bounding box center [1025, 237] width 14 height 14
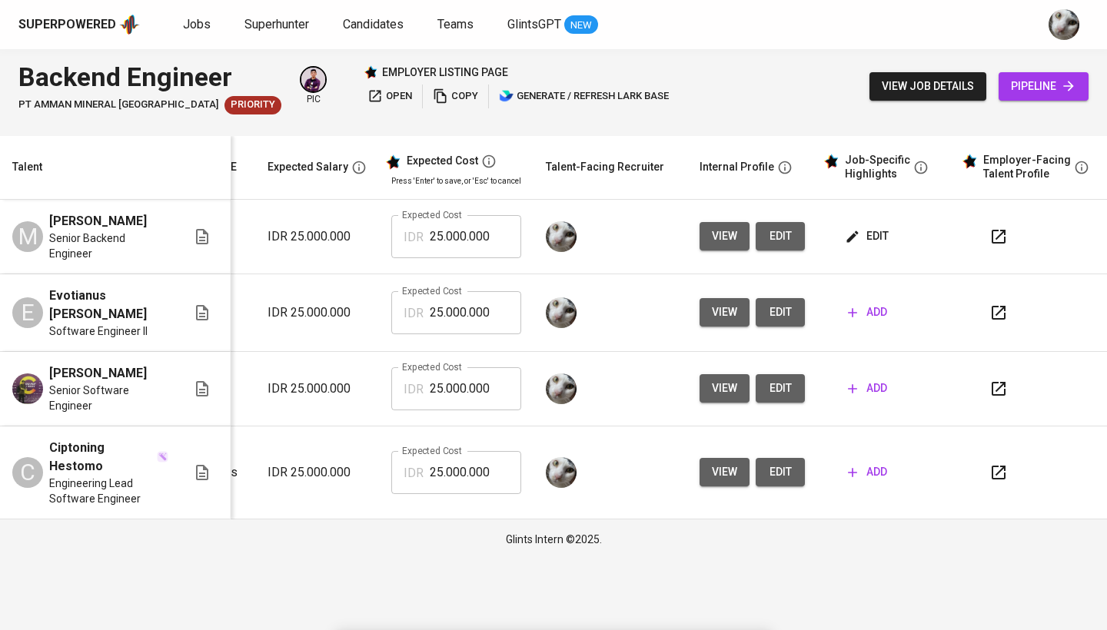
scroll to position [0, 221]
click at [996, 239] on icon "button" at bounding box center [1000, 237] width 14 height 14
click at [780, 236] on span "edit" at bounding box center [781, 236] width 25 height 19
click at [460, 231] on input "25.000.000" at bounding box center [476, 236] width 91 height 43
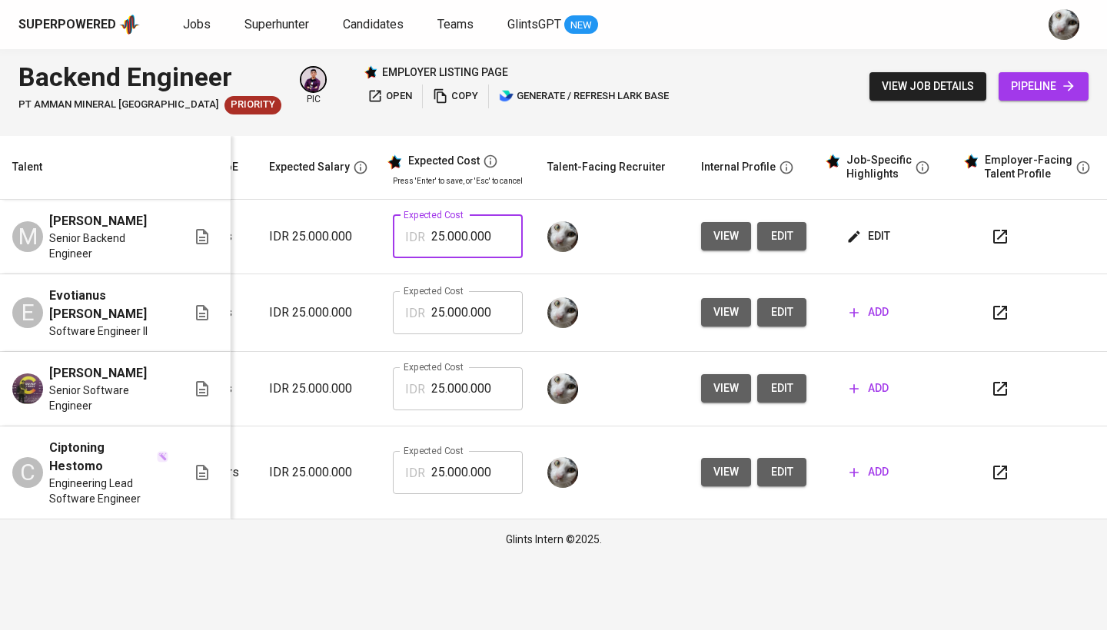
click at [460, 231] on input "25.000.000" at bounding box center [476, 236] width 91 height 43
type input "30.000.000"
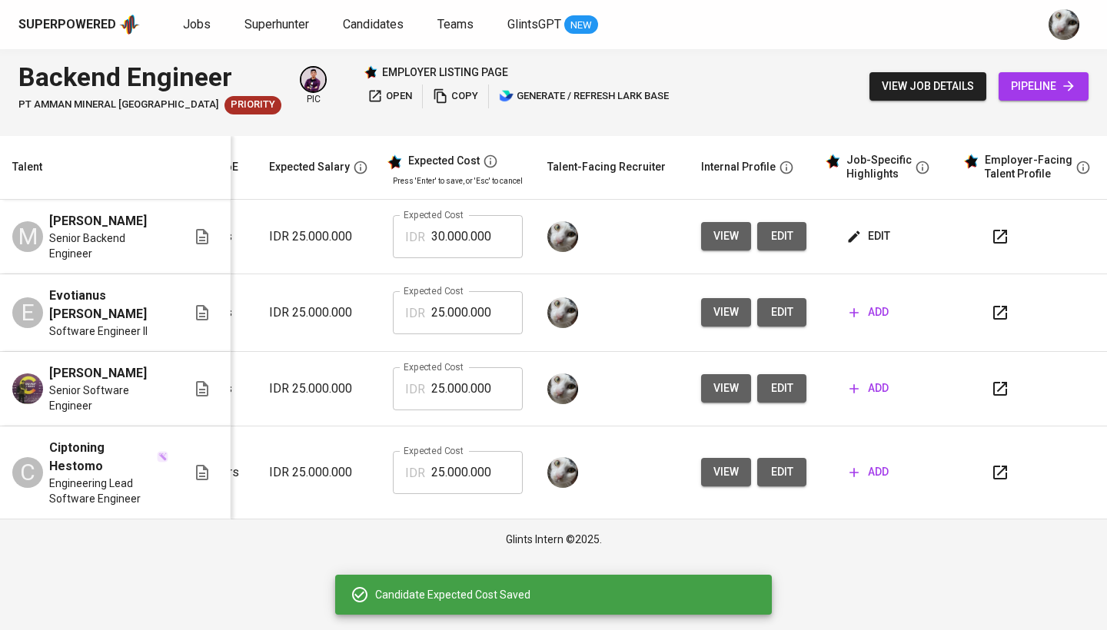
click at [991, 239] on icon "button" at bounding box center [1000, 236] width 18 height 18
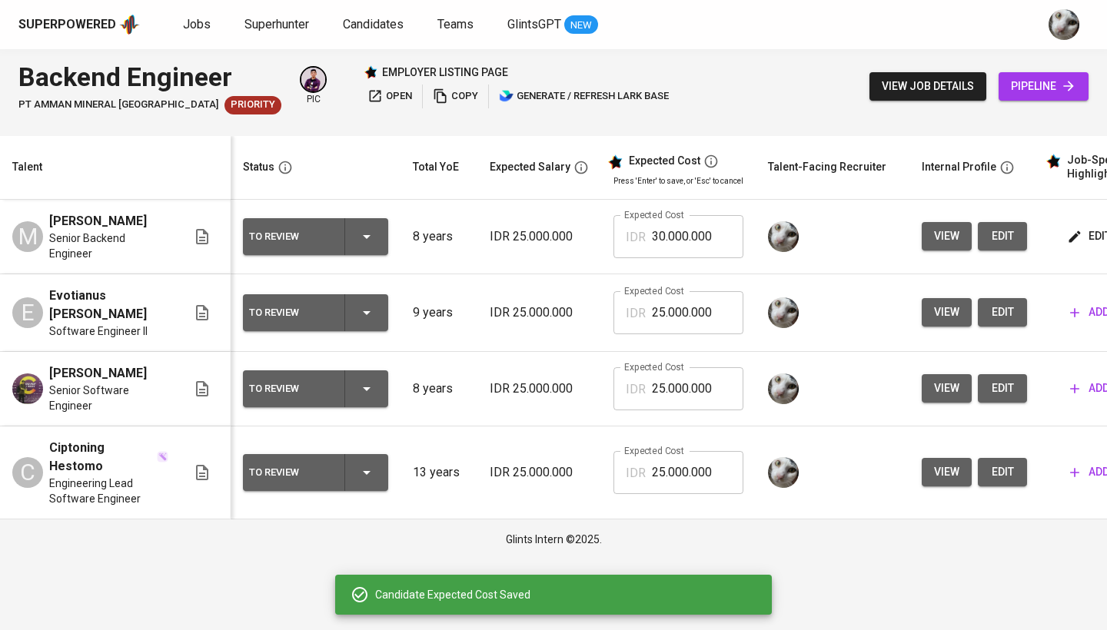
scroll to position [0, 221]
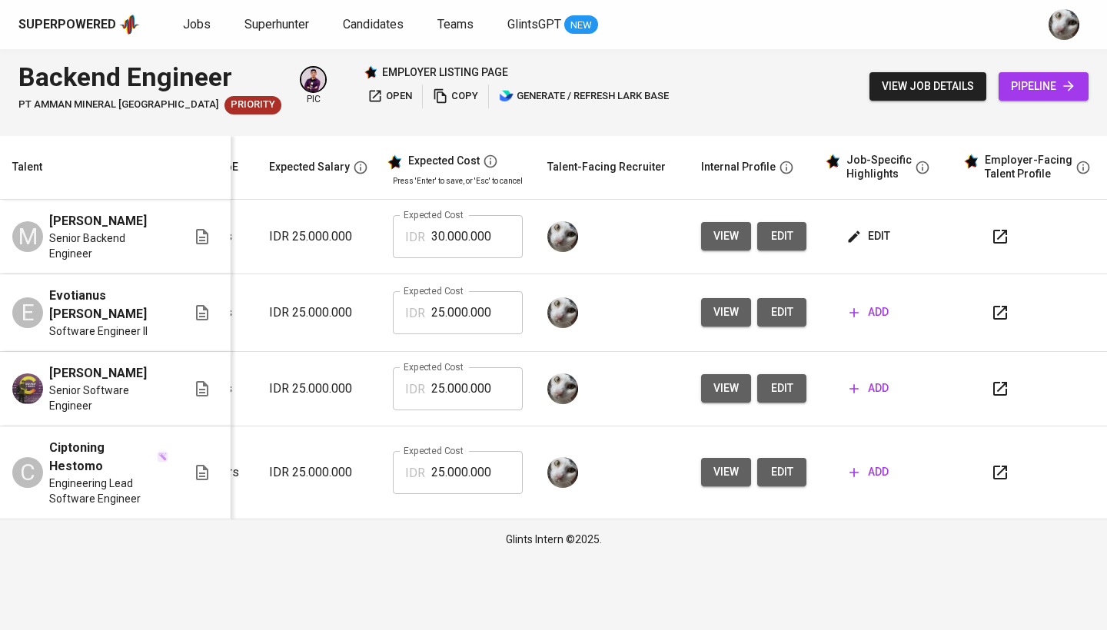
click at [494, 300] on input "25.000.000" at bounding box center [476, 312] width 91 height 43
click at [857, 305] on icon "button" at bounding box center [853, 312] width 15 height 15
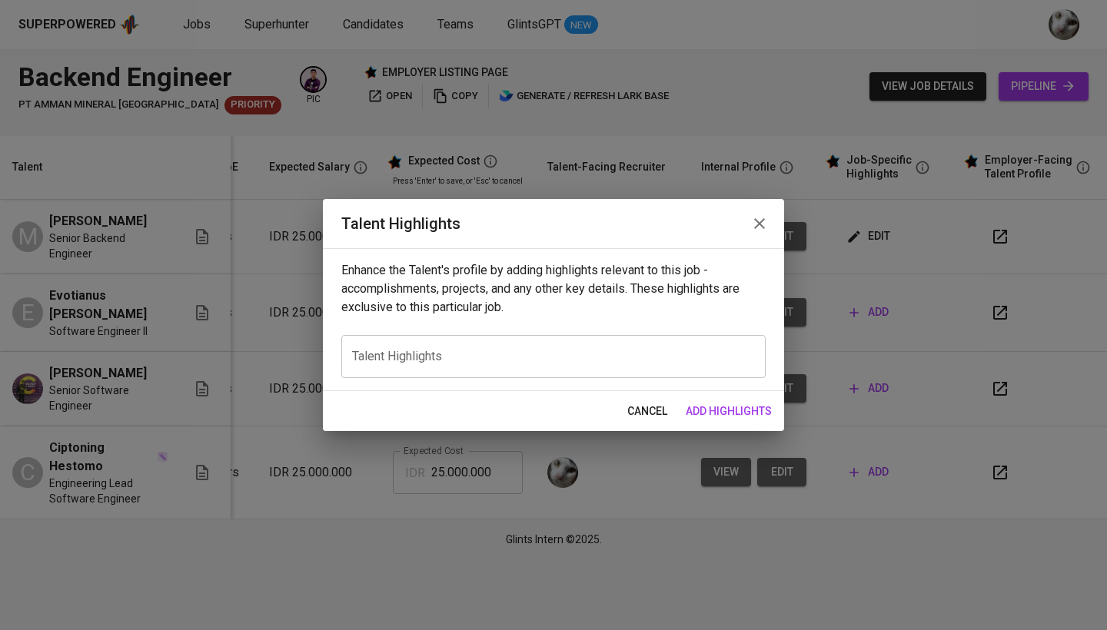
click at [404, 343] on div "x Talent Highlights" at bounding box center [553, 356] width 424 height 43
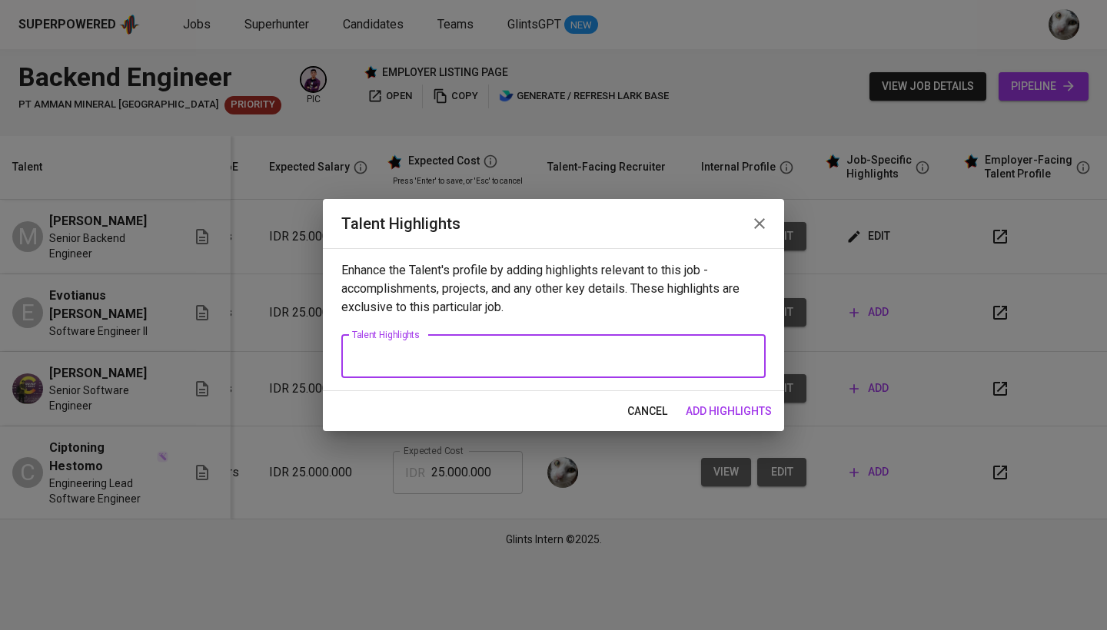
paste textarea "- At [GEOGRAPHIC_DATA], he built and deployed a double-entry accounting system …"
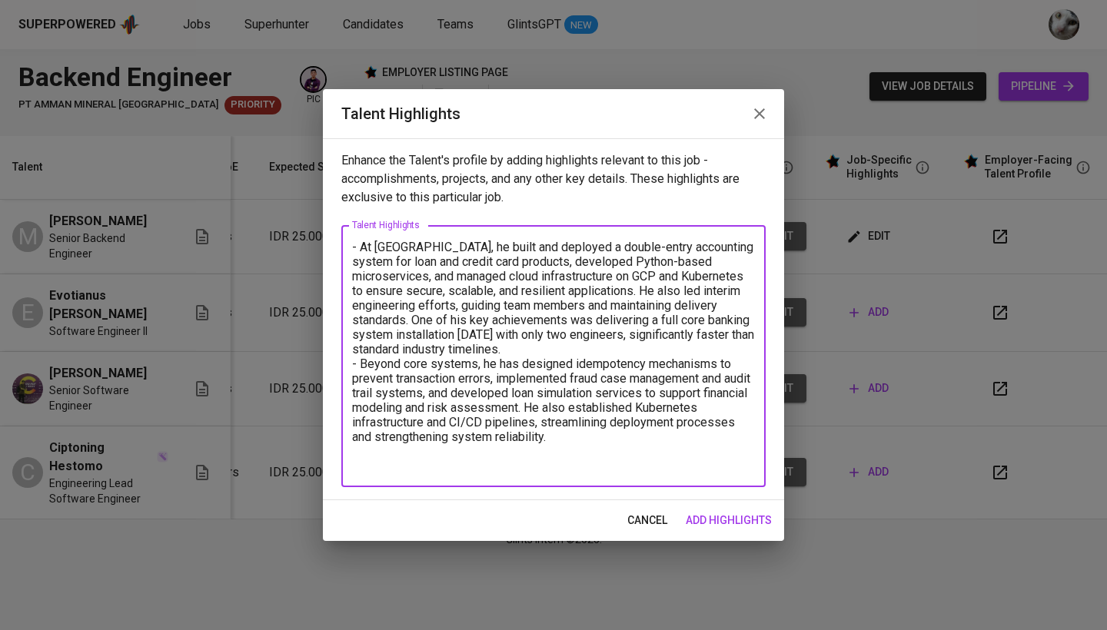
type textarea "- At [GEOGRAPHIC_DATA], he built and deployed a double-entry accounting system …"
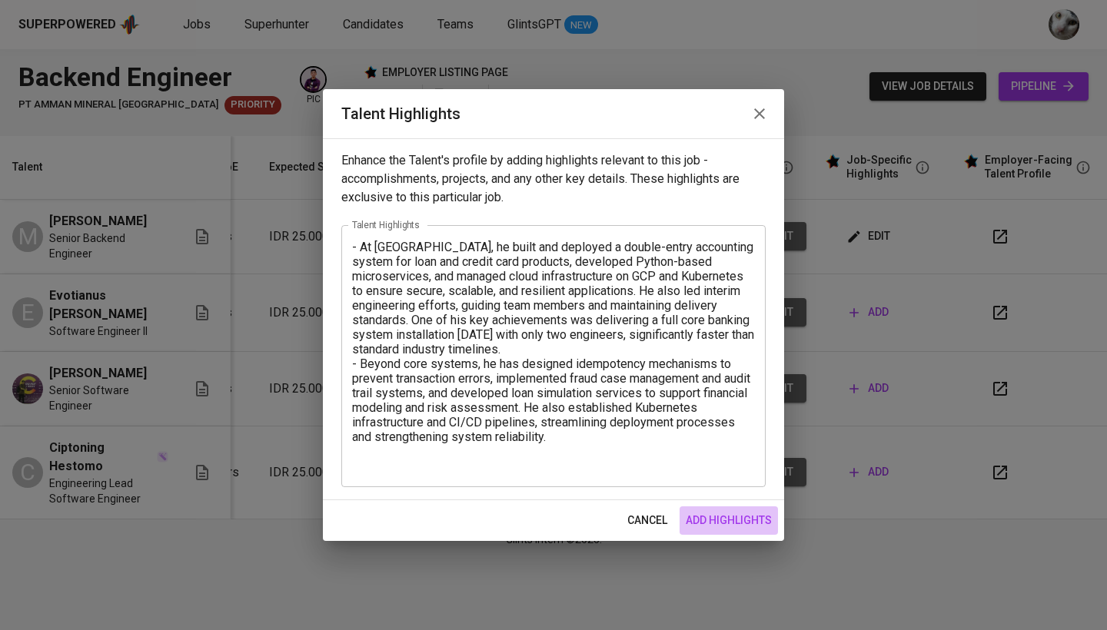
click at [732, 528] on span "add highlights" at bounding box center [728, 520] width 86 height 19
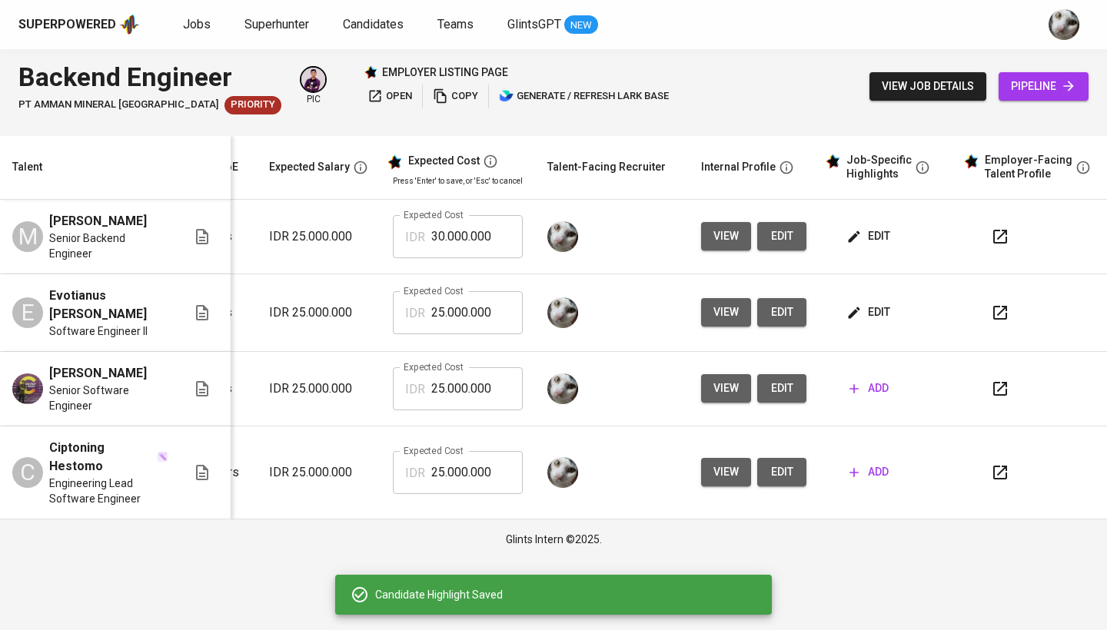
click at [863, 303] on span "edit" at bounding box center [869, 312] width 41 height 19
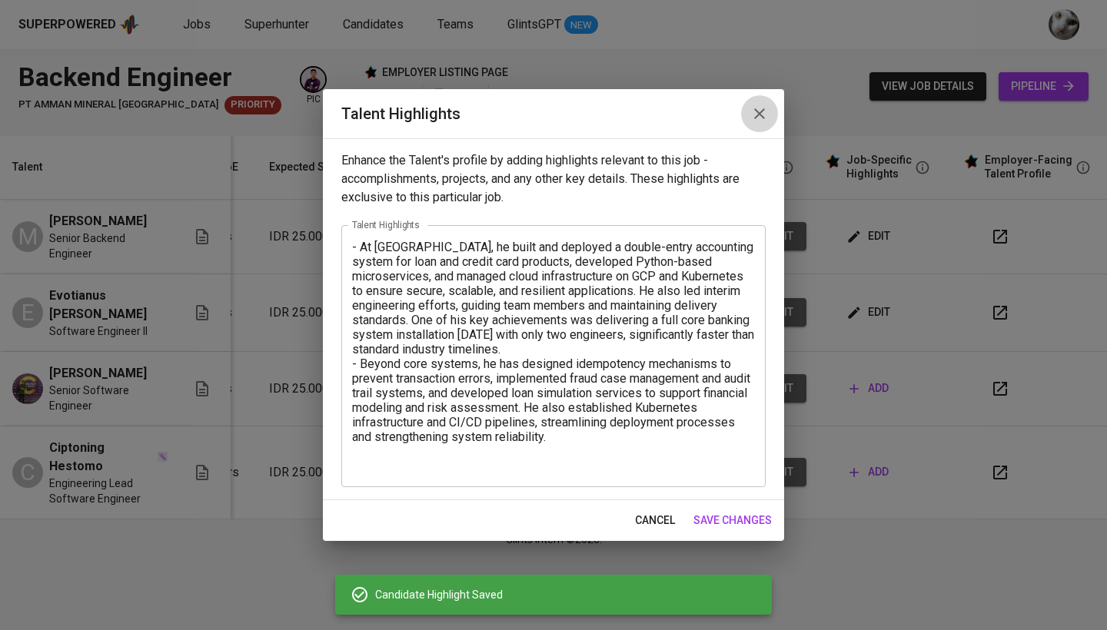
click at [763, 125] on button "button" at bounding box center [759, 113] width 37 height 37
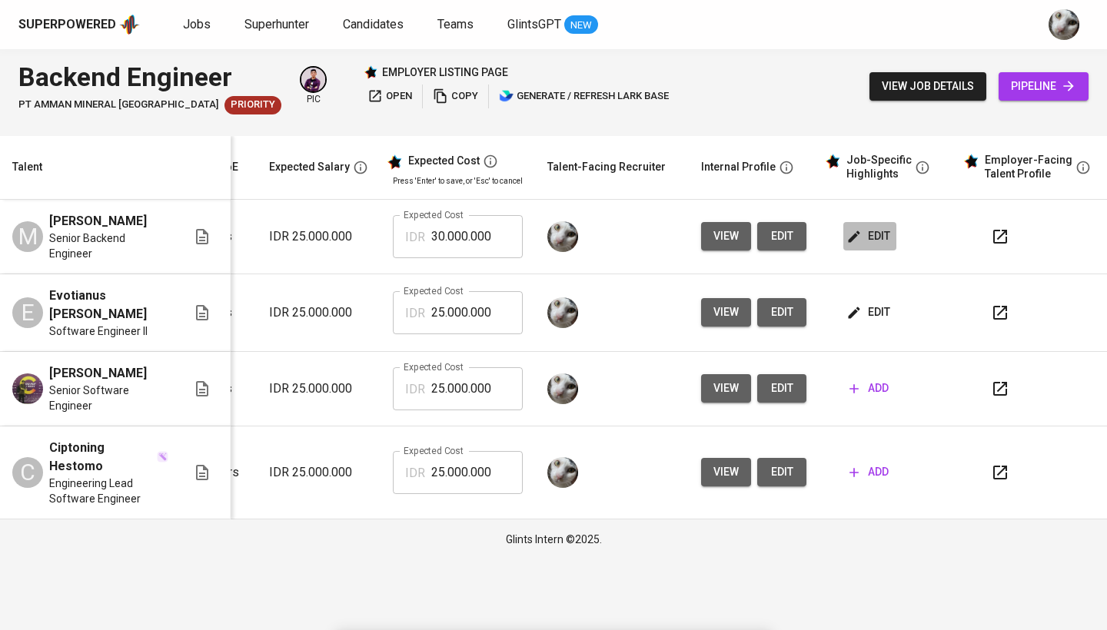
click at [855, 231] on icon "button" at bounding box center [853, 236] width 15 height 15
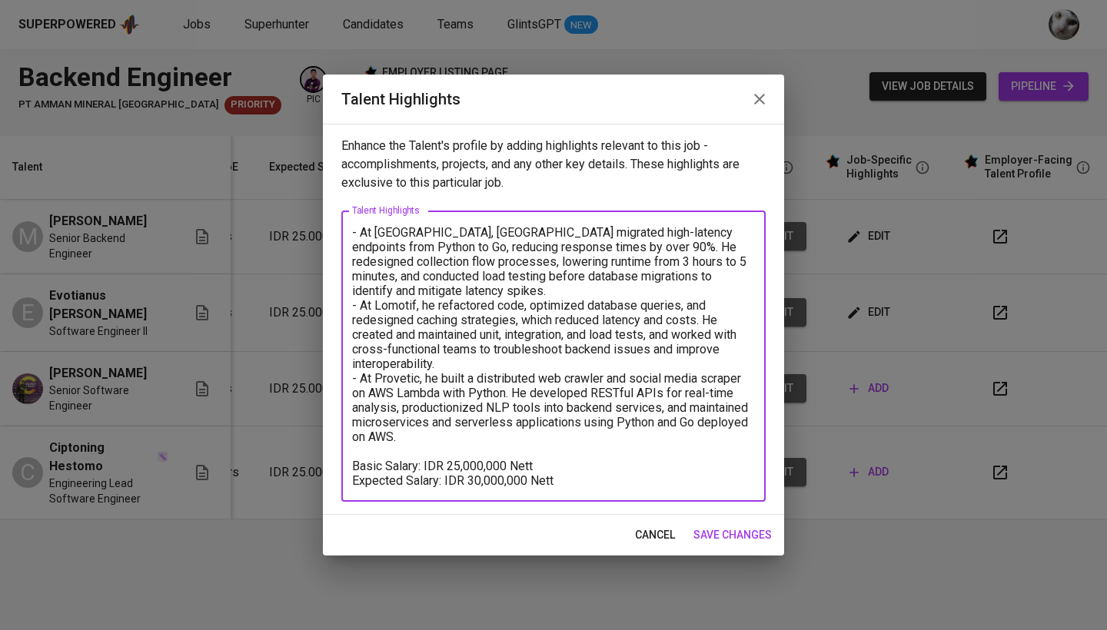
drag, startPoint x: 566, startPoint y: 481, endPoint x: 322, endPoint y: 466, distance: 244.0
click at [322, 466] on div "Talent Highlights Enhance the Talent's profile by adding highlights relevant to…" at bounding box center [553, 315] width 1107 height 630
click at [768, 535] on span "save changes" at bounding box center [732, 535] width 78 height 19
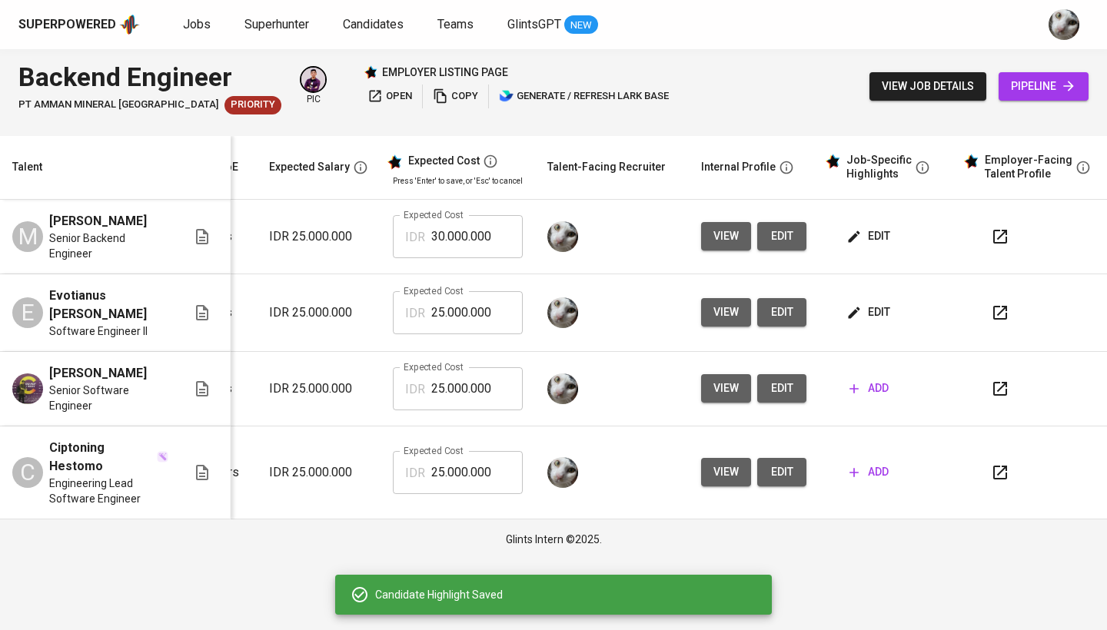
click at [857, 229] on icon "button" at bounding box center [853, 236] width 15 height 15
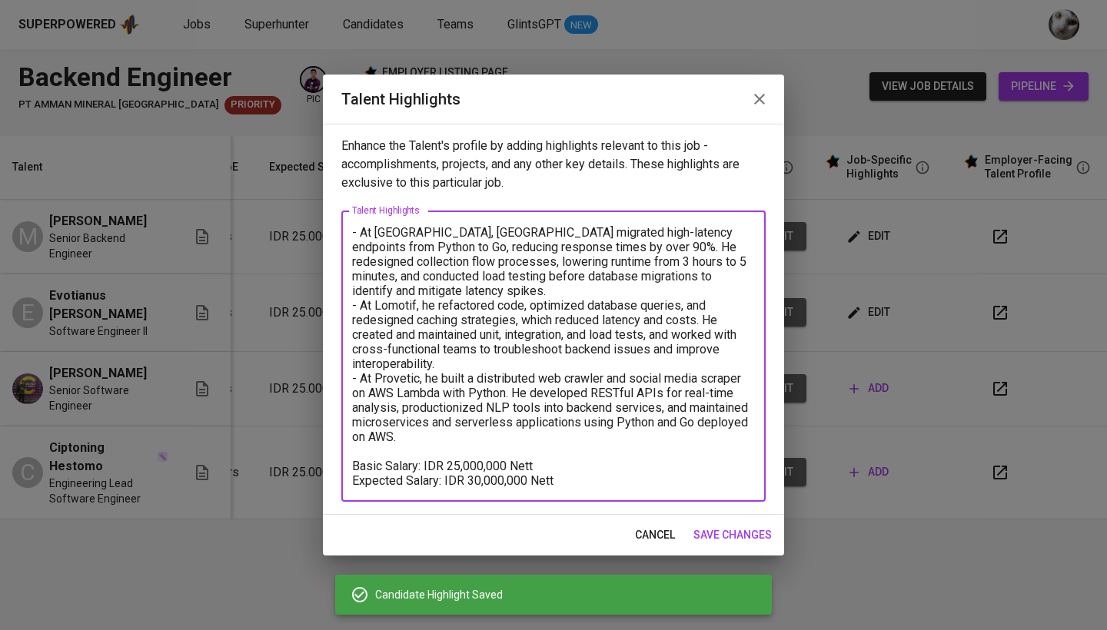
drag, startPoint x: 563, startPoint y: 481, endPoint x: 332, endPoint y: 465, distance: 231.9
click at [332, 465] on div "Enhance the Talent's profile by adding highlights relevant to this job - accomp…" at bounding box center [553, 319] width 461 height 391
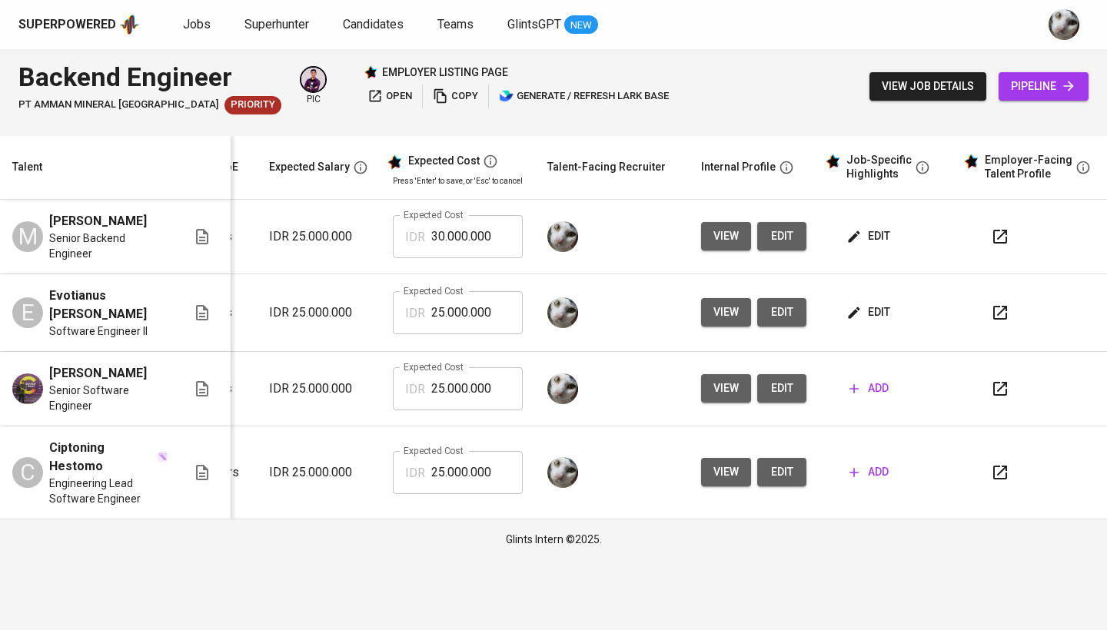
click at [869, 298] on button "edit" at bounding box center [869, 312] width 53 height 28
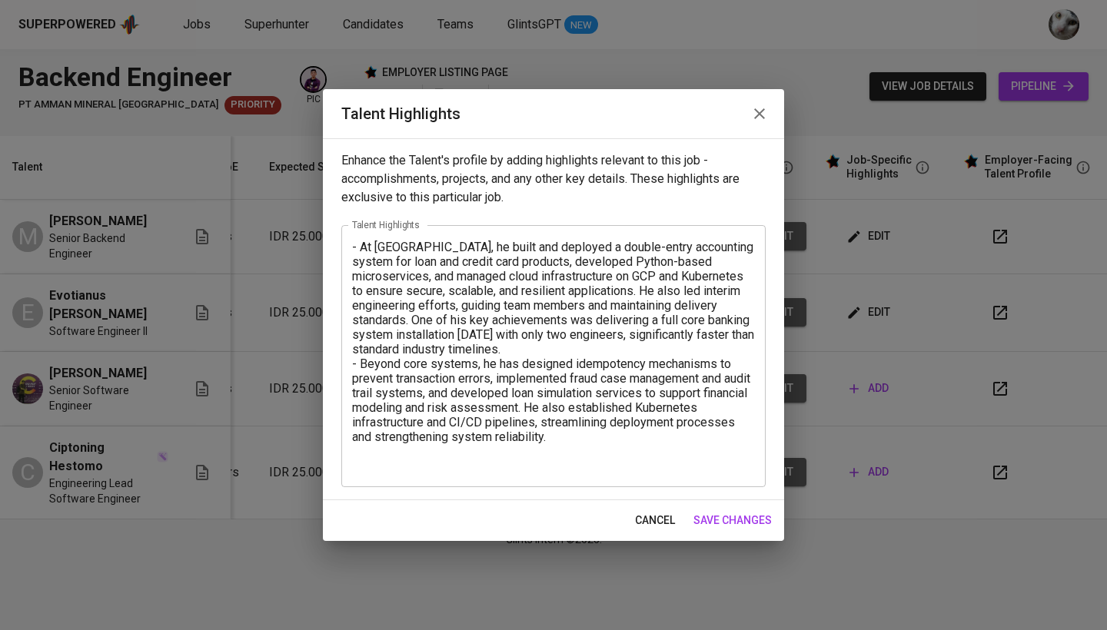
click at [539, 466] on textarea "- At [GEOGRAPHIC_DATA], he built and deployed a double-entry accounting system …" at bounding box center [553, 357] width 403 height 234
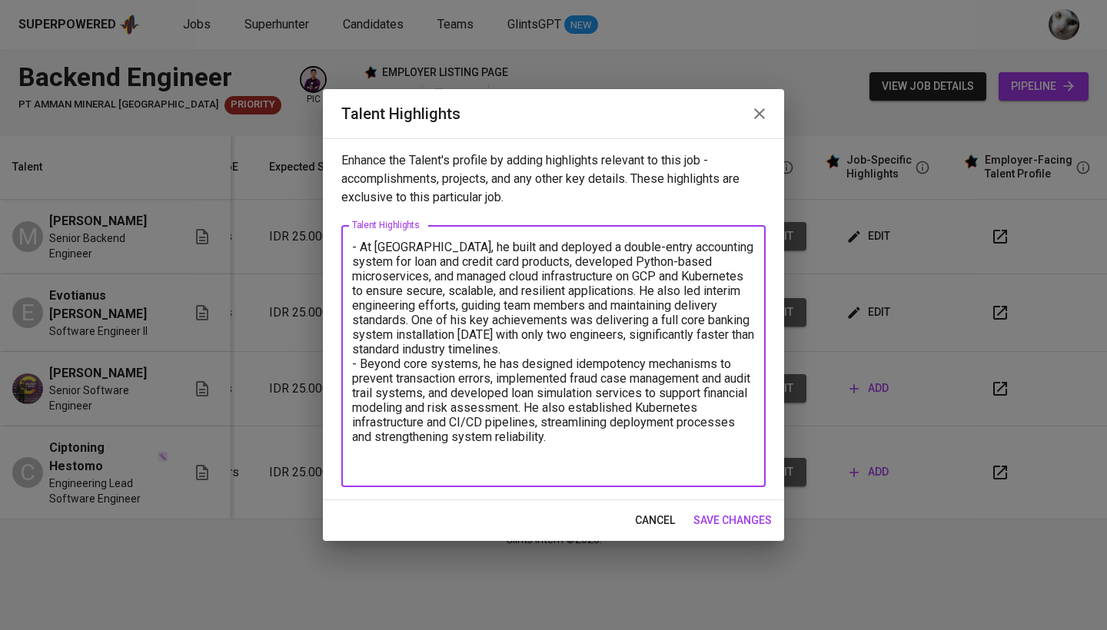
paste textarea "Basic Salary: IDR 25,000,000 Nett Expected Salary: IDR 30,000,000 Nett"
type textarea "- At [GEOGRAPHIC_DATA], he built and deployed a double-entry accounting system …"
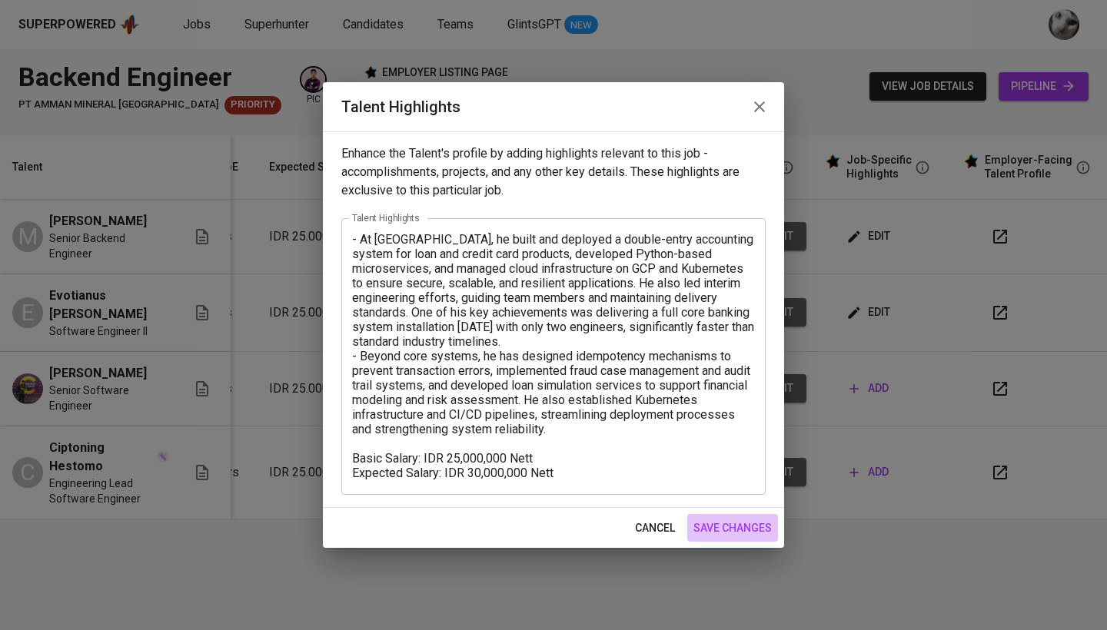
click at [722, 526] on span "save changes" at bounding box center [732, 528] width 78 height 19
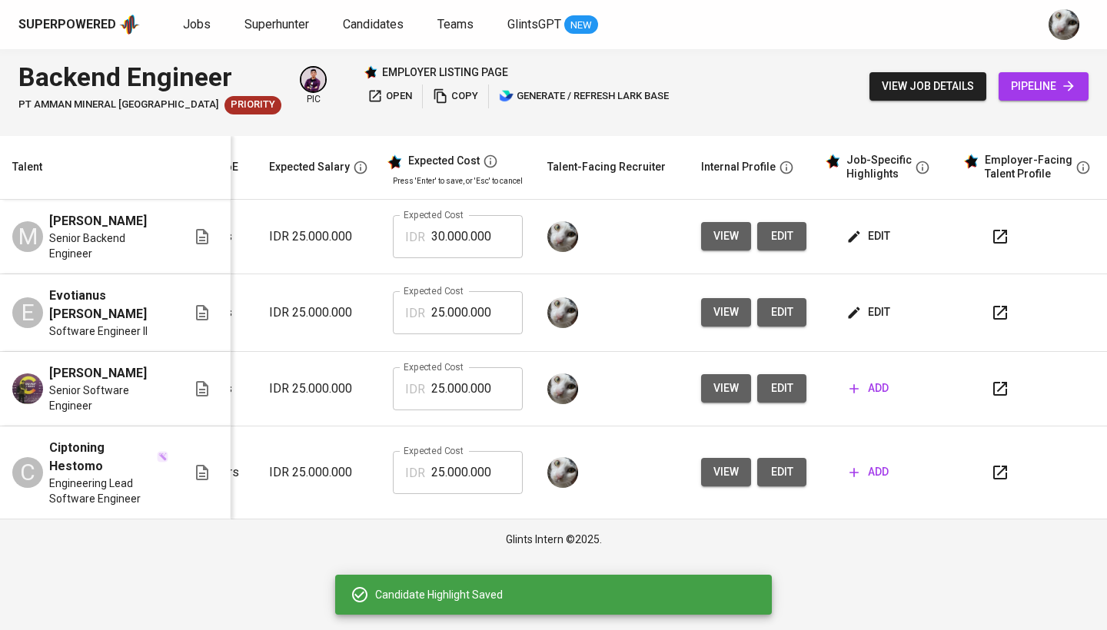
click at [886, 387] on td "add" at bounding box center [887, 389] width 138 height 75
click at [858, 379] on span "add" at bounding box center [868, 388] width 39 height 19
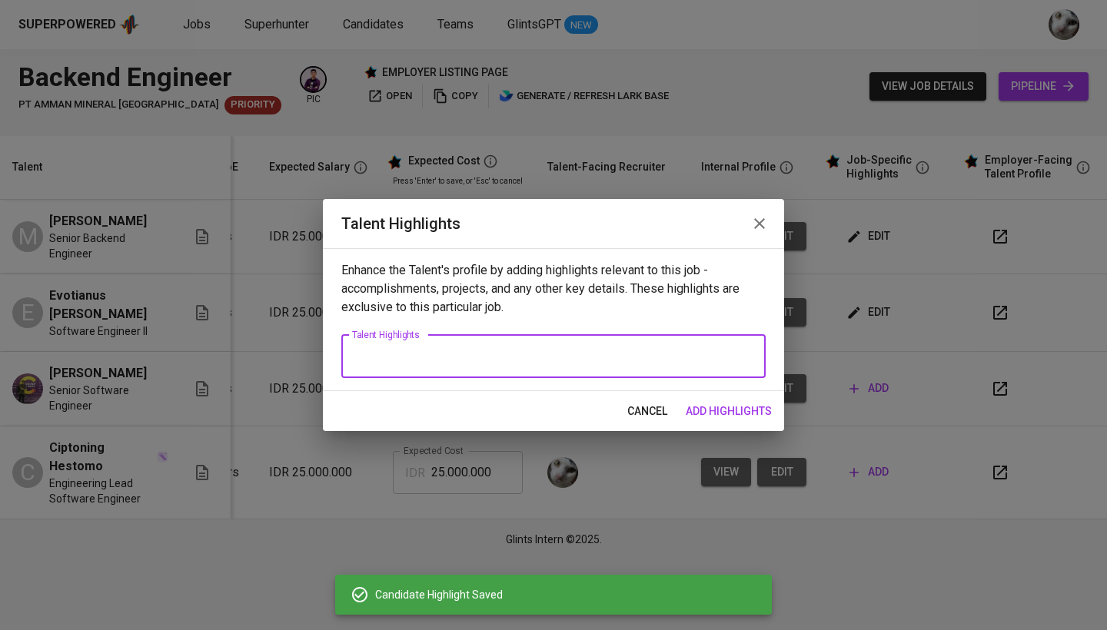
click at [476, 362] on textarea at bounding box center [553, 356] width 403 height 15
paste textarea "He has over 8 years of experience in backend and platform engineering, building…"
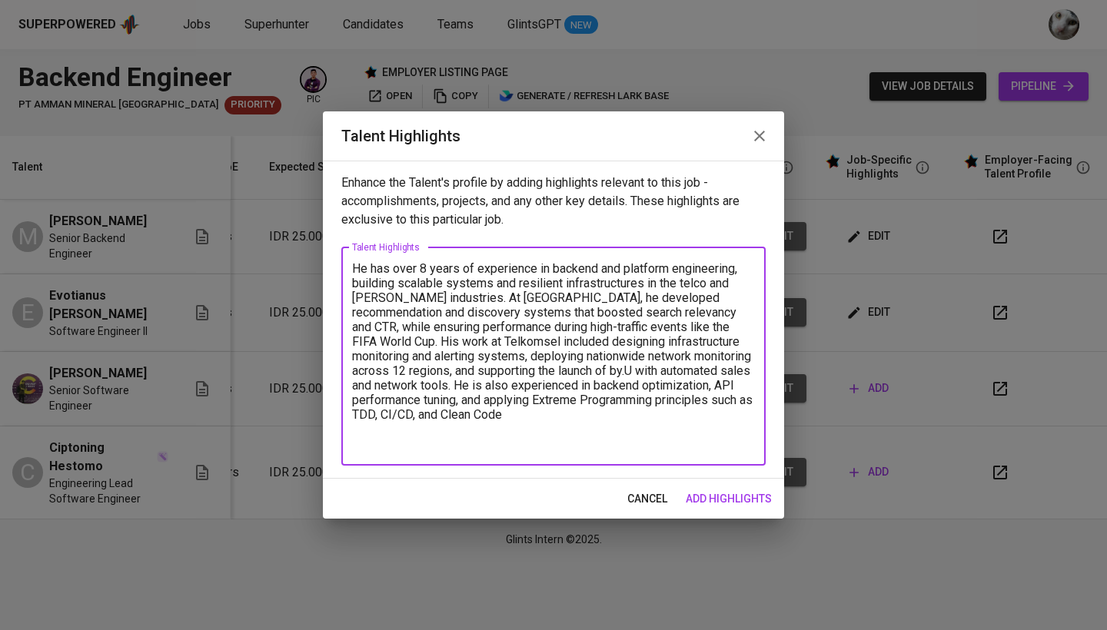
type textarea "He has over 8 years of experience in backend and platform engineering, building…"
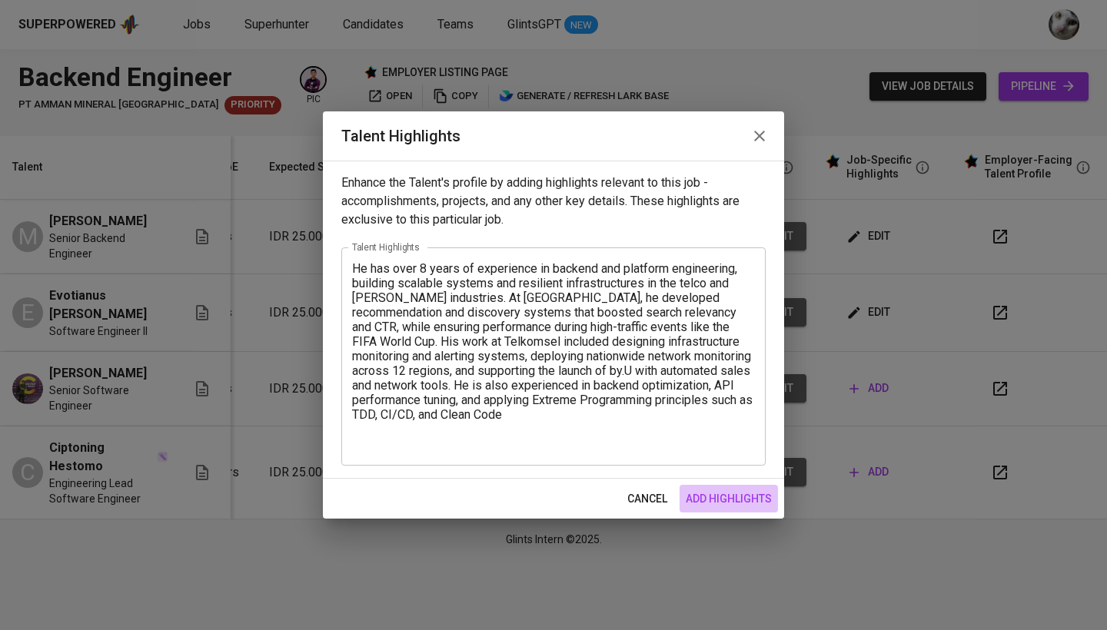
click at [742, 499] on span "add highlights" at bounding box center [728, 498] width 86 height 19
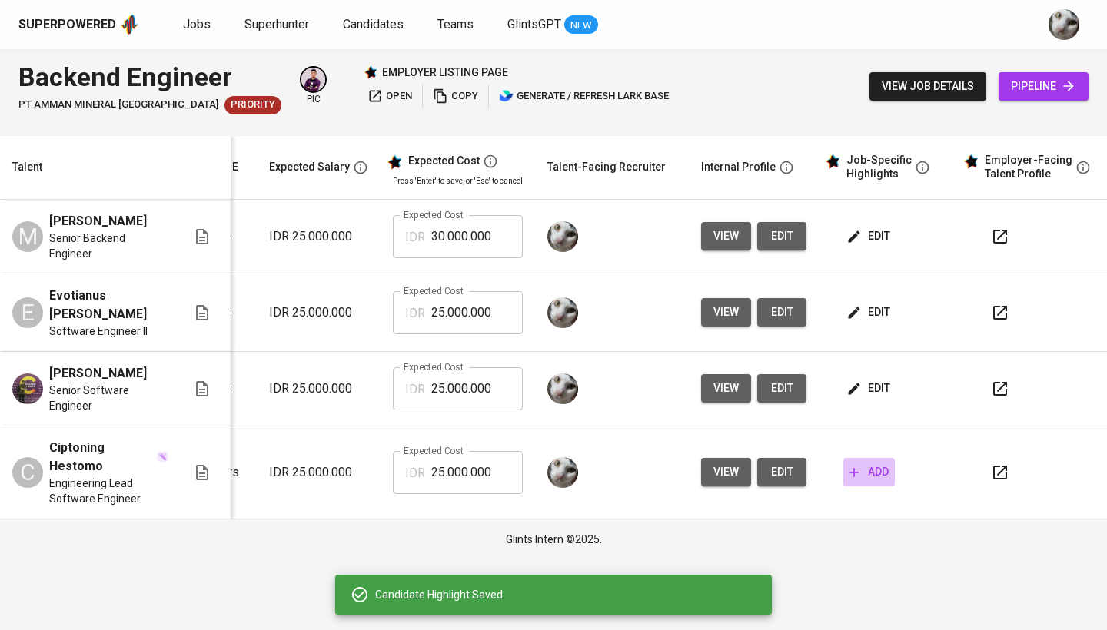
click at [878, 463] on span "add" at bounding box center [868, 472] width 39 height 19
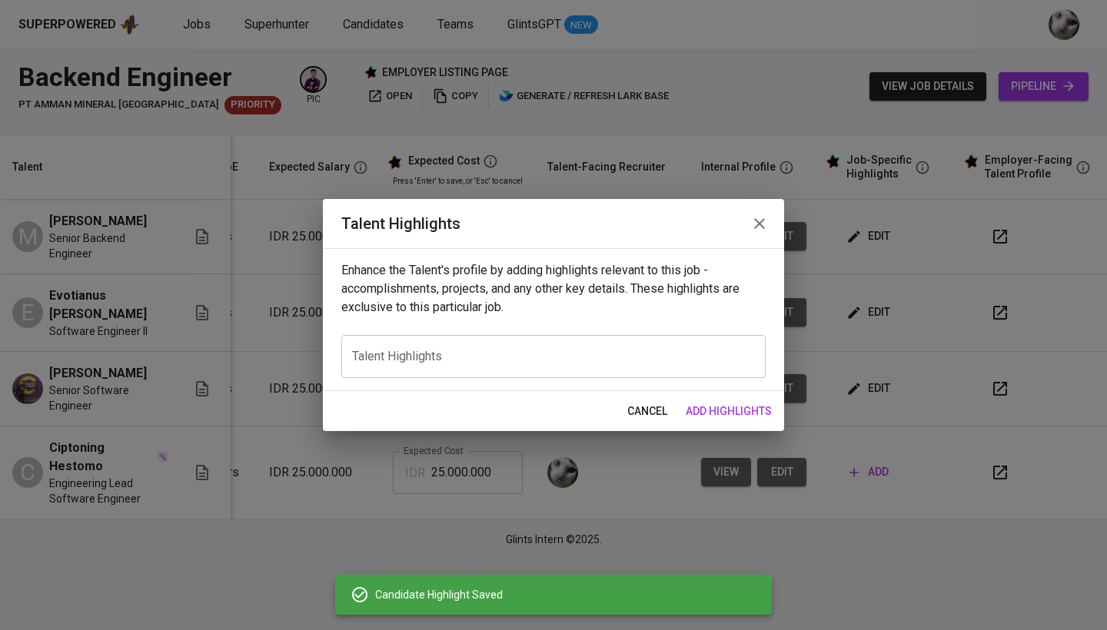
click at [525, 365] on div "x Talent Highlights" at bounding box center [553, 356] width 424 height 43
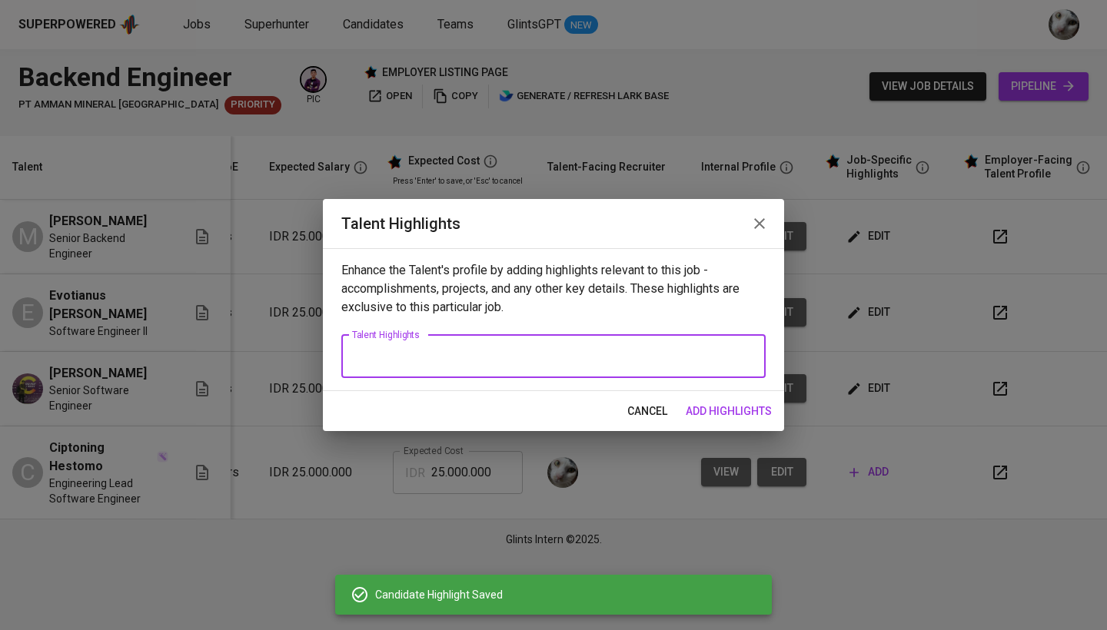
paste textarea "- At Julo, he worked with Python and Golang to develop and optimize backend sys…"
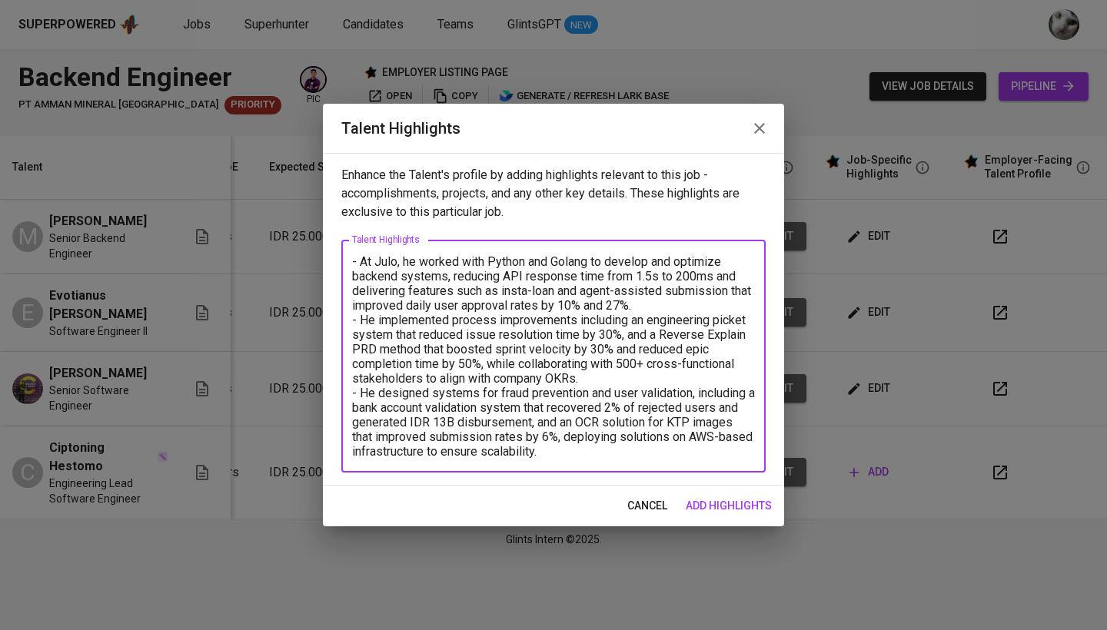
type textarea "- At Julo, he worked with Python and Golang to develop and optimize backend sys…"
click at [727, 501] on span "add highlights" at bounding box center [728, 505] width 86 height 19
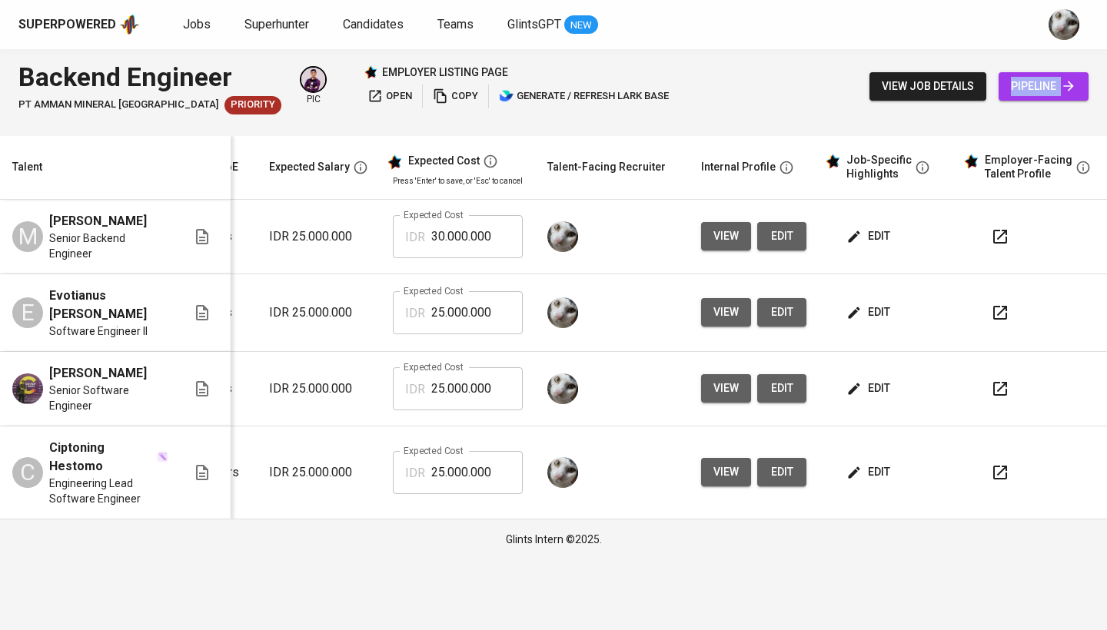
click at [729, 238] on span "view" at bounding box center [725, 236] width 25 height 19
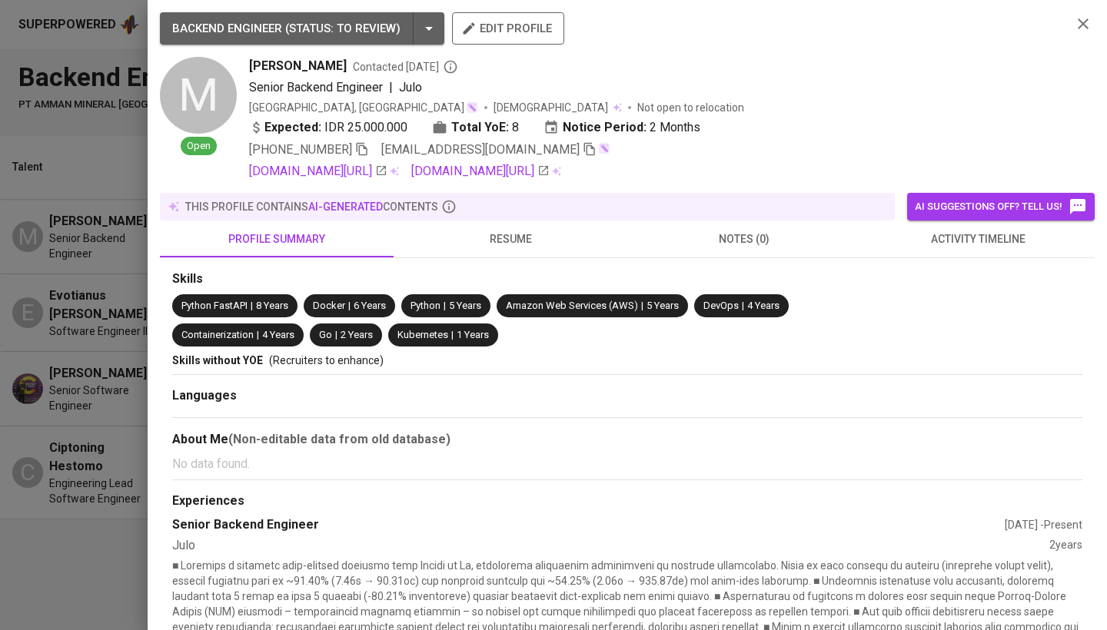
click at [53, 366] on div at bounding box center [553, 315] width 1107 height 630
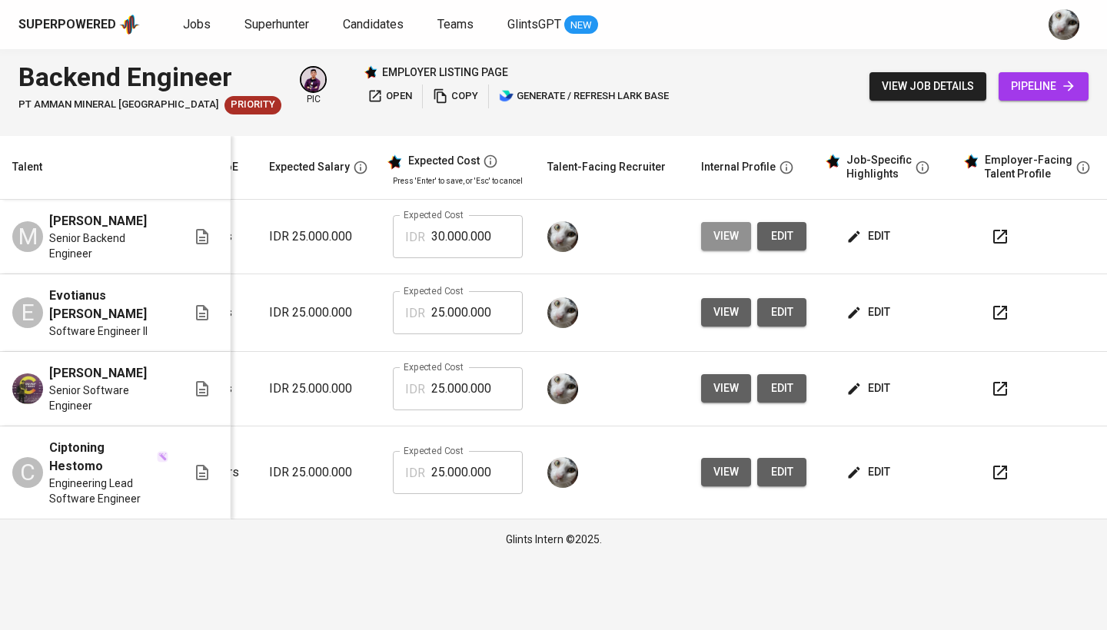
click at [731, 237] on span "view" at bounding box center [725, 236] width 25 height 19
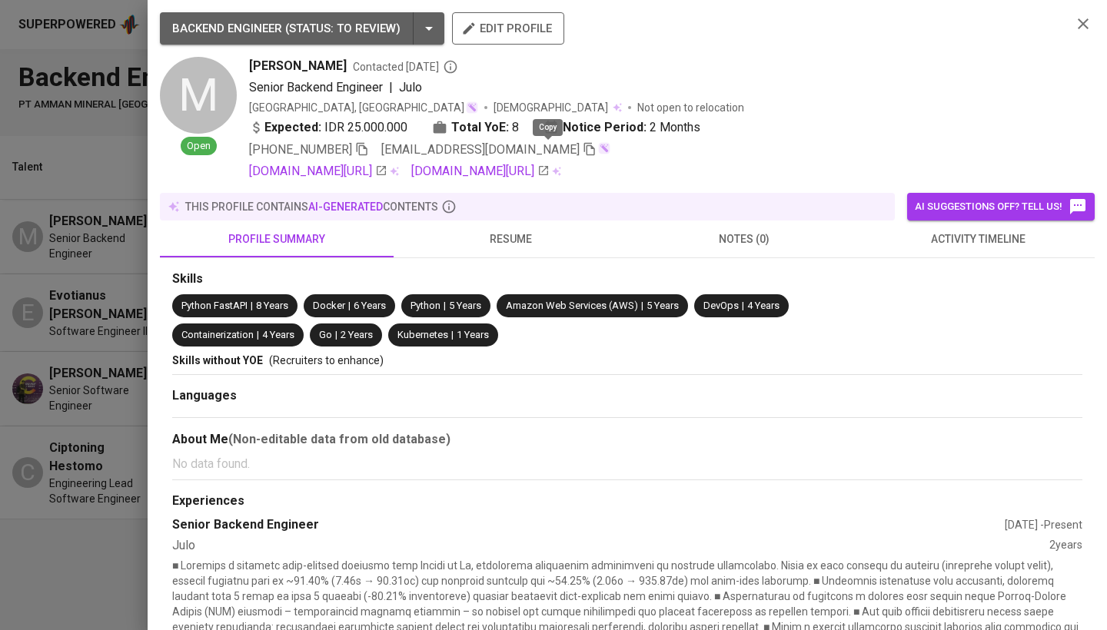
click at [582, 151] on icon "button" at bounding box center [589, 149] width 14 height 14
click at [83, 390] on div at bounding box center [553, 315] width 1107 height 630
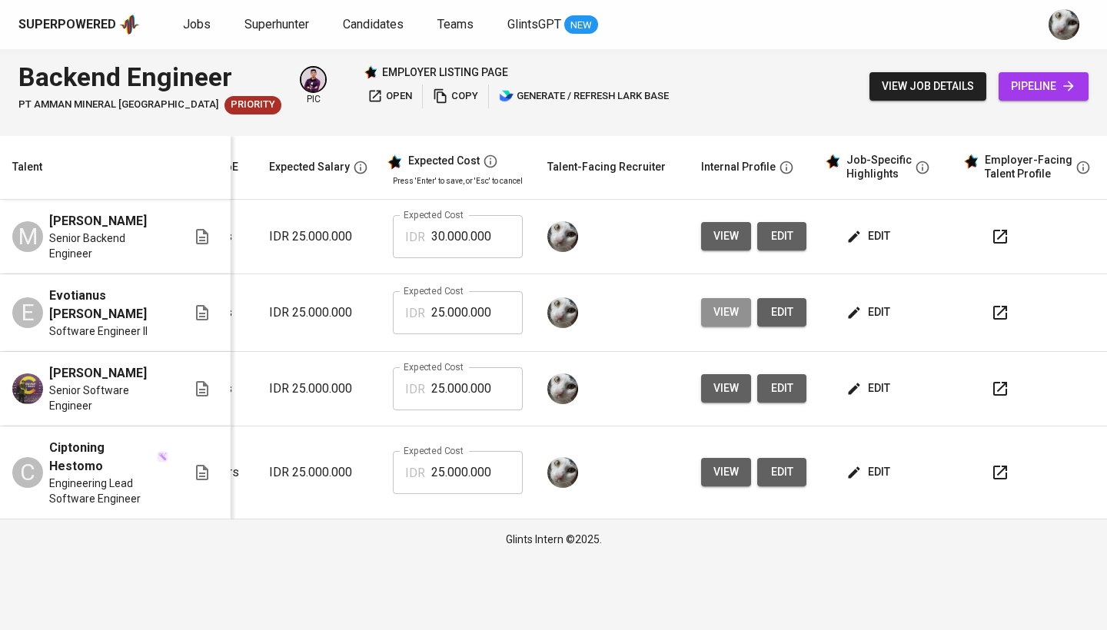
click at [728, 303] on span "view" at bounding box center [725, 312] width 25 height 19
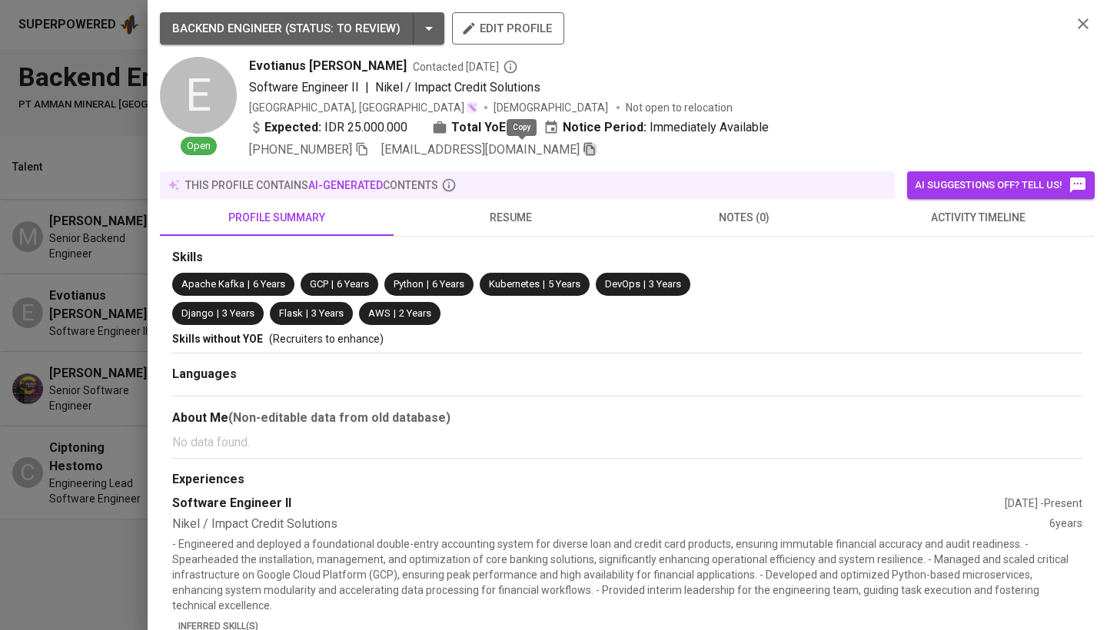
click at [582, 152] on icon "button" at bounding box center [589, 149] width 14 height 14
click at [47, 483] on div at bounding box center [553, 315] width 1107 height 630
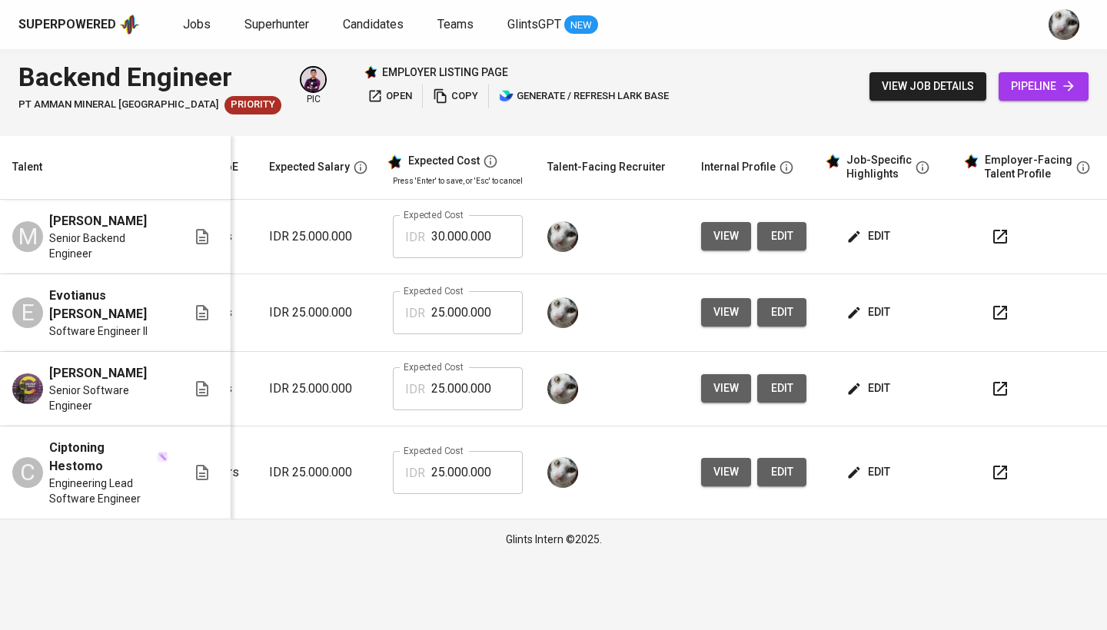
click at [741, 374] on button "view" at bounding box center [726, 388] width 50 height 28
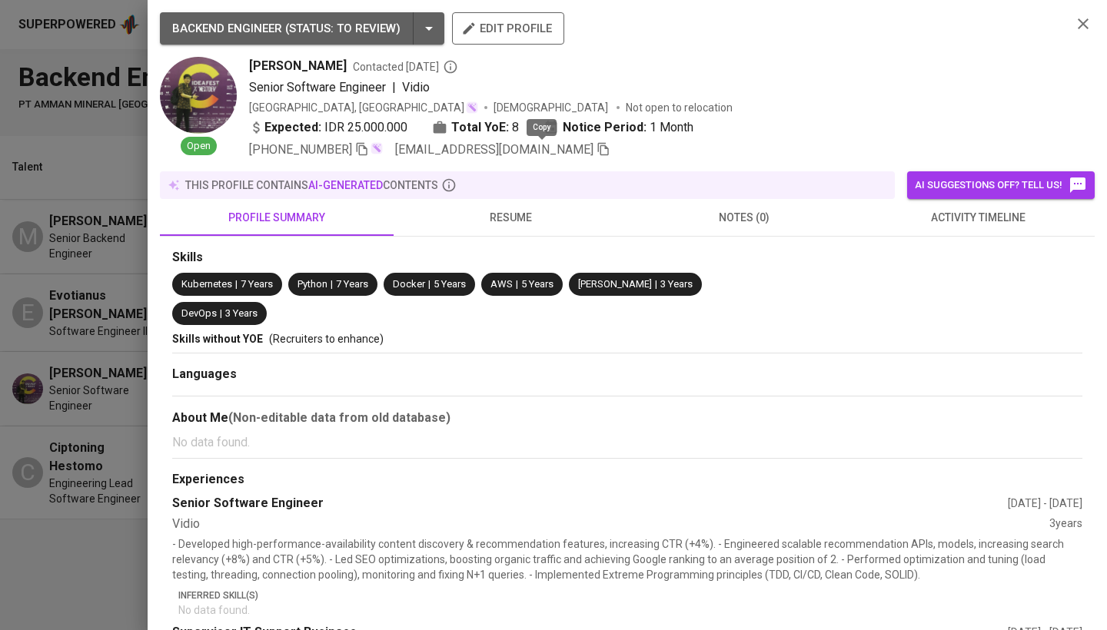
click at [598, 149] on icon "button" at bounding box center [603, 149] width 11 height 13
click at [0, 367] on div at bounding box center [553, 315] width 1107 height 630
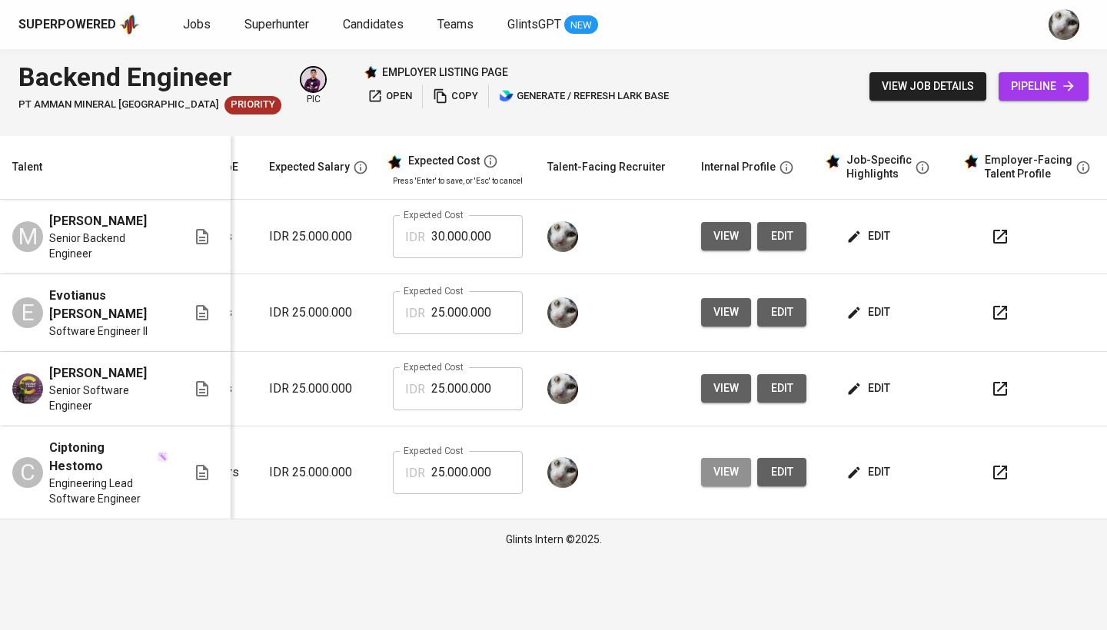
click at [716, 469] on button "view" at bounding box center [726, 472] width 50 height 28
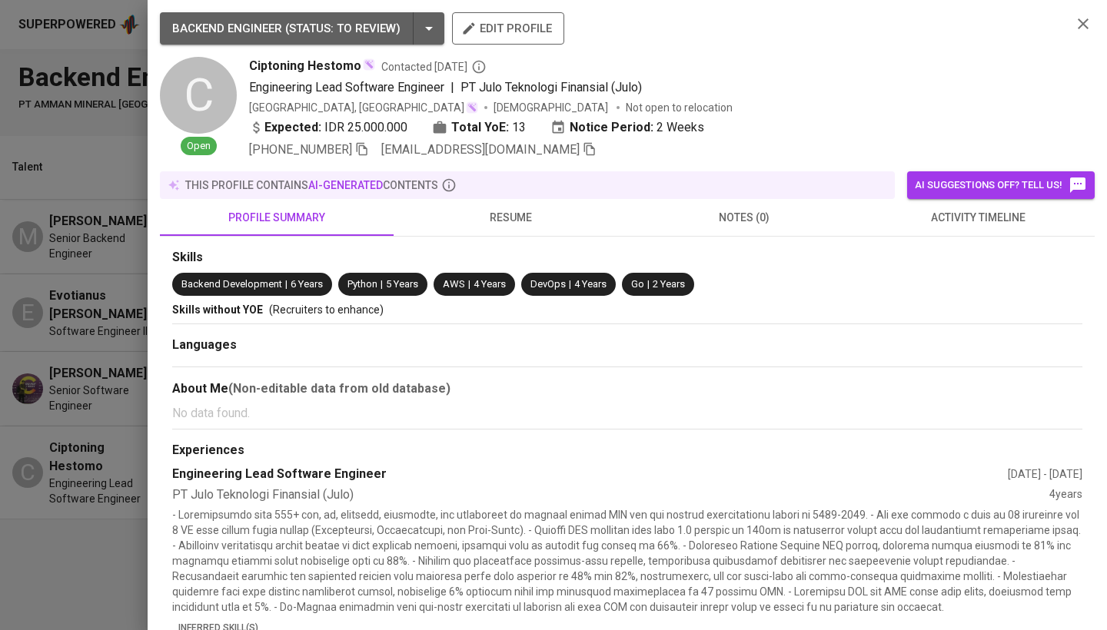
click at [582, 145] on icon "button" at bounding box center [589, 149] width 14 height 14
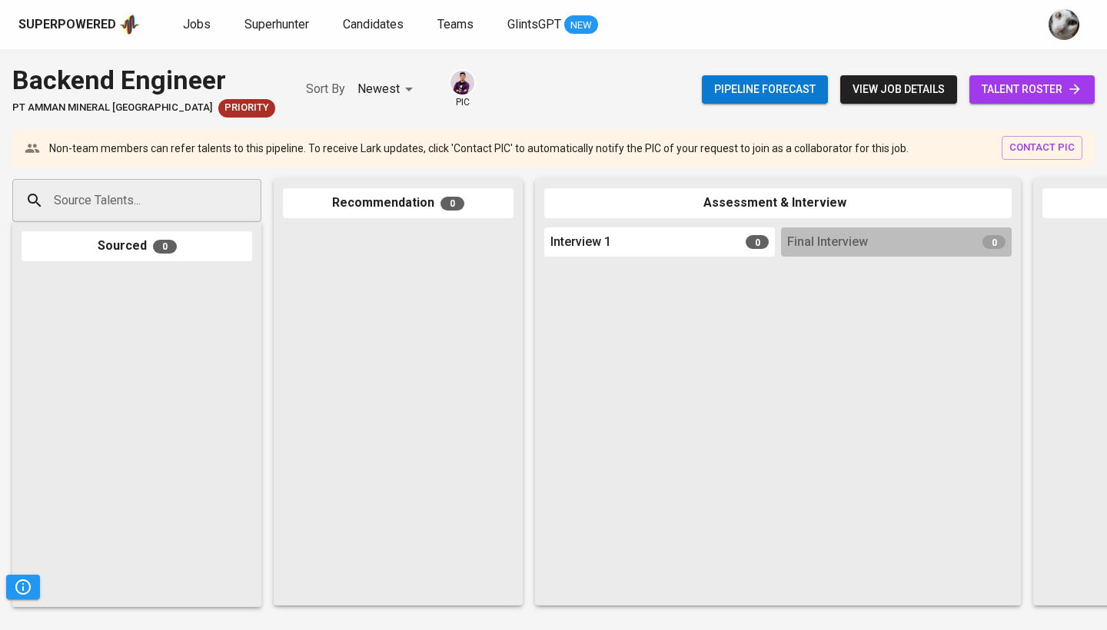
click at [204, 199] on input "Source Talents..." at bounding box center [130, 200] width 161 height 29
paste input "[EMAIL_ADDRESS][DOMAIN_NAME]"
type input "[EMAIL_ADDRESS][DOMAIN_NAME]"
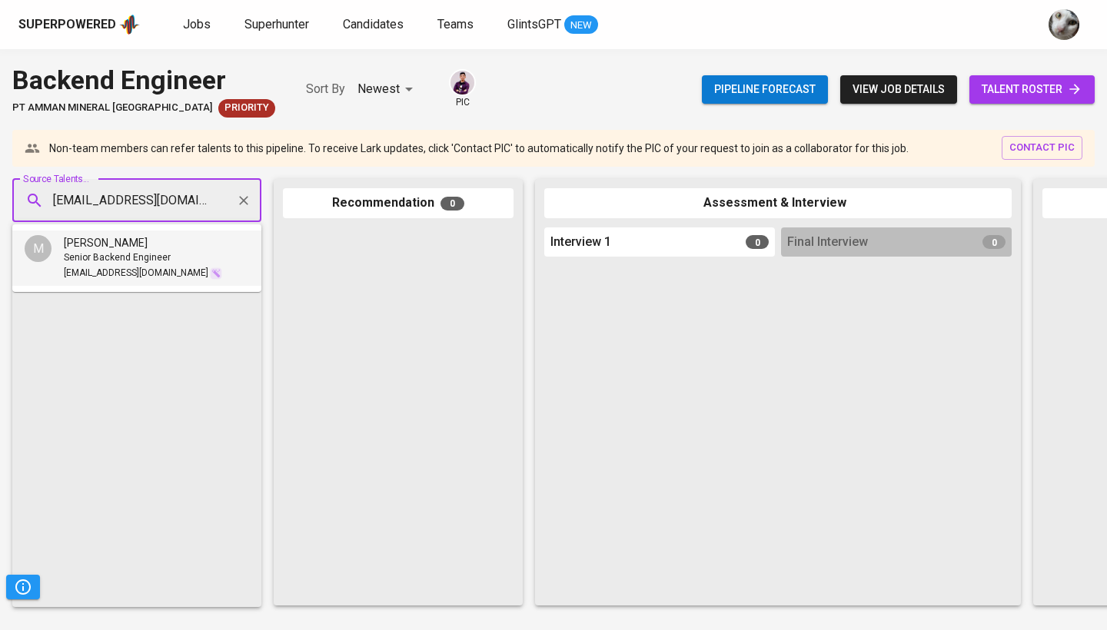
click at [185, 249] on div "[PERSON_NAME]" at bounding box center [143, 242] width 158 height 15
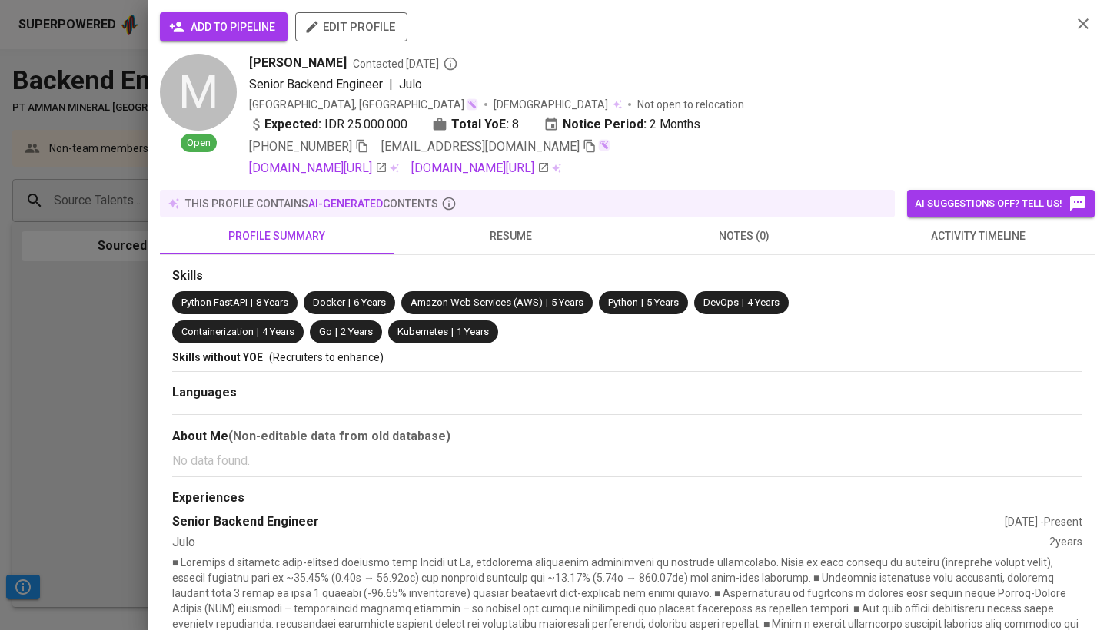
click at [270, 35] on span "add to pipeline" at bounding box center [223, 27] width 103 height 19
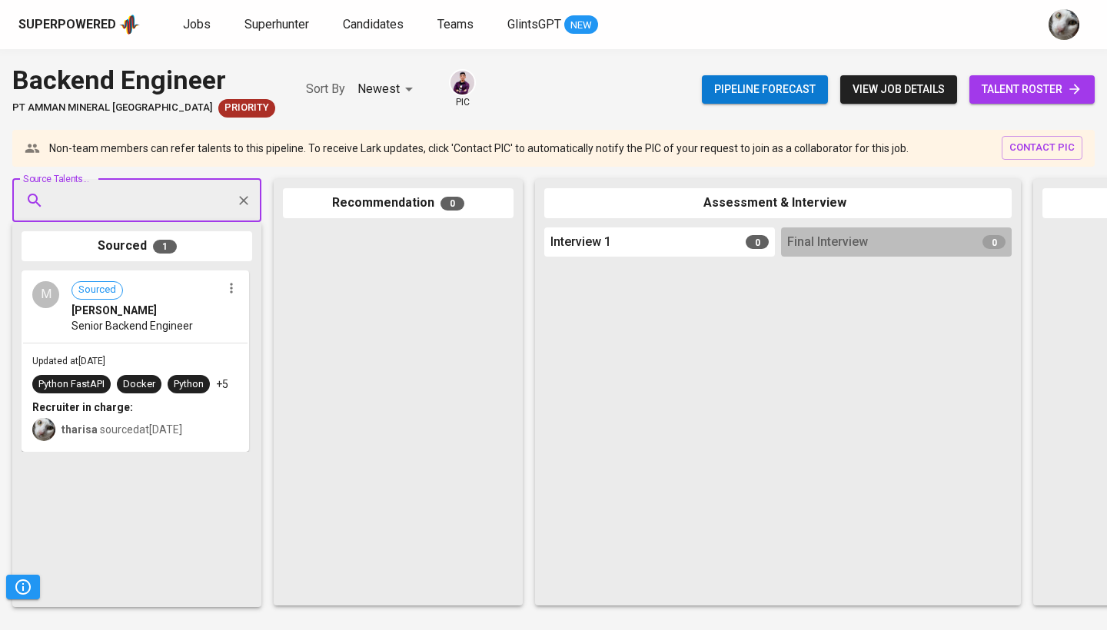
paste input "[EMAIL_ADDRESS][DOMAIN_NAME]"
type input "[EMAIL_ADDRESS][DOMAIN_NAME]"
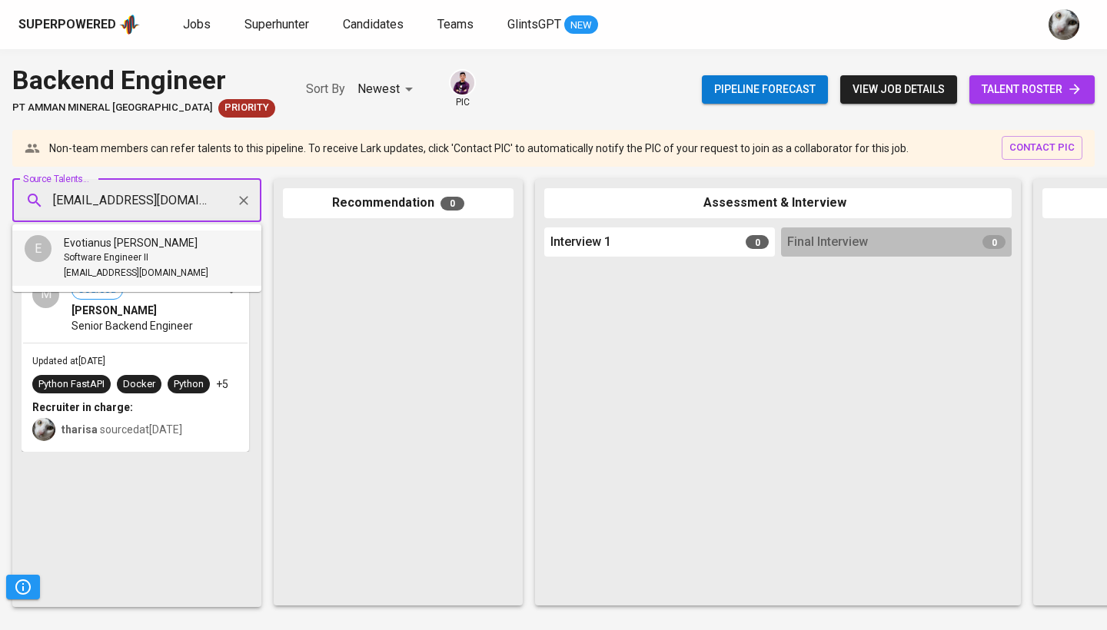
click at [166, 255] on li "E Evotianus [PERSON_NAME] Software Engineer II [EMAIL_ADDRESS][DOMAIN_NAME]" at bounding box center [136, 258] width 249 height 55
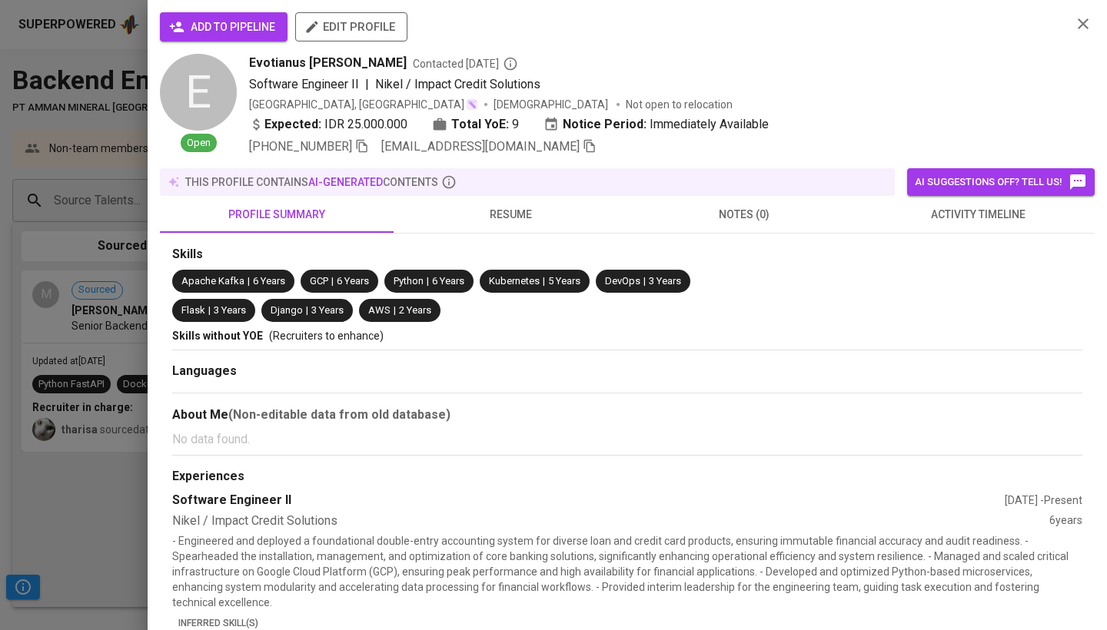
click at [238, 31] on span "add to pipeline" at bounding box center [223, 27] width 103 height 19
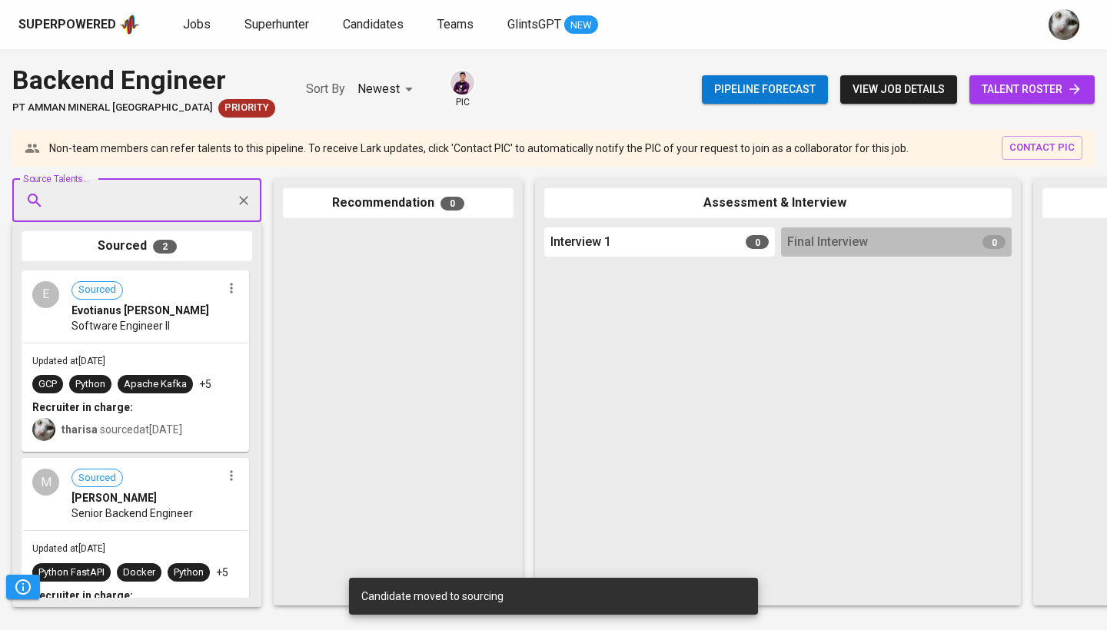
paste input "[EMAIL_ADDRESS][DOMAIN_NAME]"
type input "[EMAIL_ADDRESS][DOMAIN_NAME]"
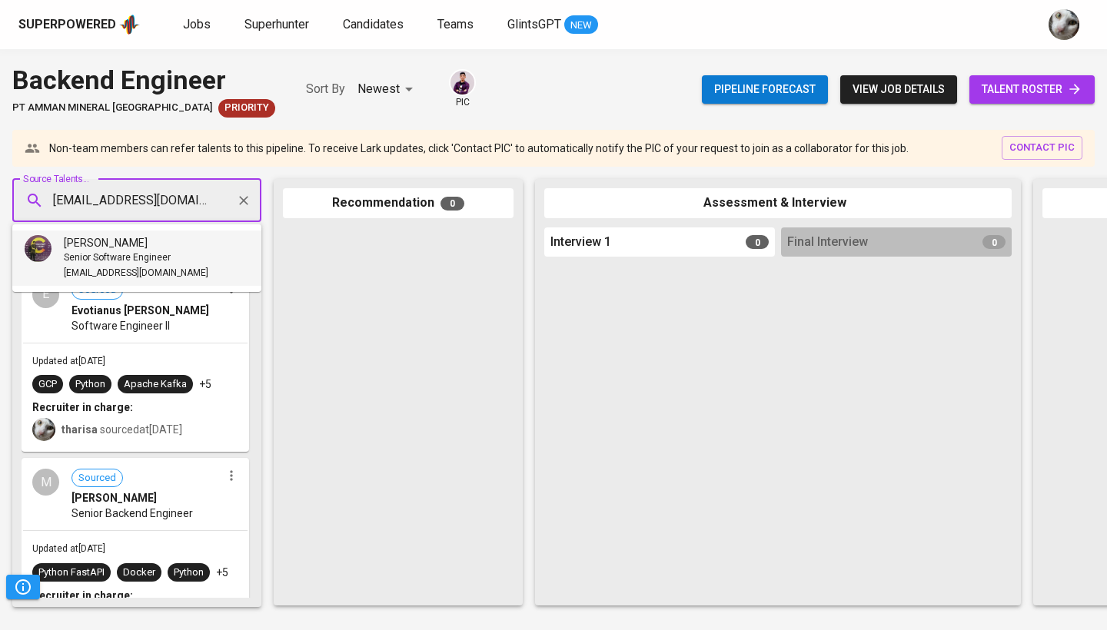
click at [161, 254] on span "Senior Software Engineer" at bounding box center [117, 258] width 107 height 15
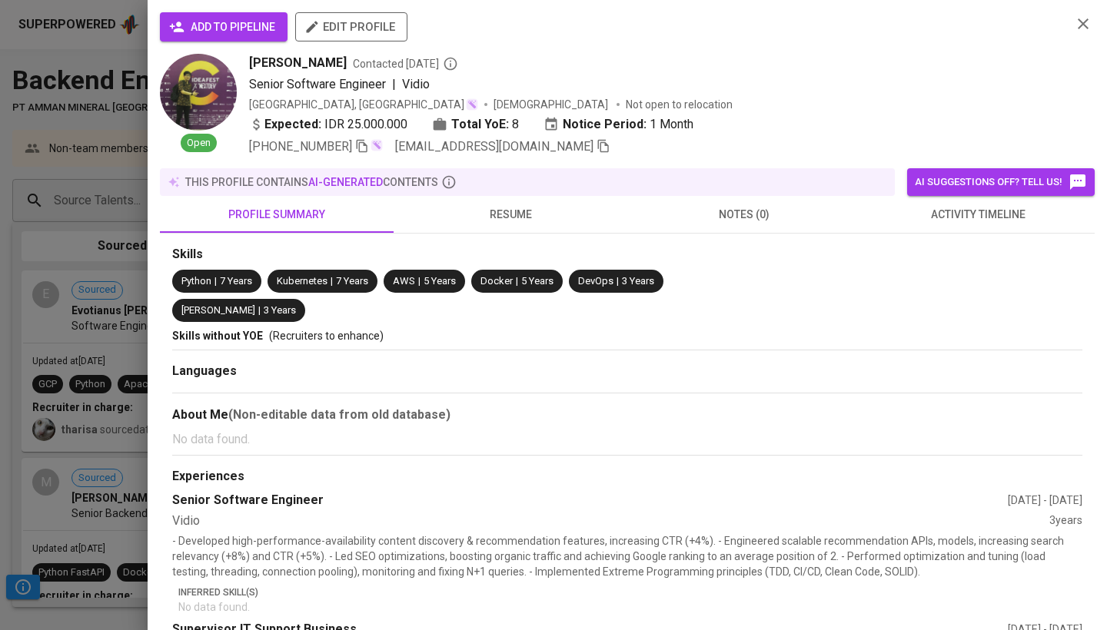
click at [235, 38] on button "add to pipeline" at bounding box center [224, 26] width 128 height 29
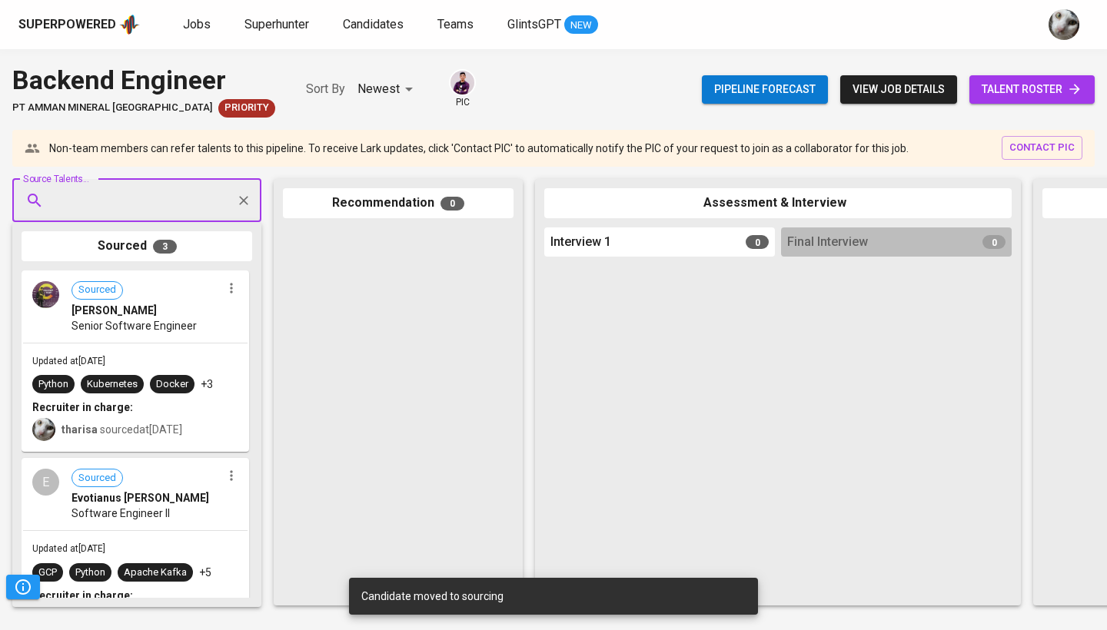
paste input "[EMAIL_ADDRESS][DOMAIN_NAME]"
type input "[EMAIL_ADDRESS][DOMAIN_NAME]"
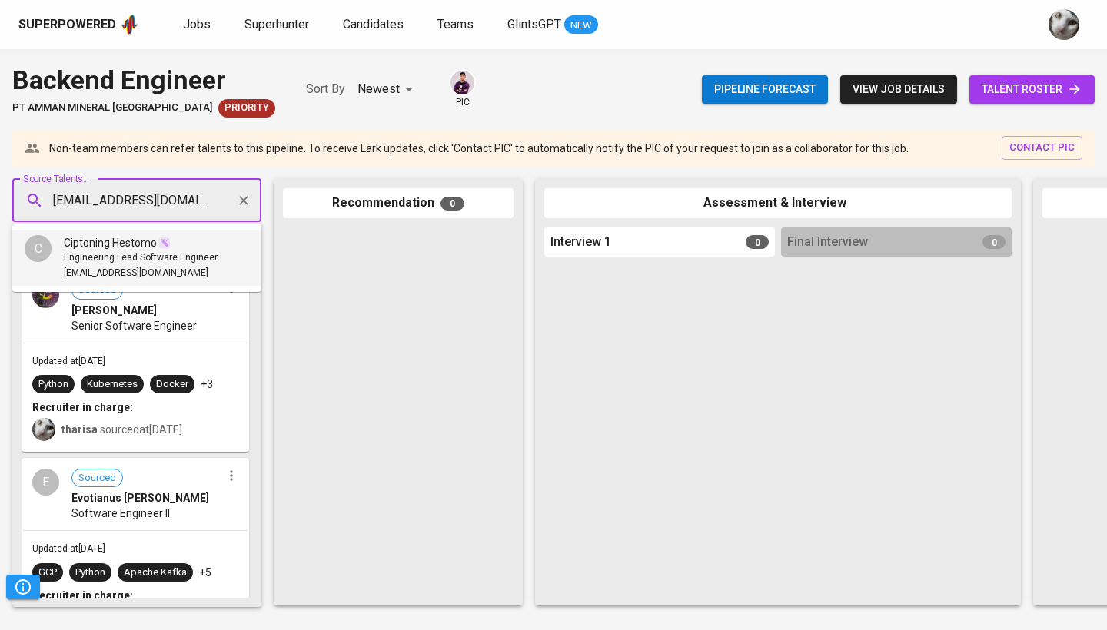
click at [196, 278] on div "[EMAIL_ADDRESS][DOMAIN_NAME]" at bounding box center [141, 273] width 154 height 15
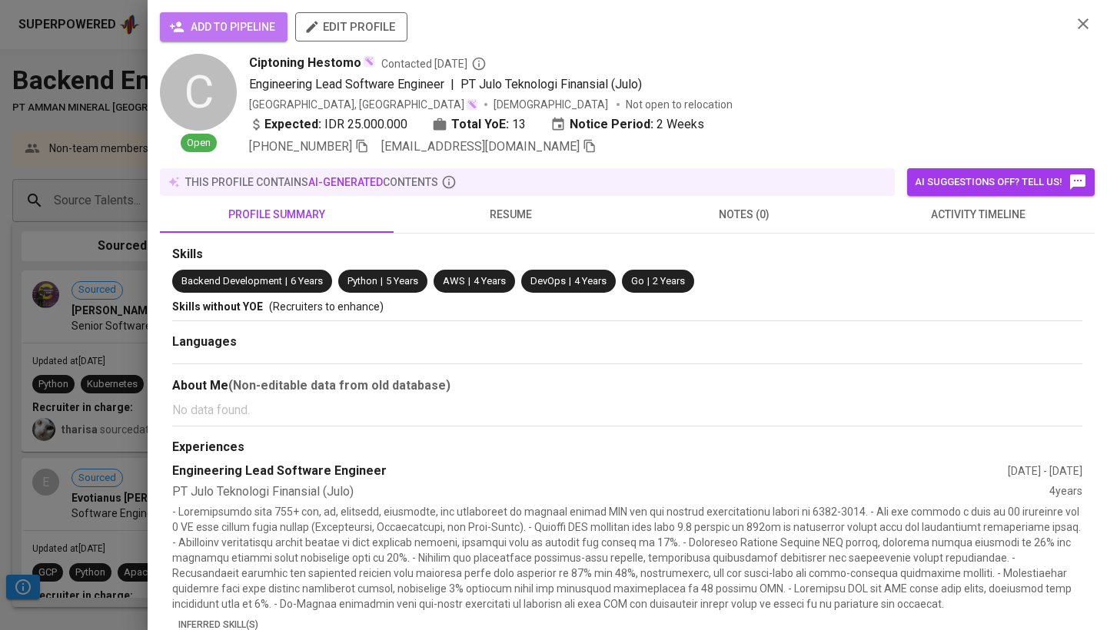
click at [229, 27] on span "add to pipeline" at bounding box center [223, 27] width 103 height 19
